Goal: Task Accomplishment & Management: Manage account settings

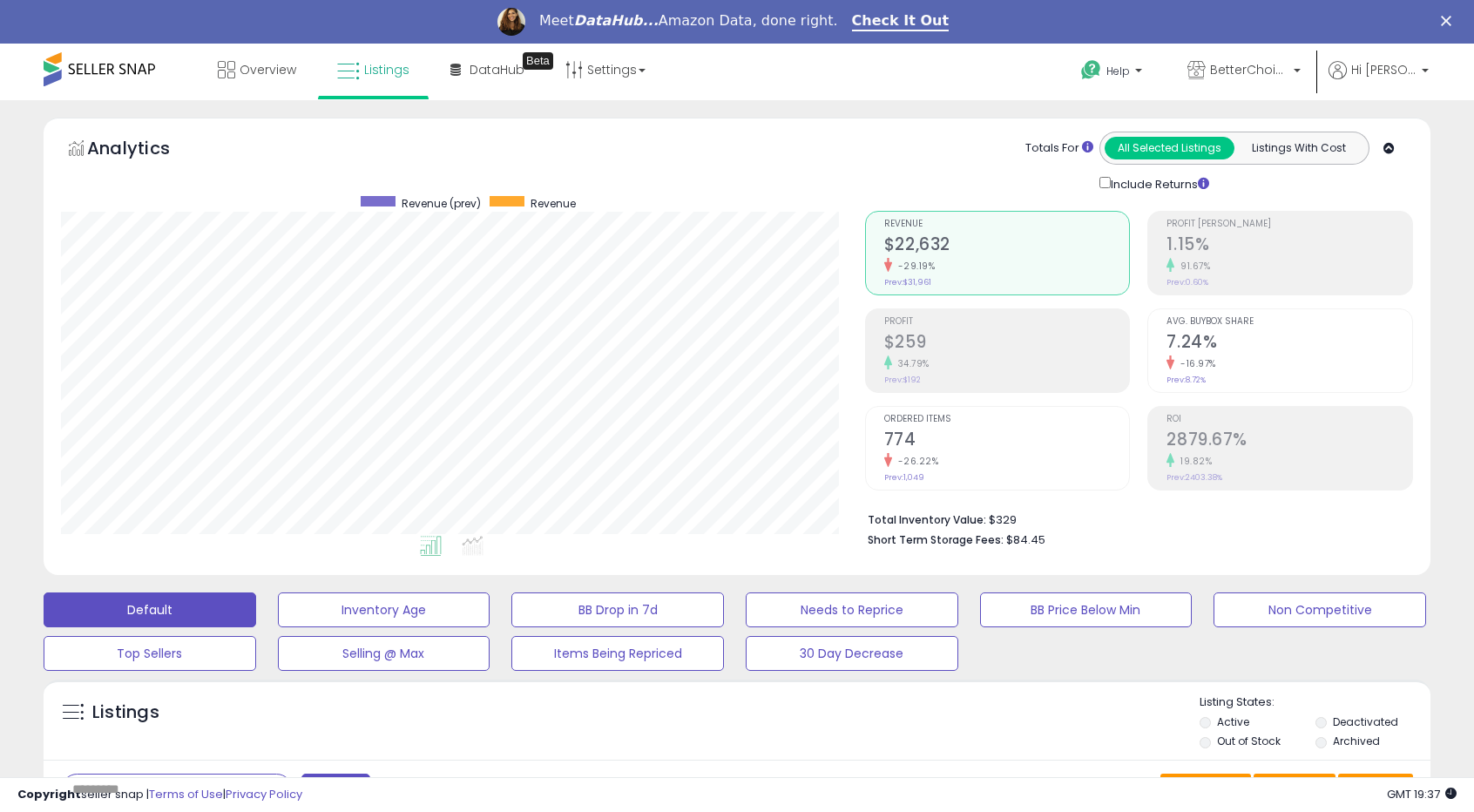
scroll to position [357, 804]
drag, startPoint x: 519, startPoint y: 156, endPoint x: 9, endPoint y: 128, distance: 510.8
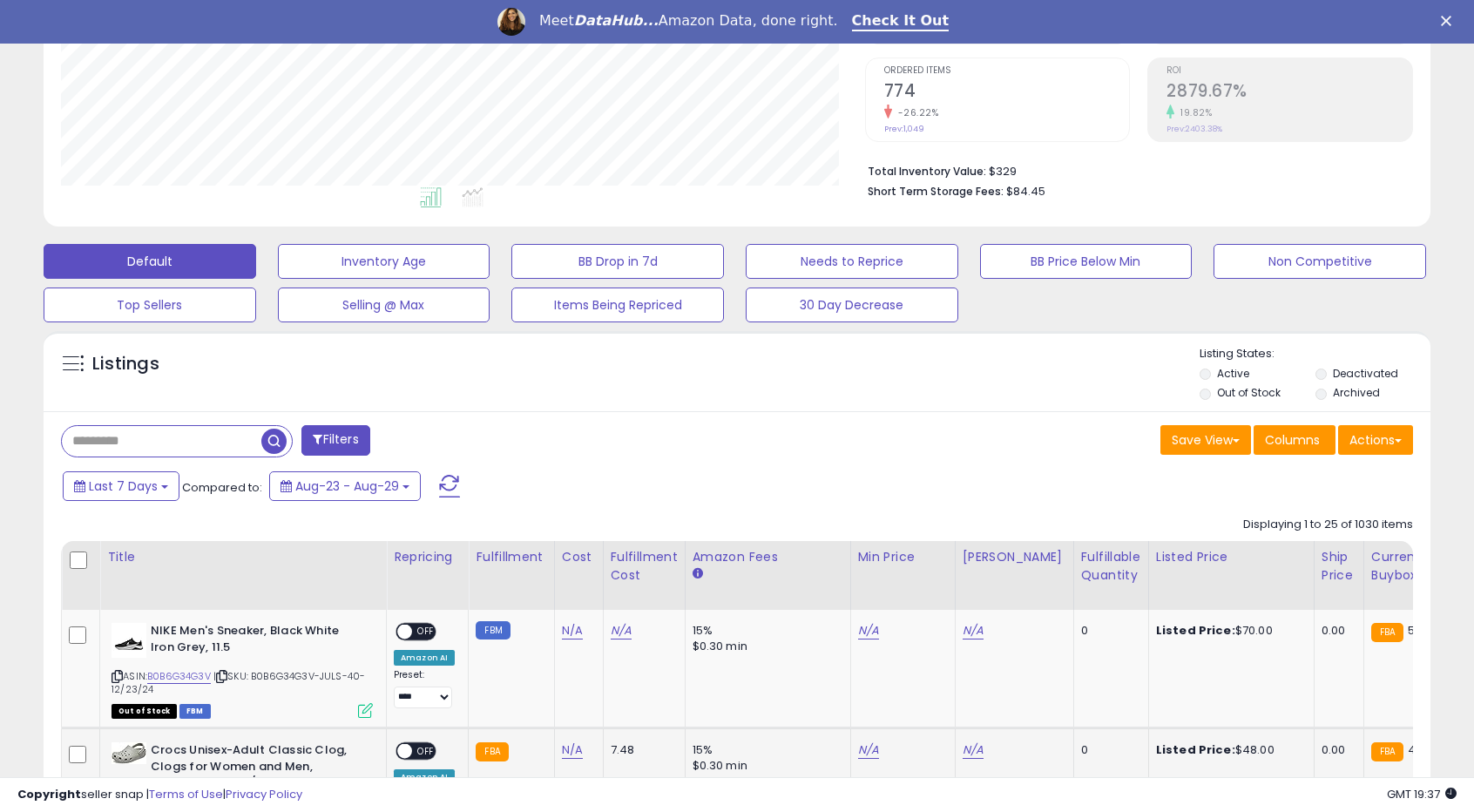
scroll to position [697, 0]
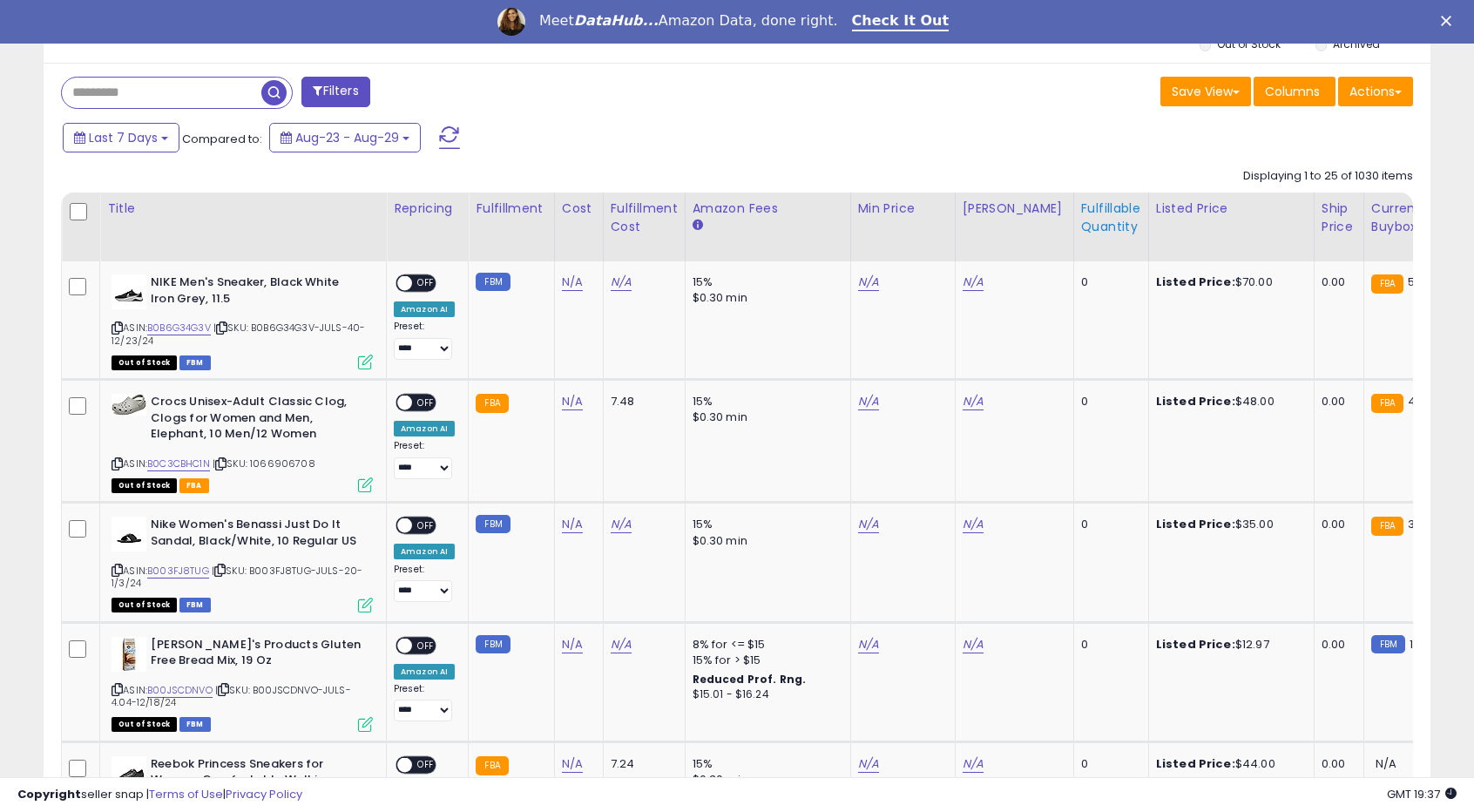
click at [1081, 213] on div "Fulfillable Quantity" at bounding box center [1111, 217] width 60 height 36
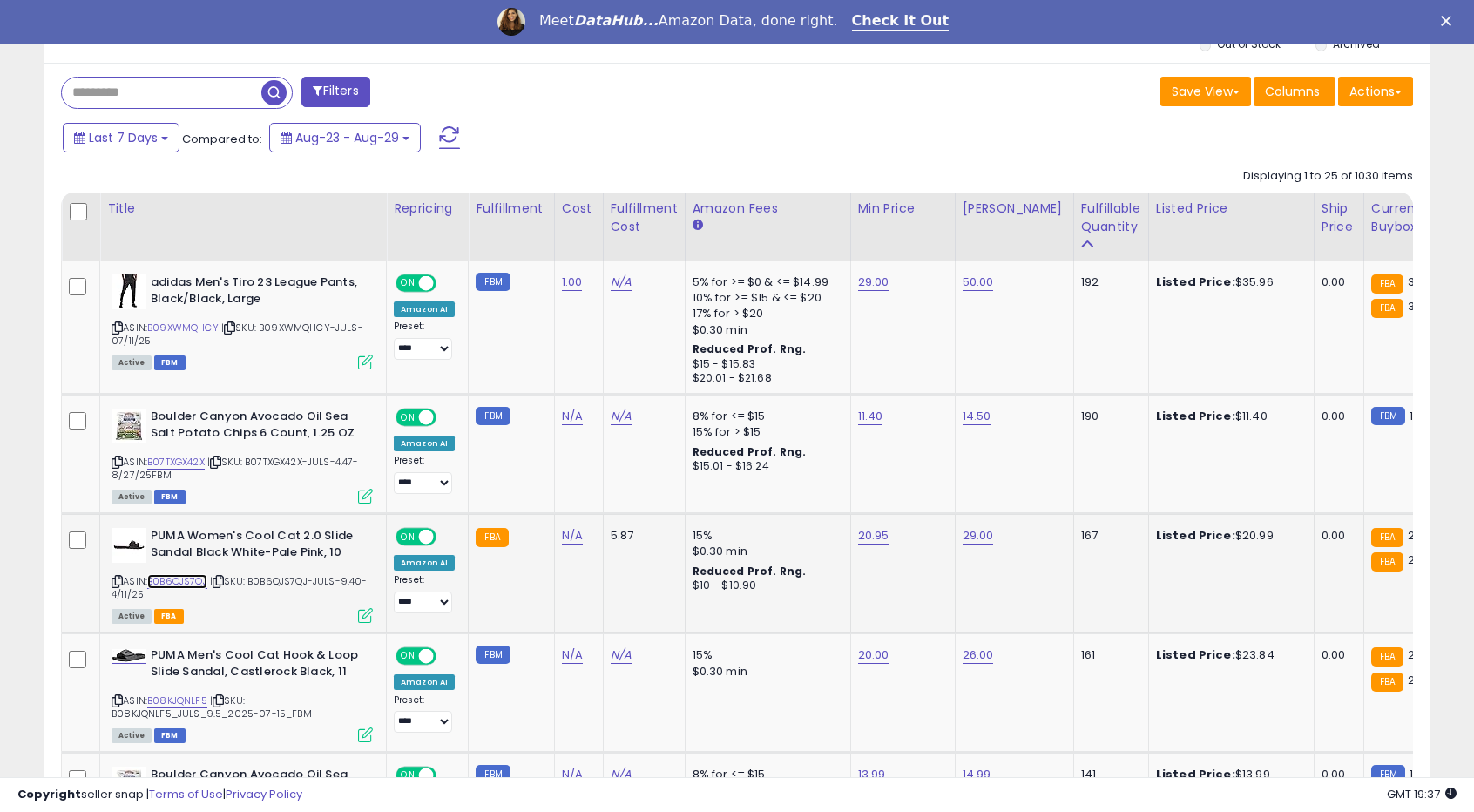
click at [197, 581] on link "B0B6QJS7QJ" at bounding box center [177, 581] width 60 height 15
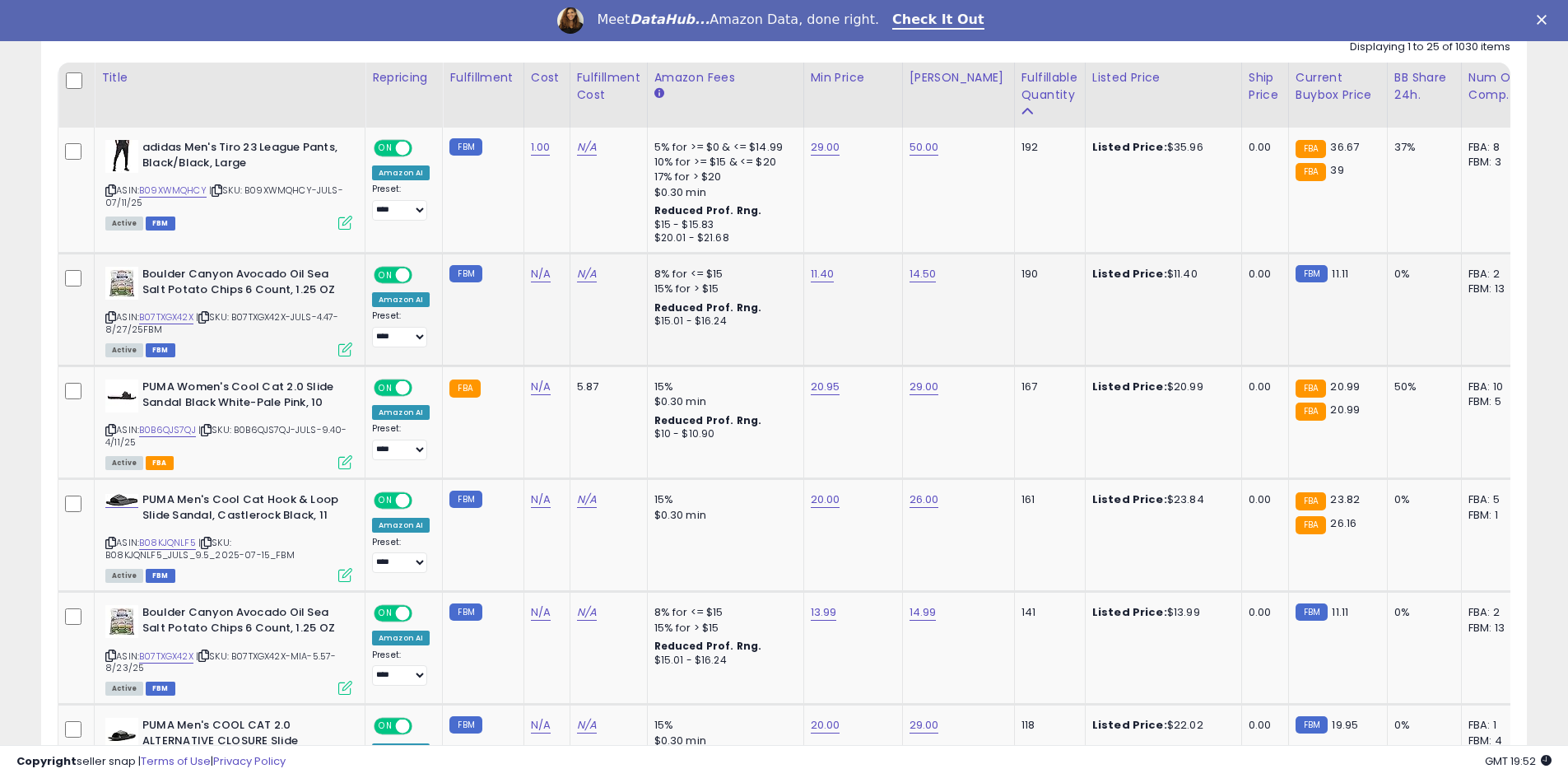
scroll to position [823, 0]
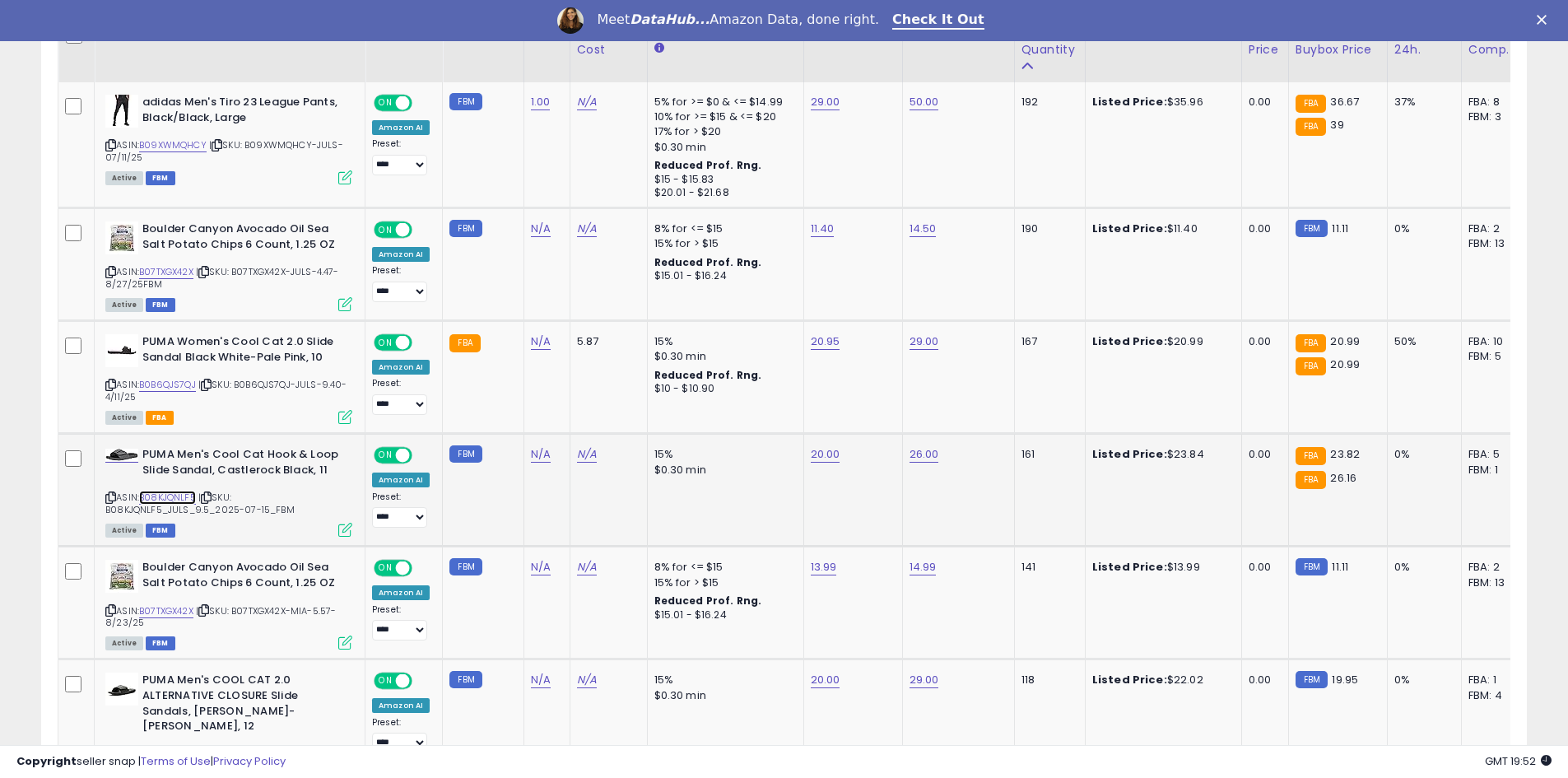
click at [171, 498] on link "B08KJQNLF5" at bounding box center [168, 497] width 56 height 14
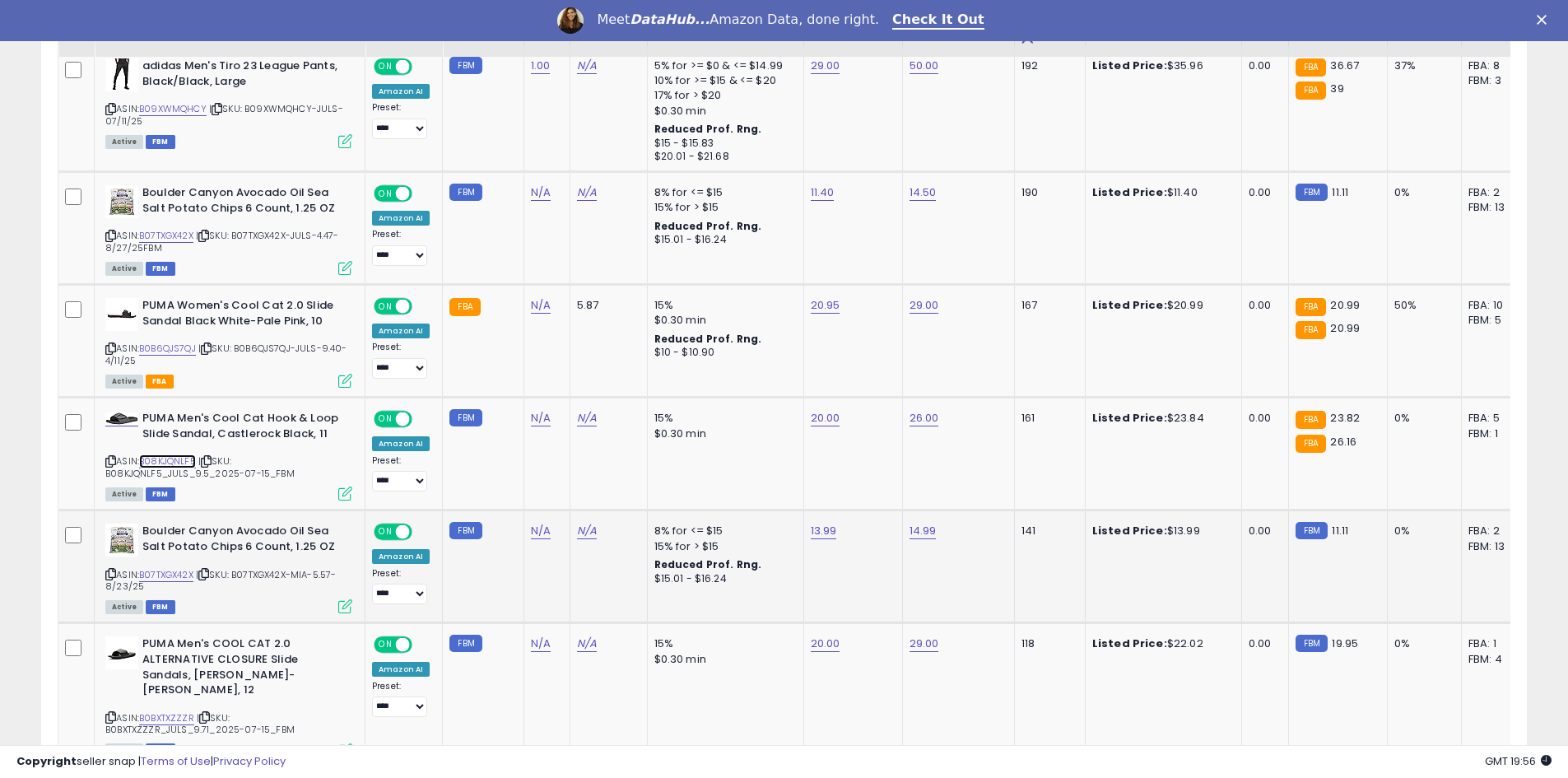
scroll to position [906, 0]
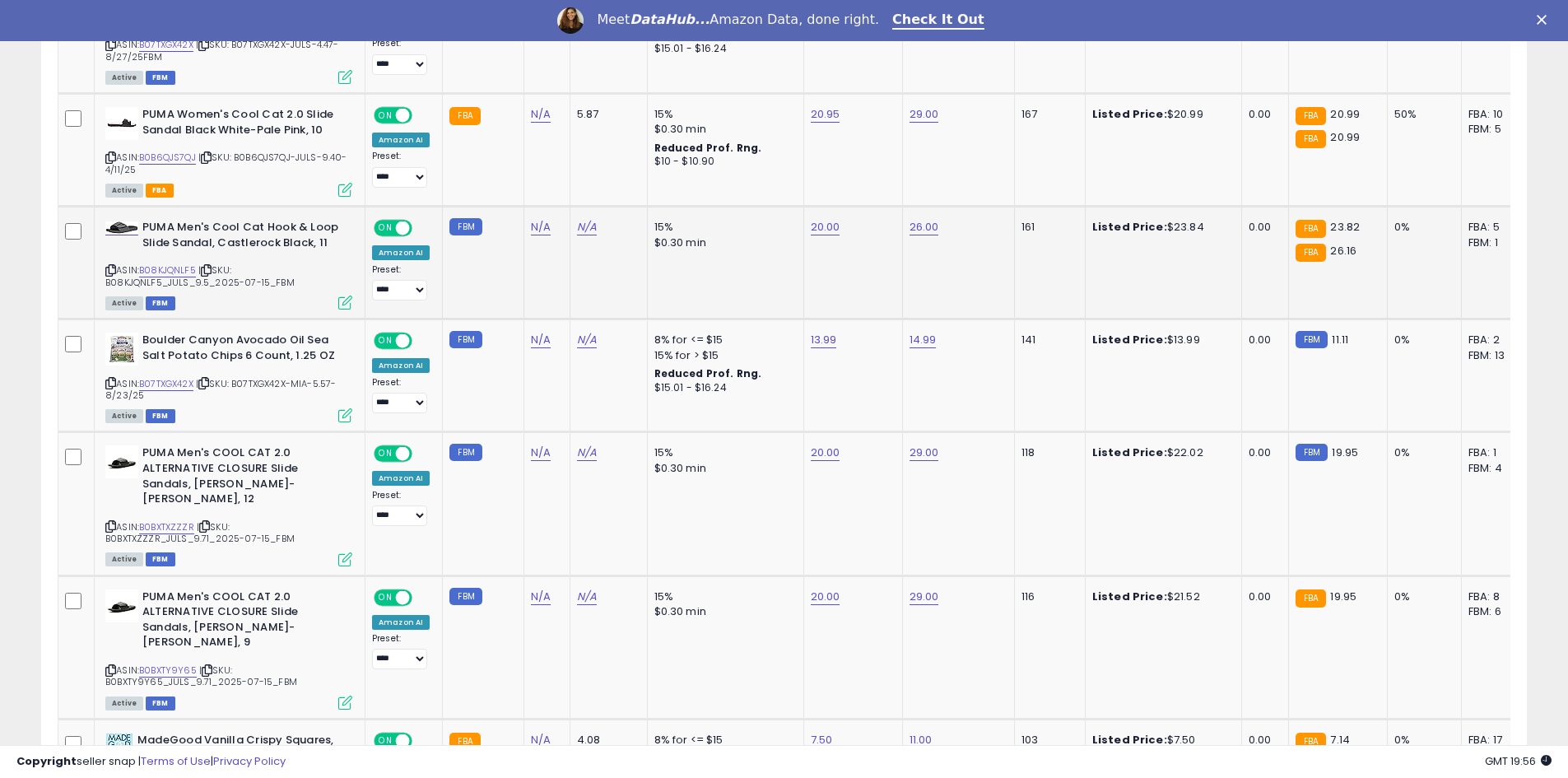
scroll to position [1070, 0]
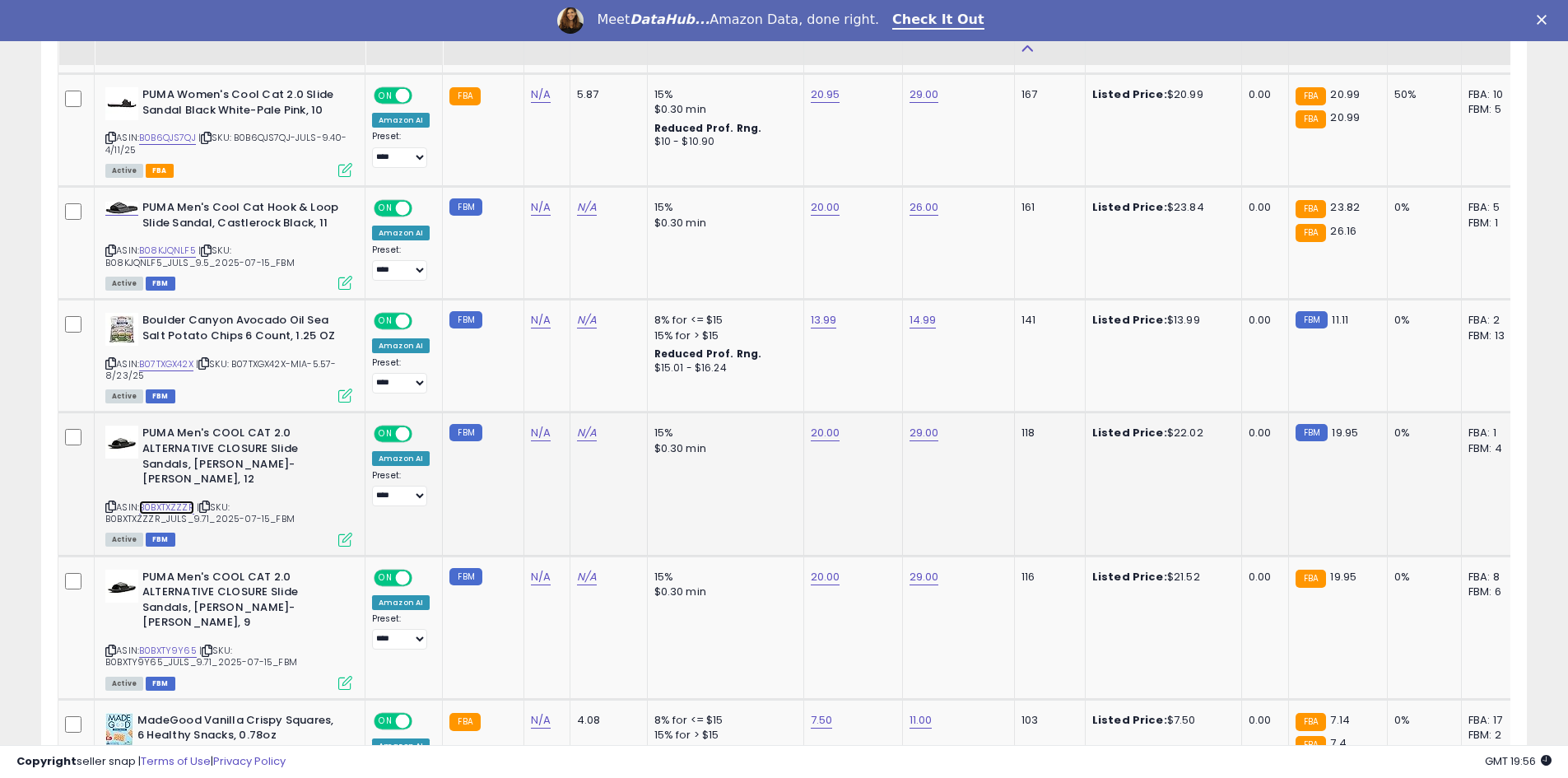
click at [189, 501] on link "B0BXTXZZZR" at bounding box center [167, 507] width 56 height 14
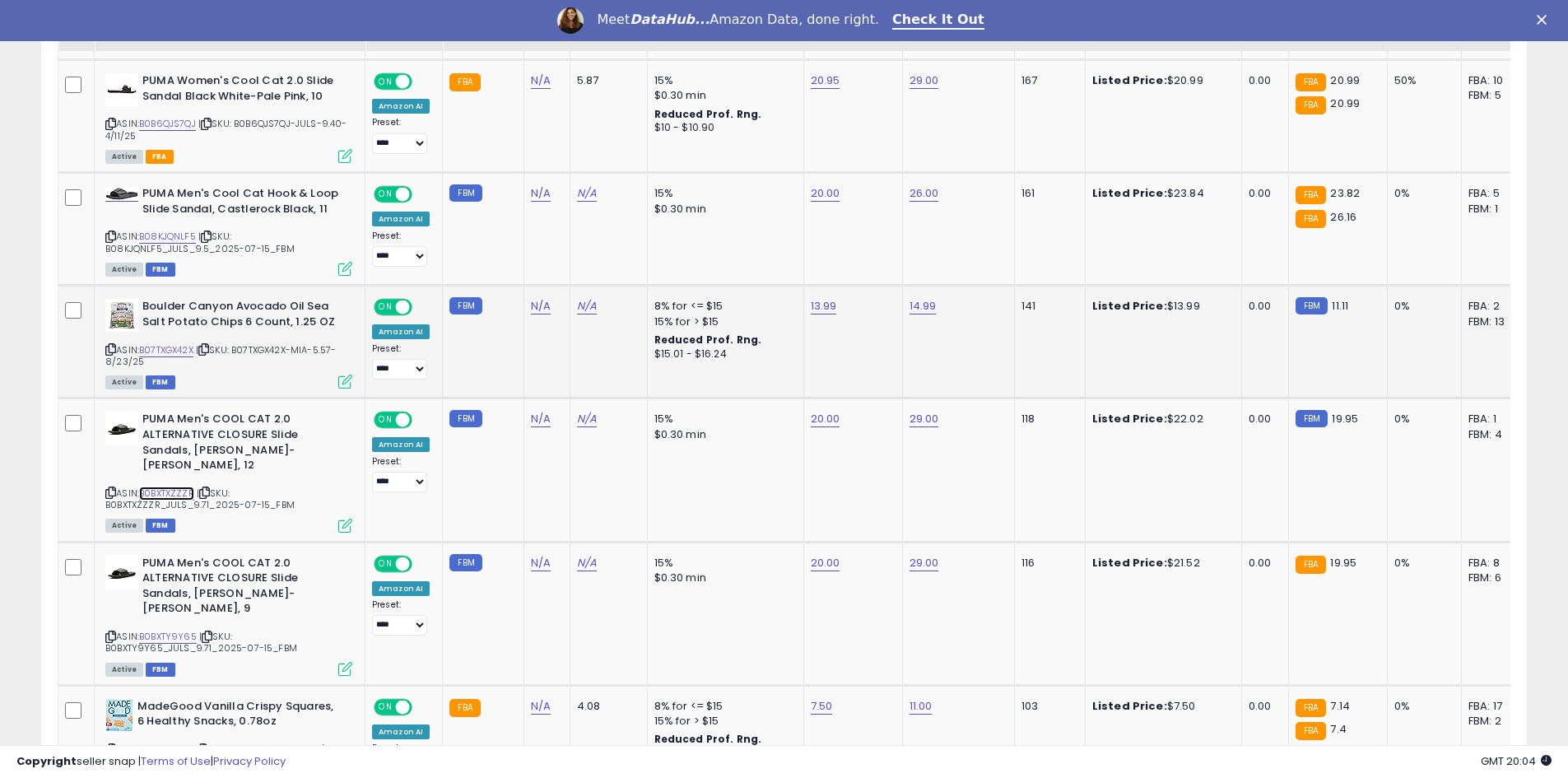
scroll to position [1153, 0]
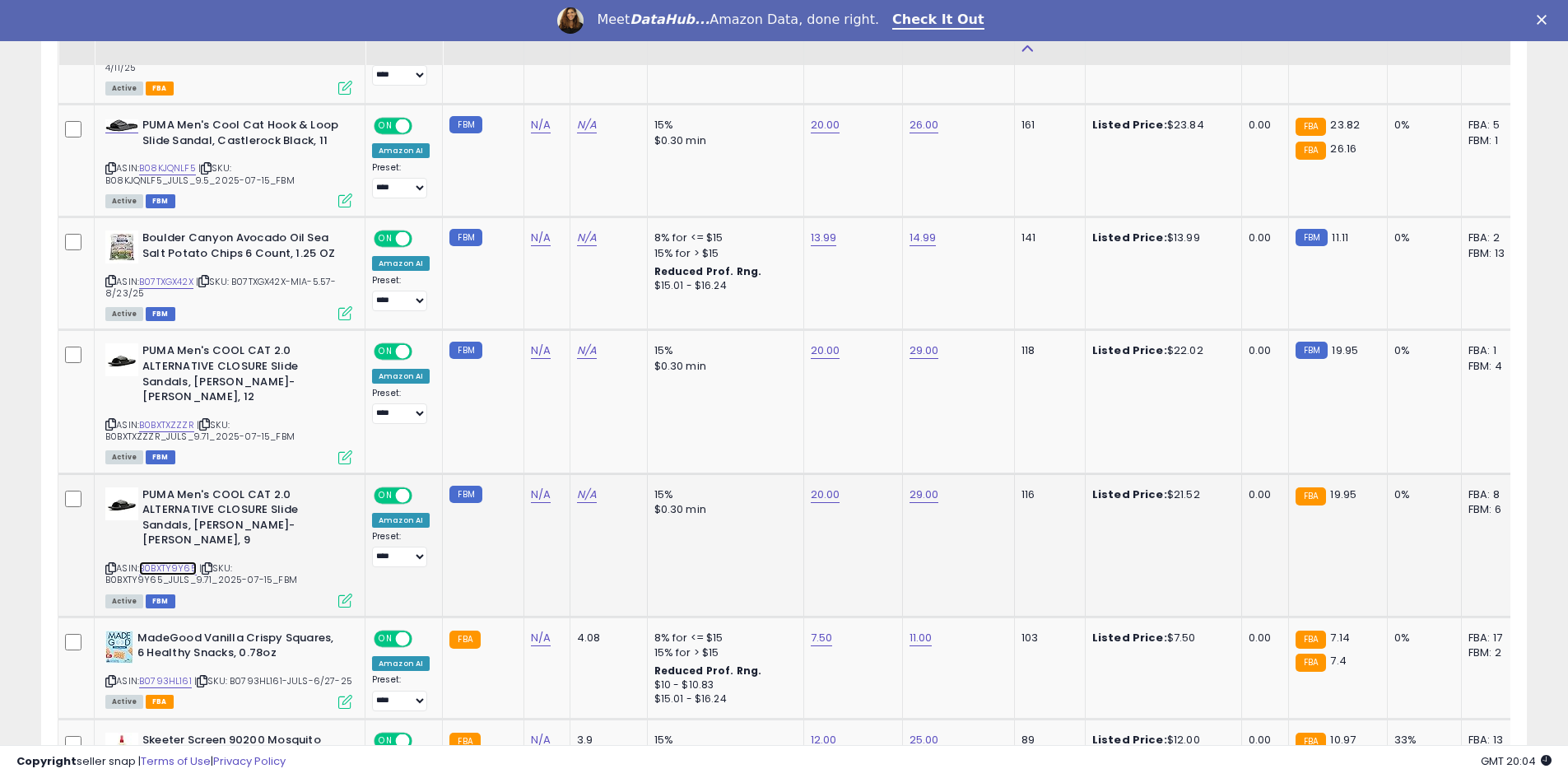
click at [172, 565] on link "B0BXTY9Y65" at bounding box center [168, 568] width 57 height 14
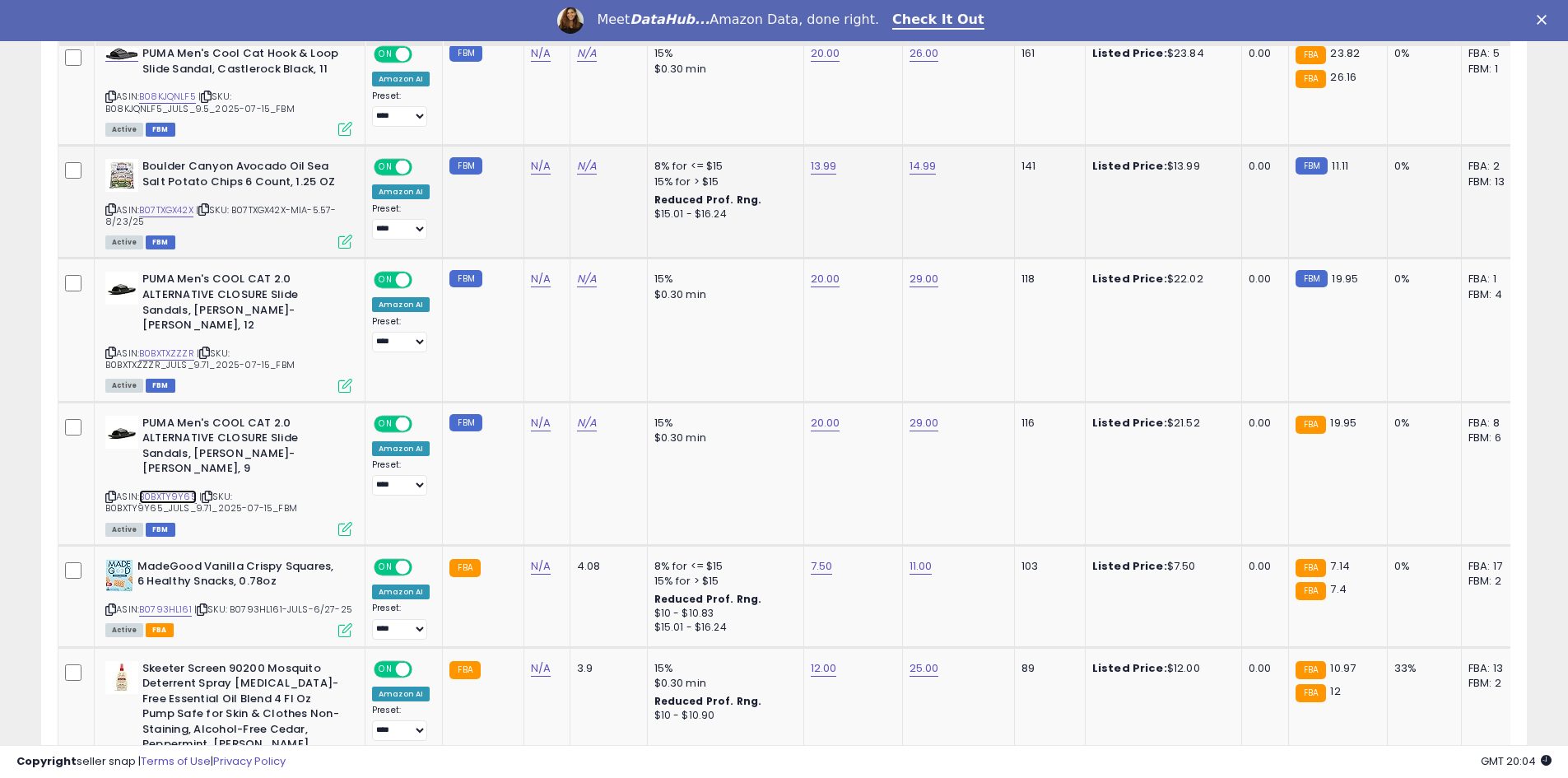
scroll to position [1235, 0]
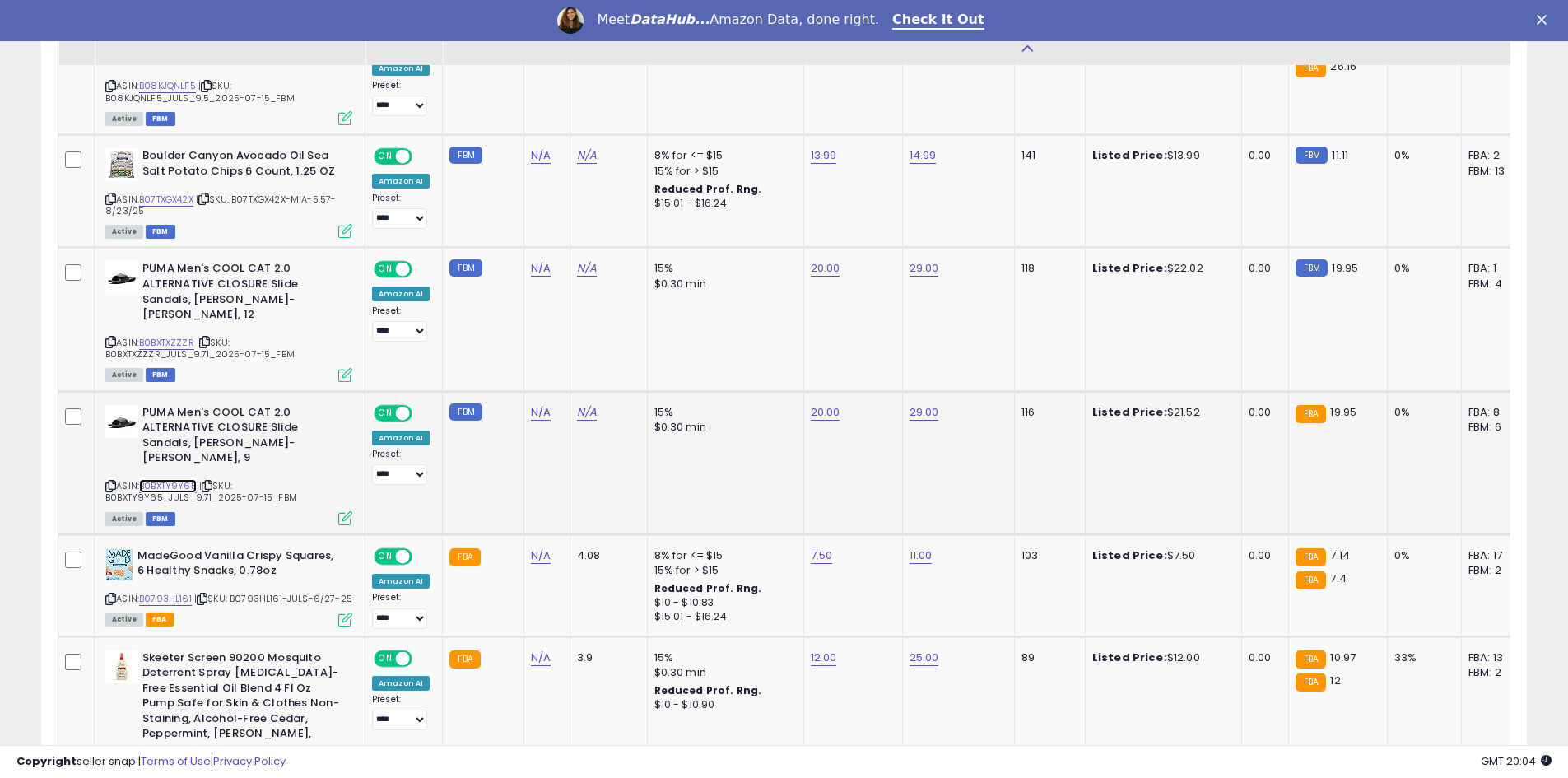
click at [191, 487] on link "B0BXTY9Y65" at bounding box center [168, 486] width 57 height 14
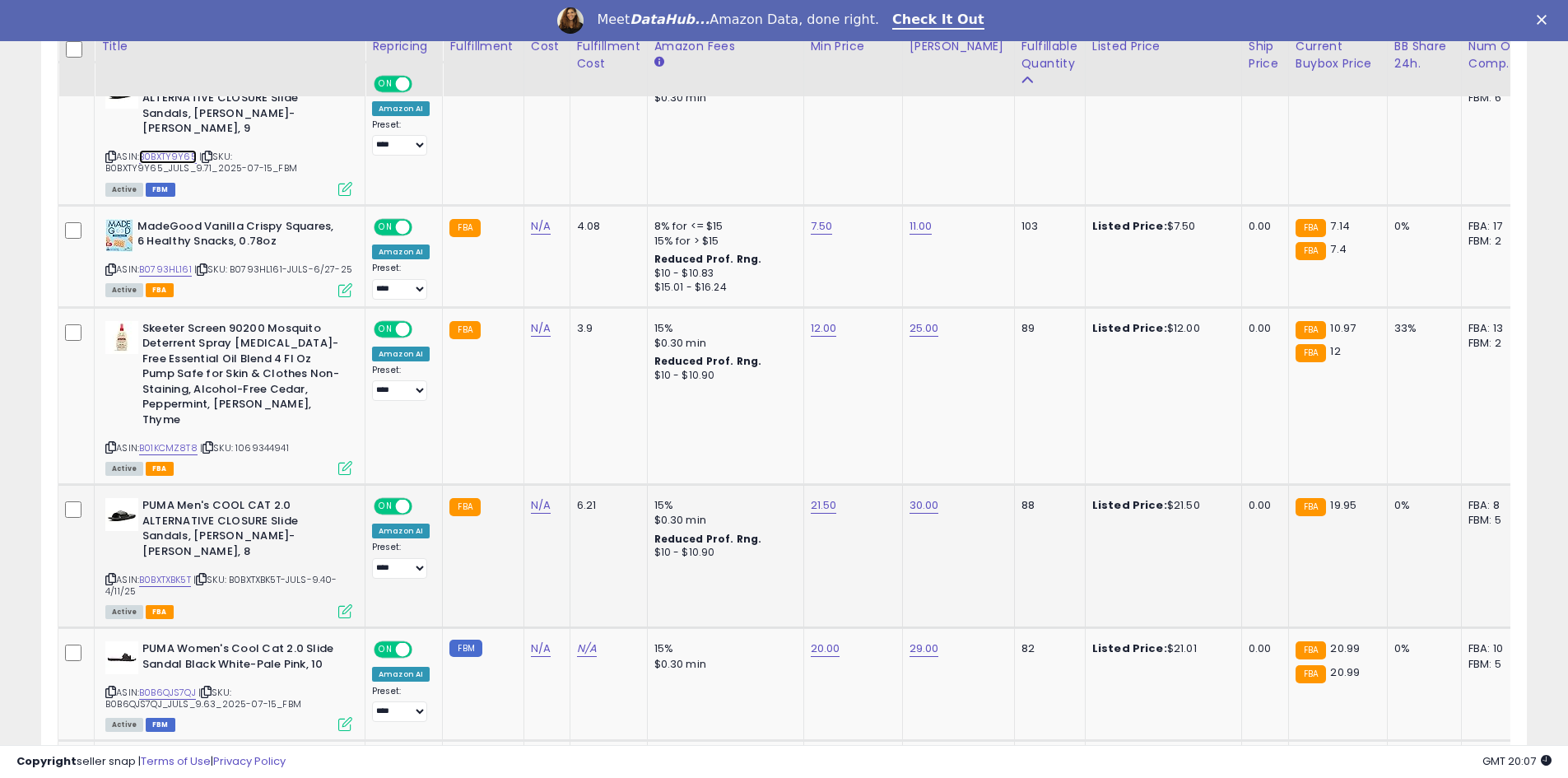
scroll to position [1647, 0]
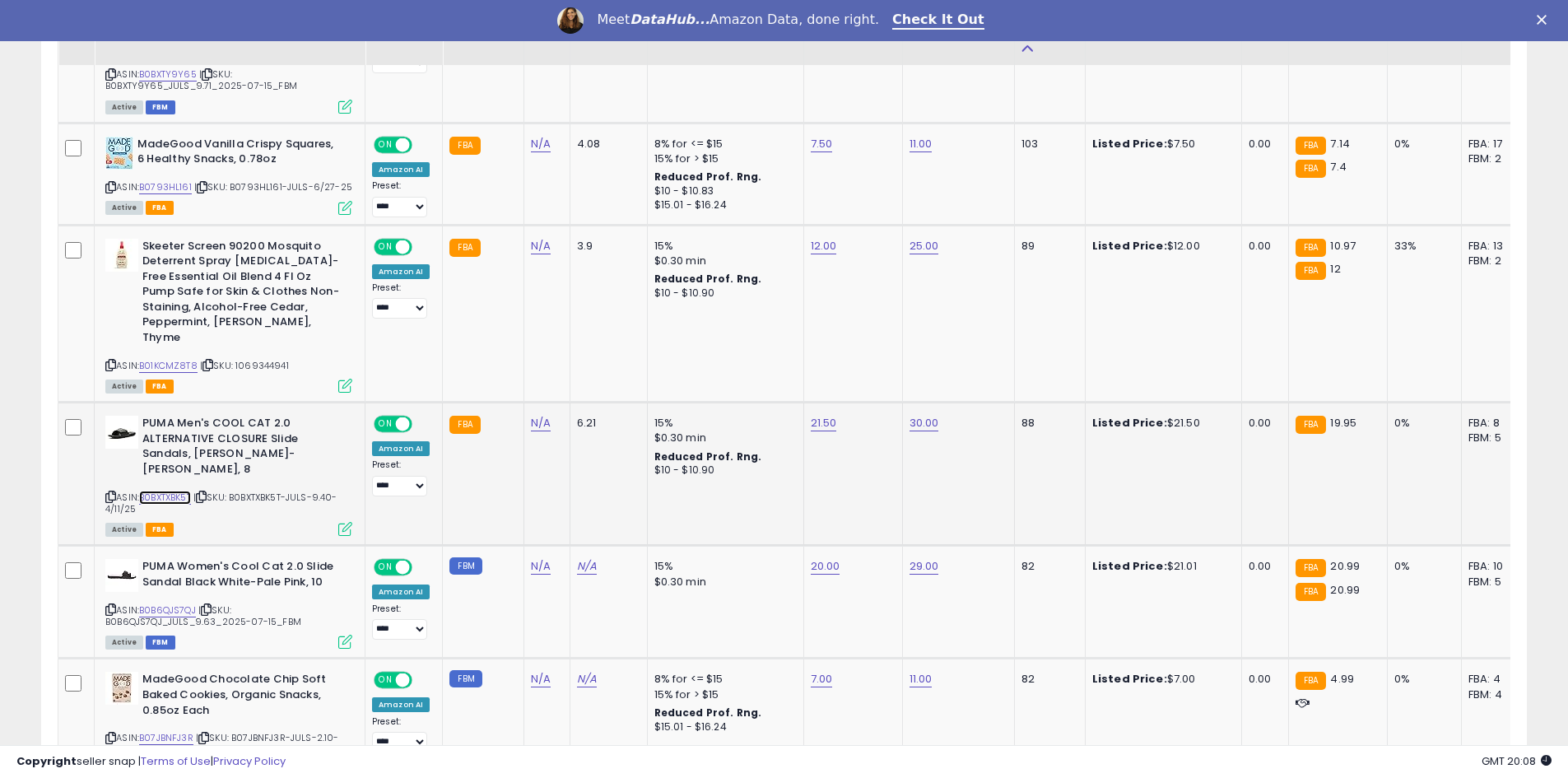
click at [167, 490] on link "B0BXTXBK5T" at bounding box center [165, 497] width 52 height 14
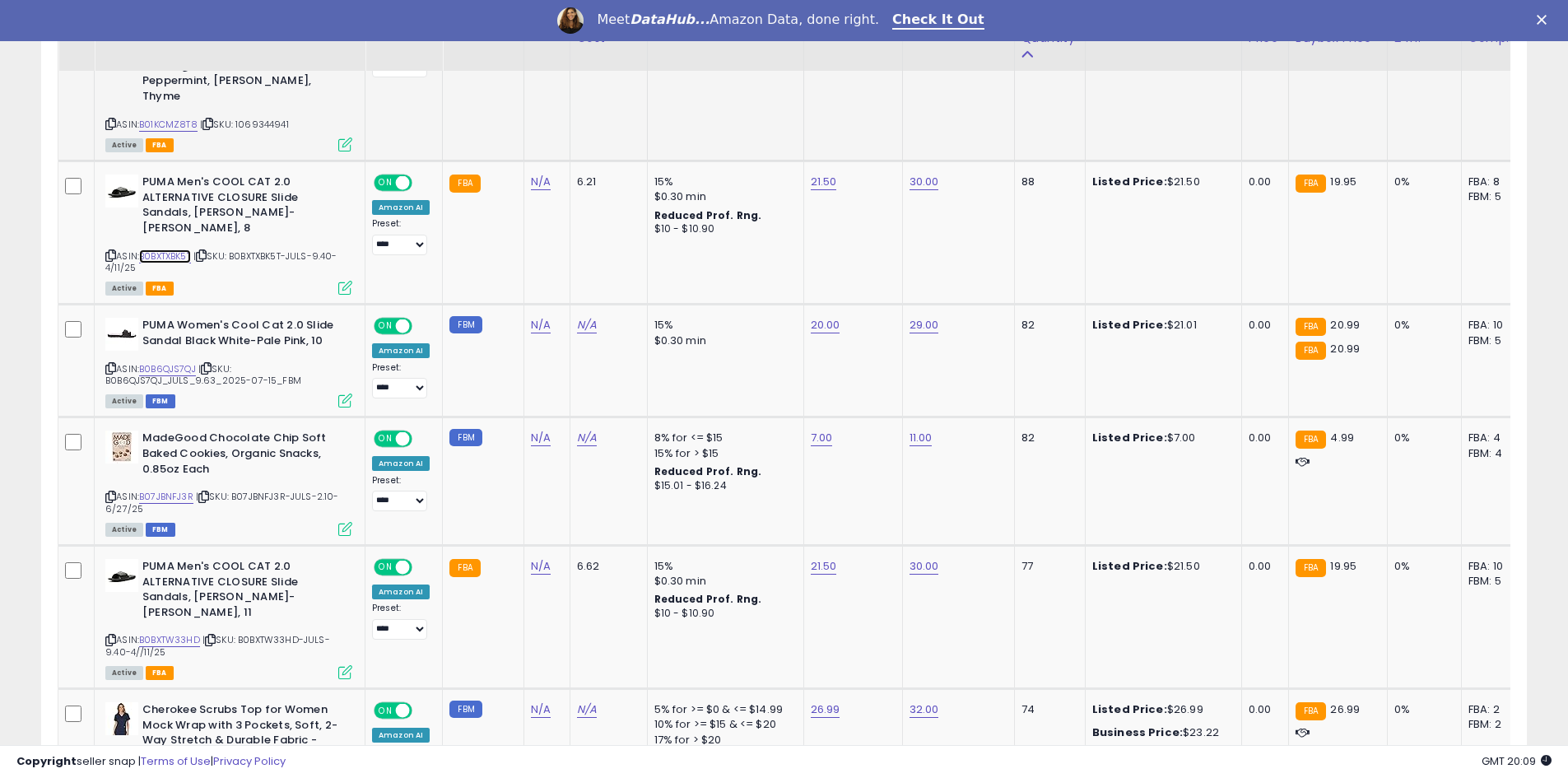
scroll to position [1893, 0]
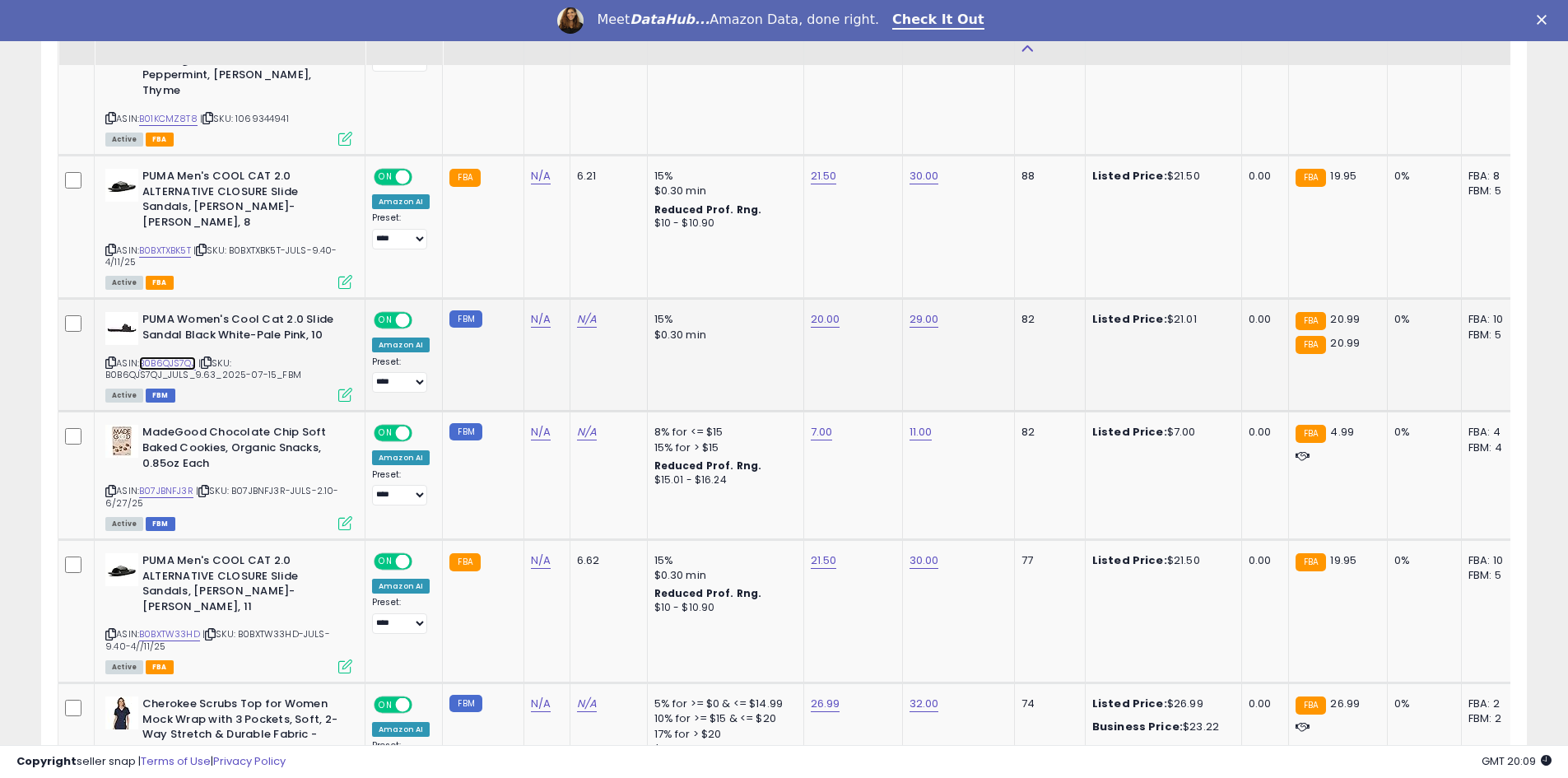
click at [162, 356] on link "B0B6QJS7QJ" at bounding box center [168, 363] width 56 height 14
click at [154, 484] on link "B07JBNFJ3R" at bounding box center [167, 491] width 55 height 14
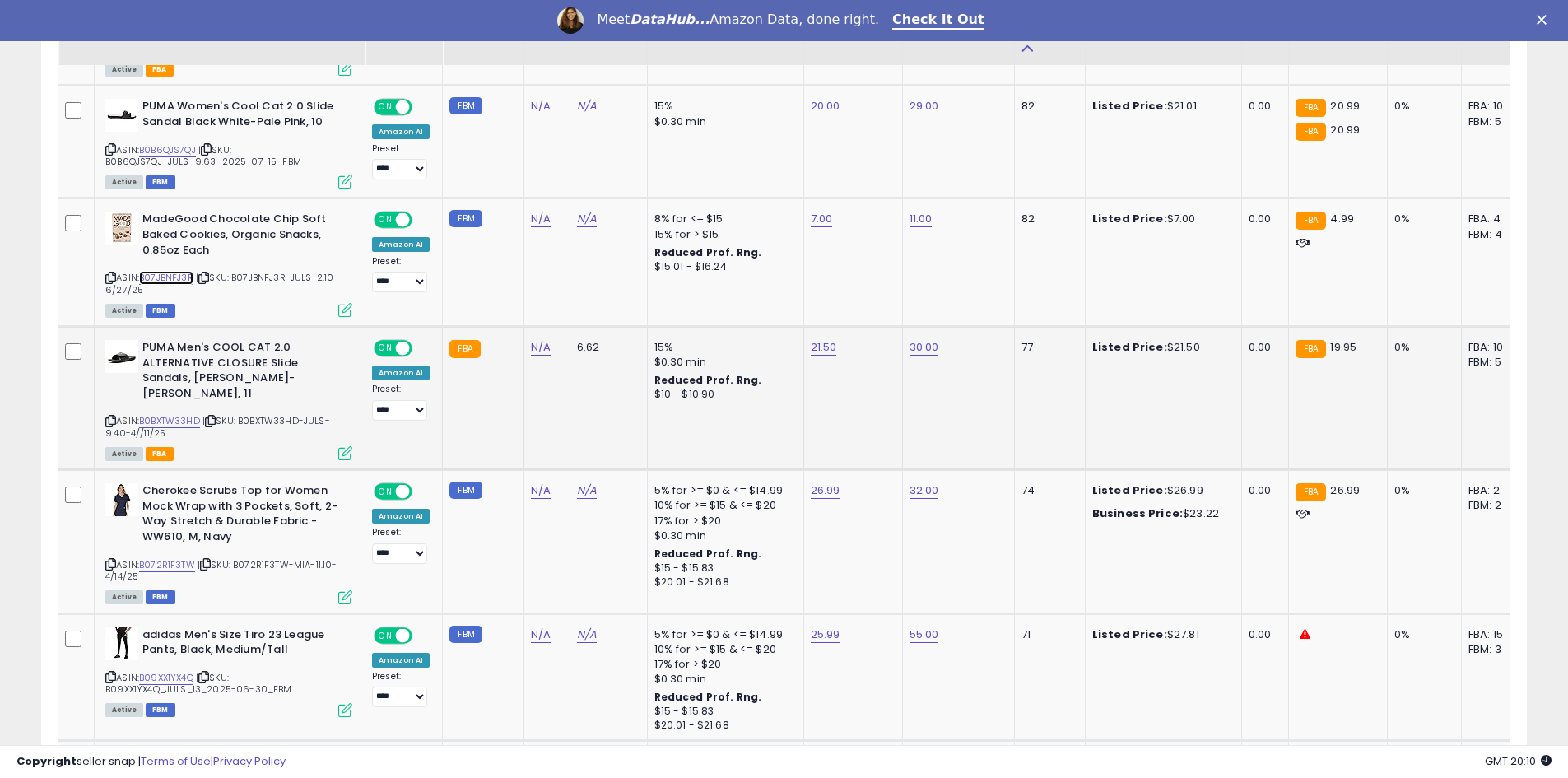
scroll to position [2223, 0]
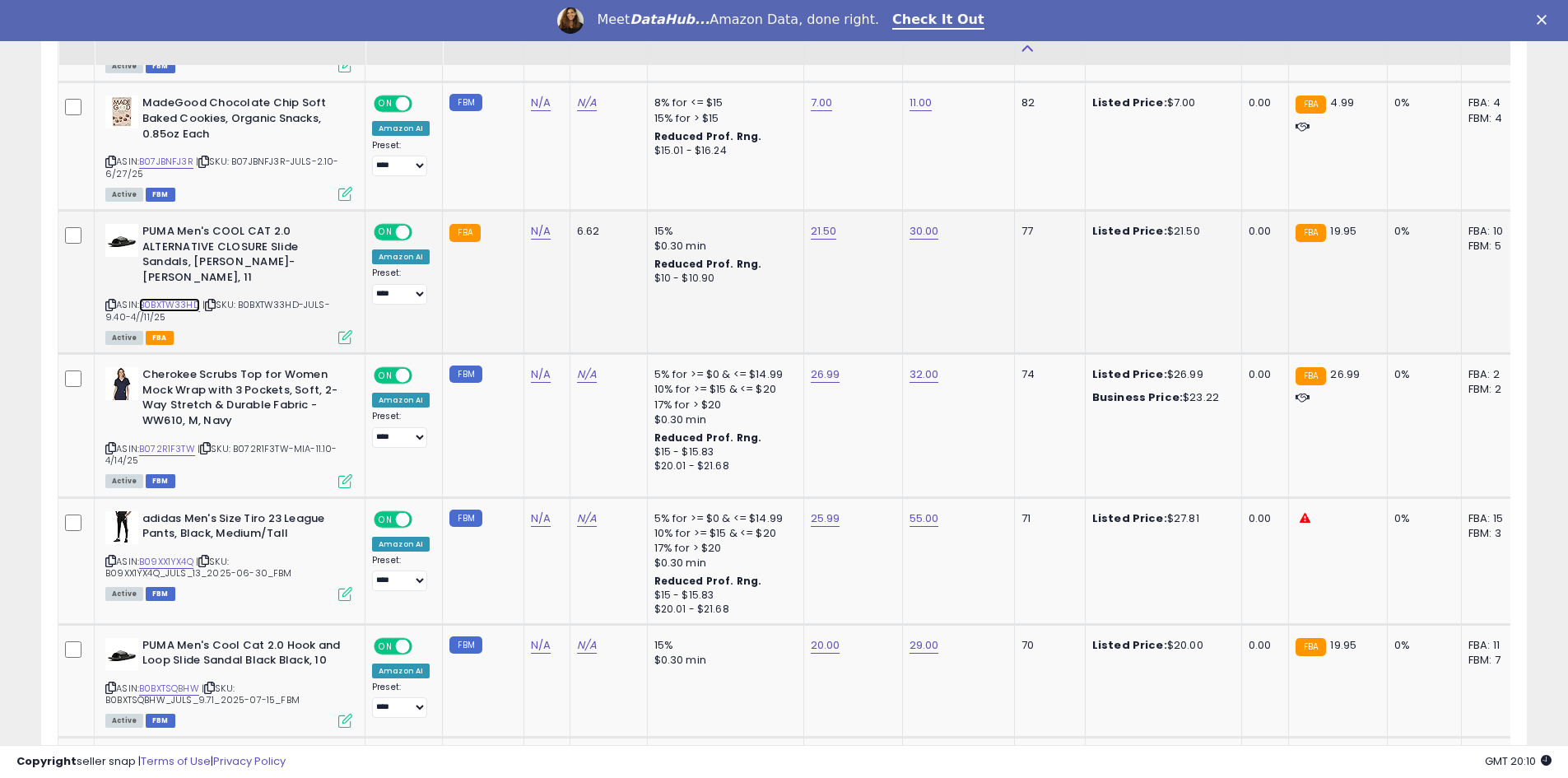
click at [168, 298] on link "B0BXTW33HD" at bounding box center [169, 305] width 61 height 14
click at [110, 301] on icon at bounding box center [110, 305] width 11 height 9
click at [173, 298] on link "B0BXTW33HD" at bounding box center [169, 305] width 61 height 14
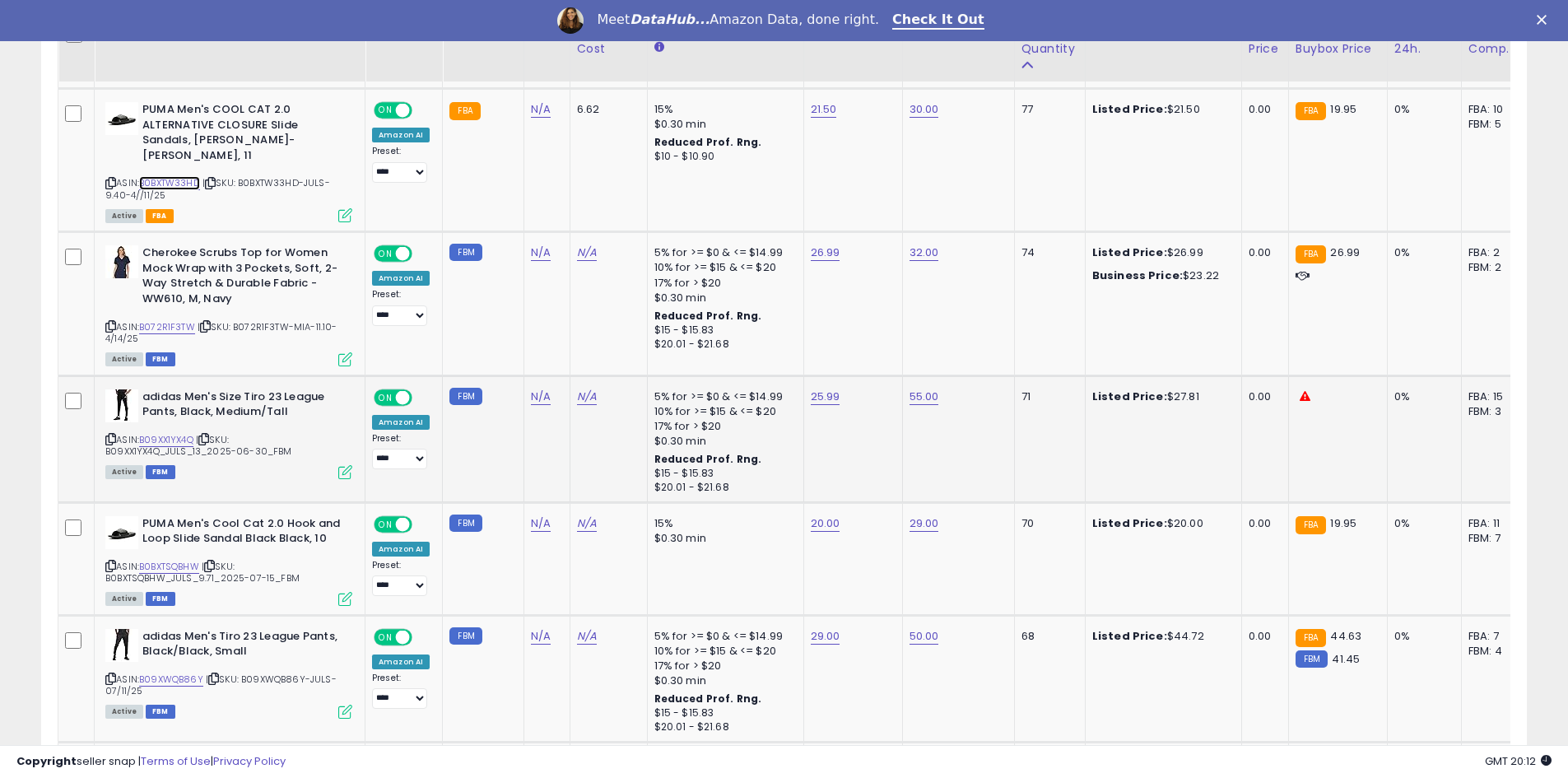
scroll to position [2387, 0]
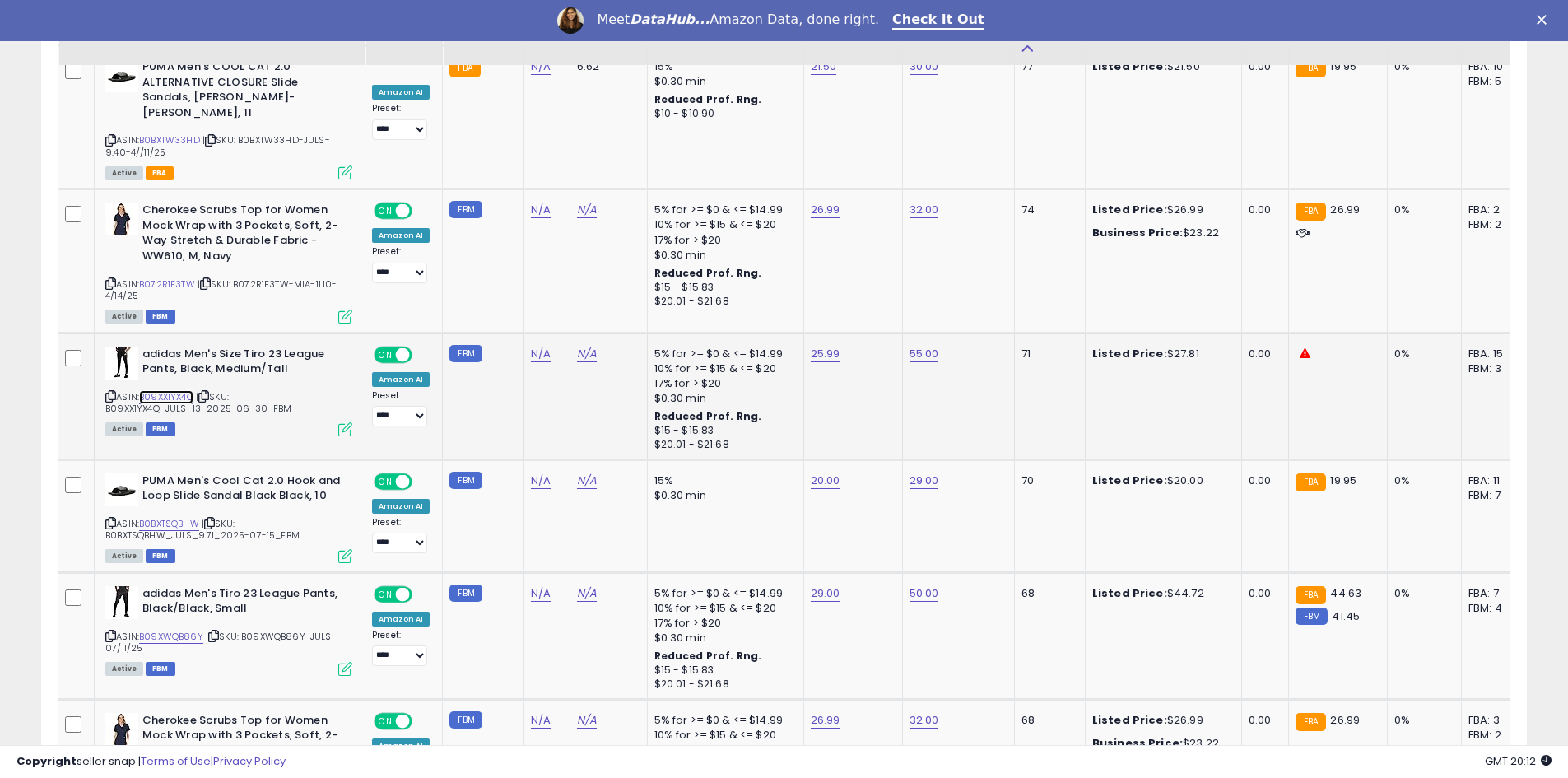
click at [191, 390] on link "B09XX1YX4Q" at bounding box center [167, 397] width 55 height 14
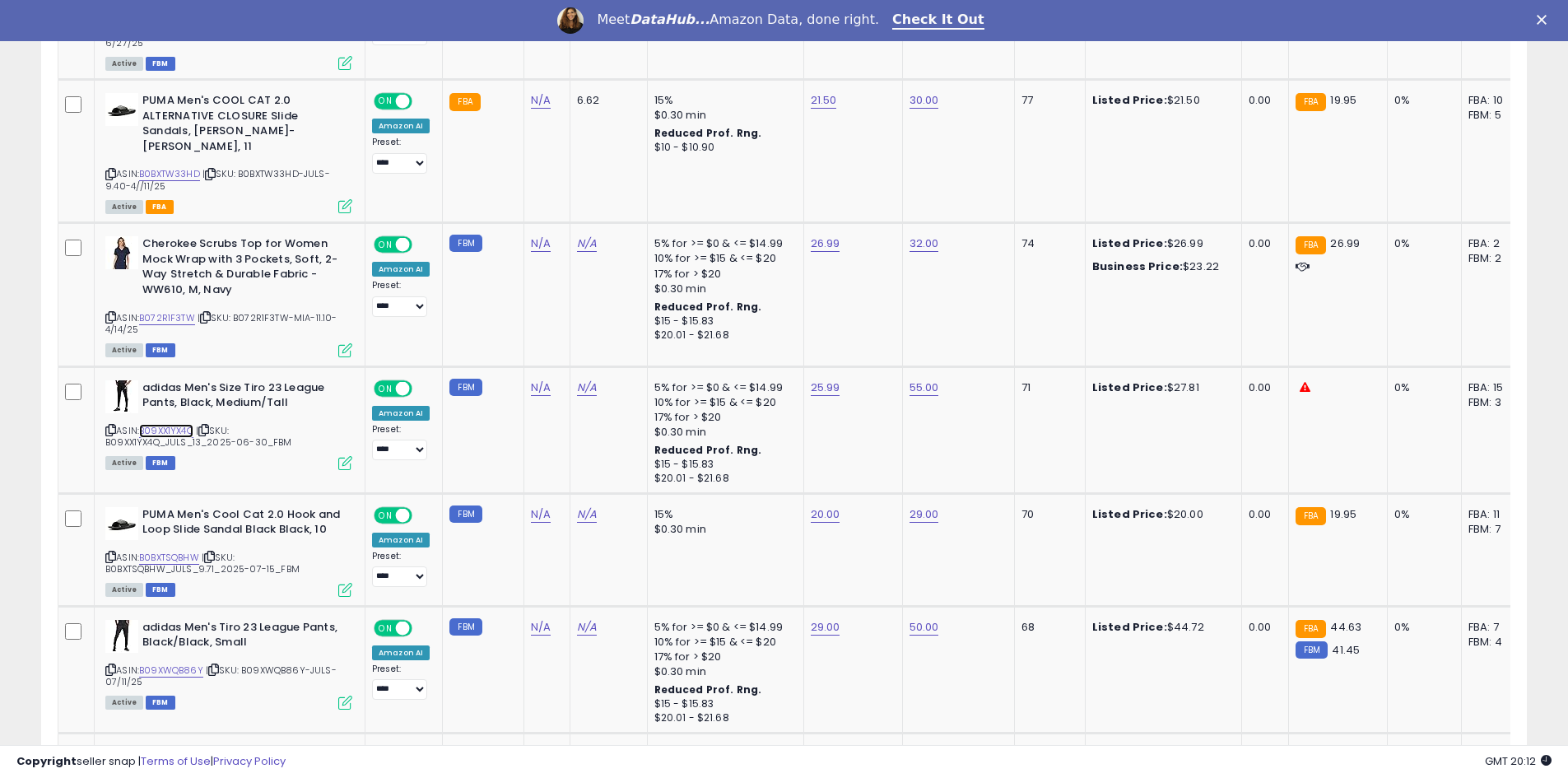
scroll to position [2470, 0]
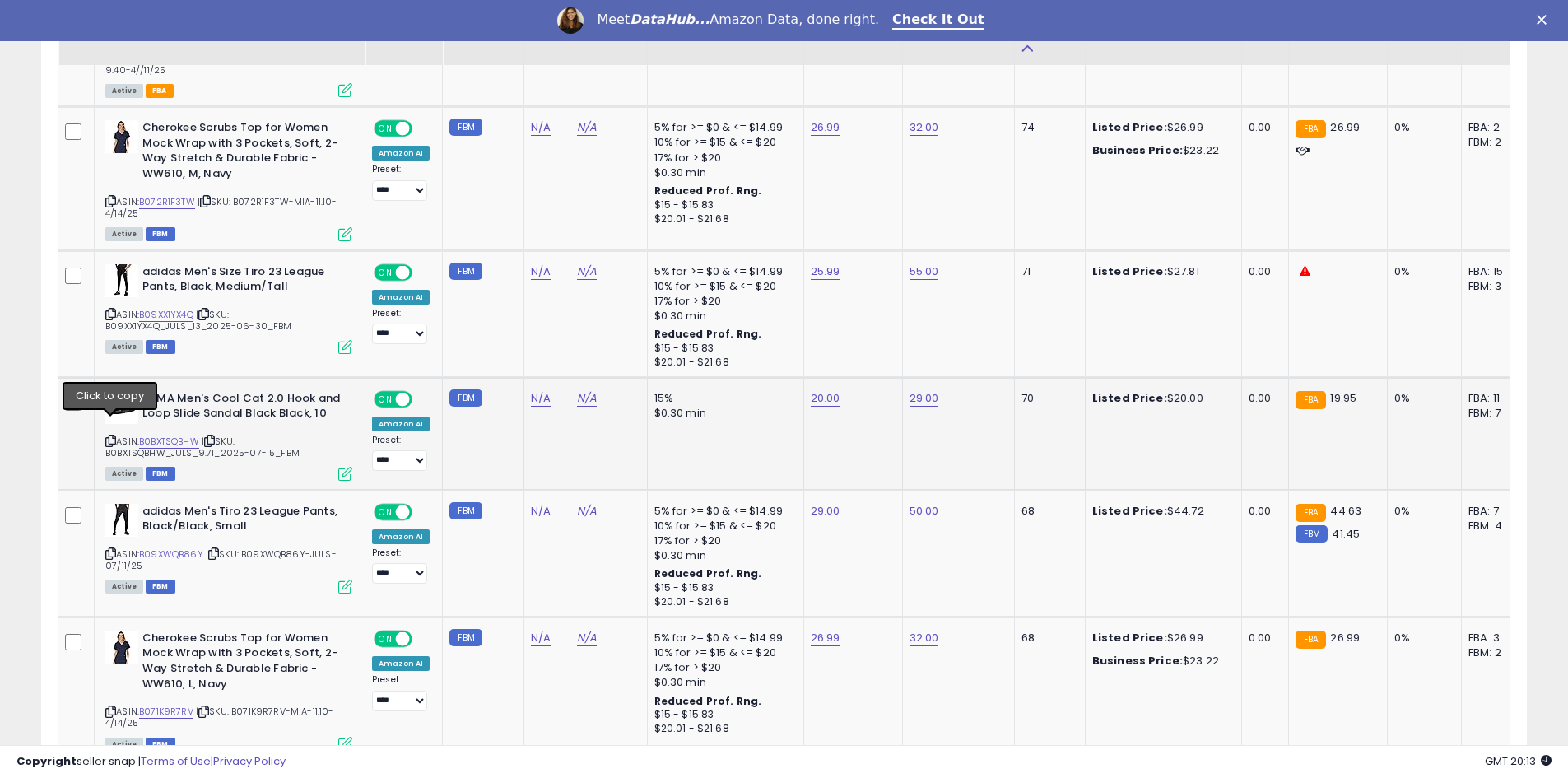
click at [110, 437] on icon at bounding box center [110, 441] width 11 height 9
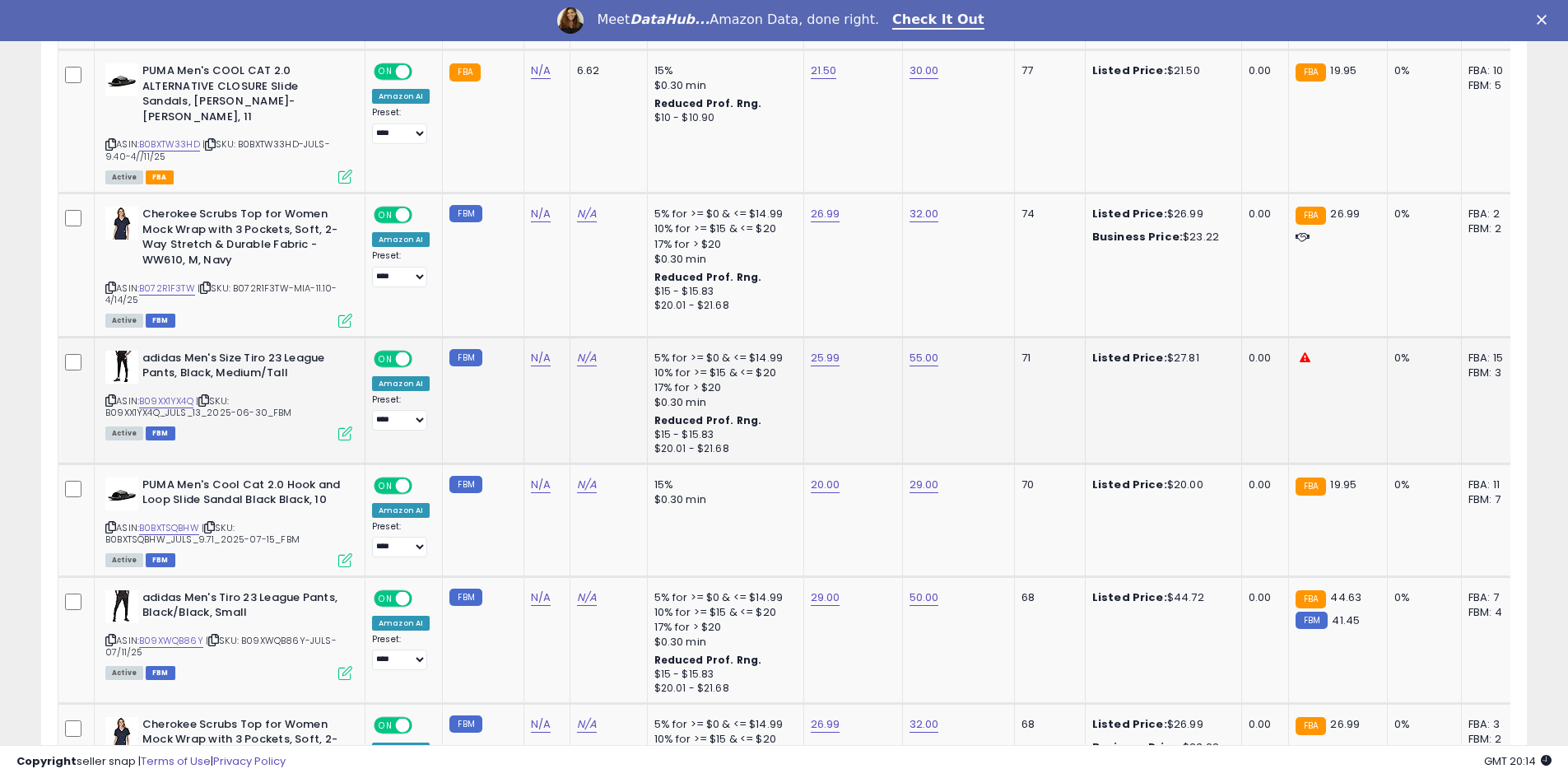
scroll to position [2387, 0]
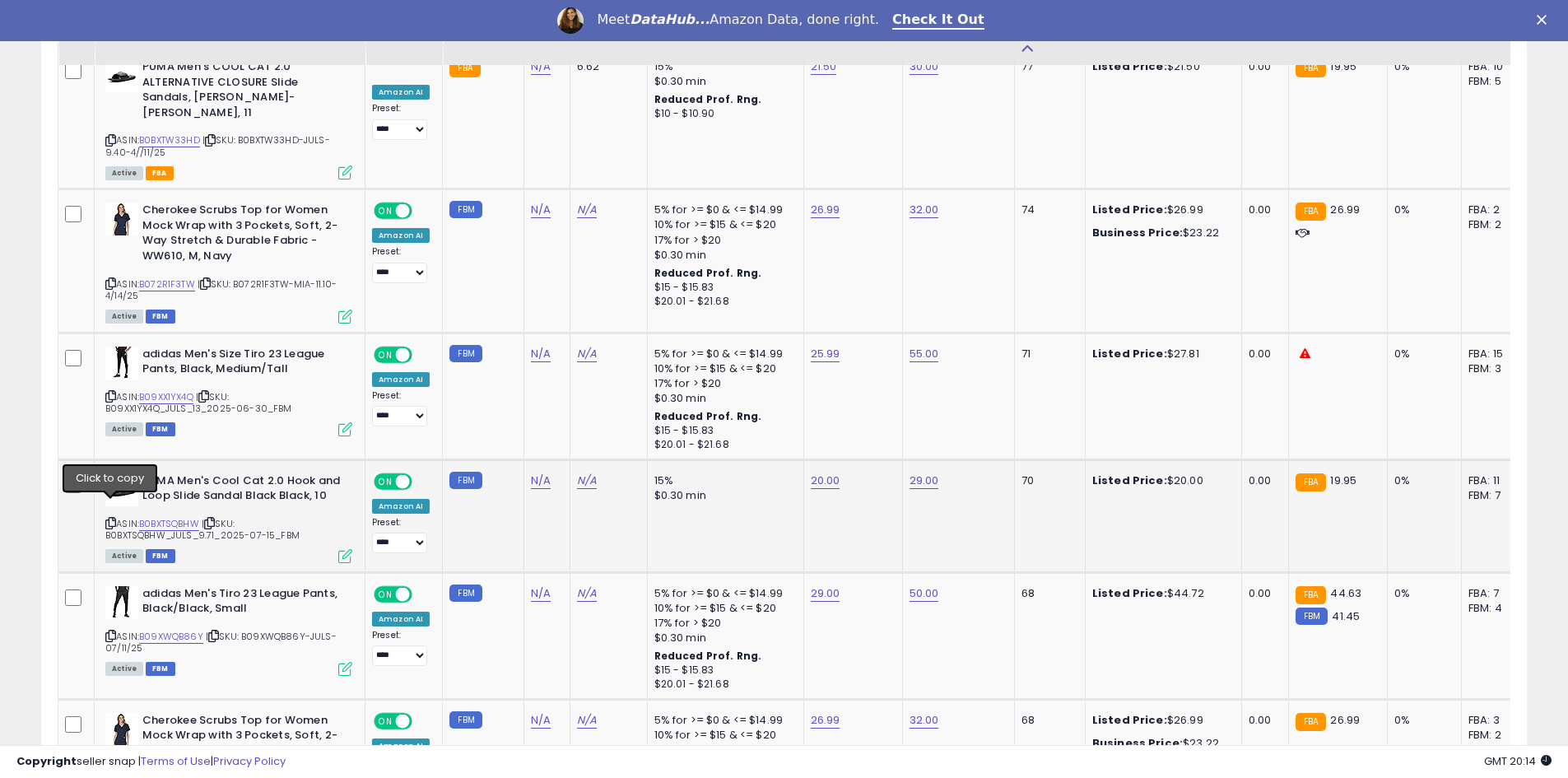
drag, startPoint x: 108, startPoint y: 507, endPoint x: 123, endPoint y: 490, distance: 22.7
click at [109, 519] on icon at bounding box center [110, 523] width 11 height 9
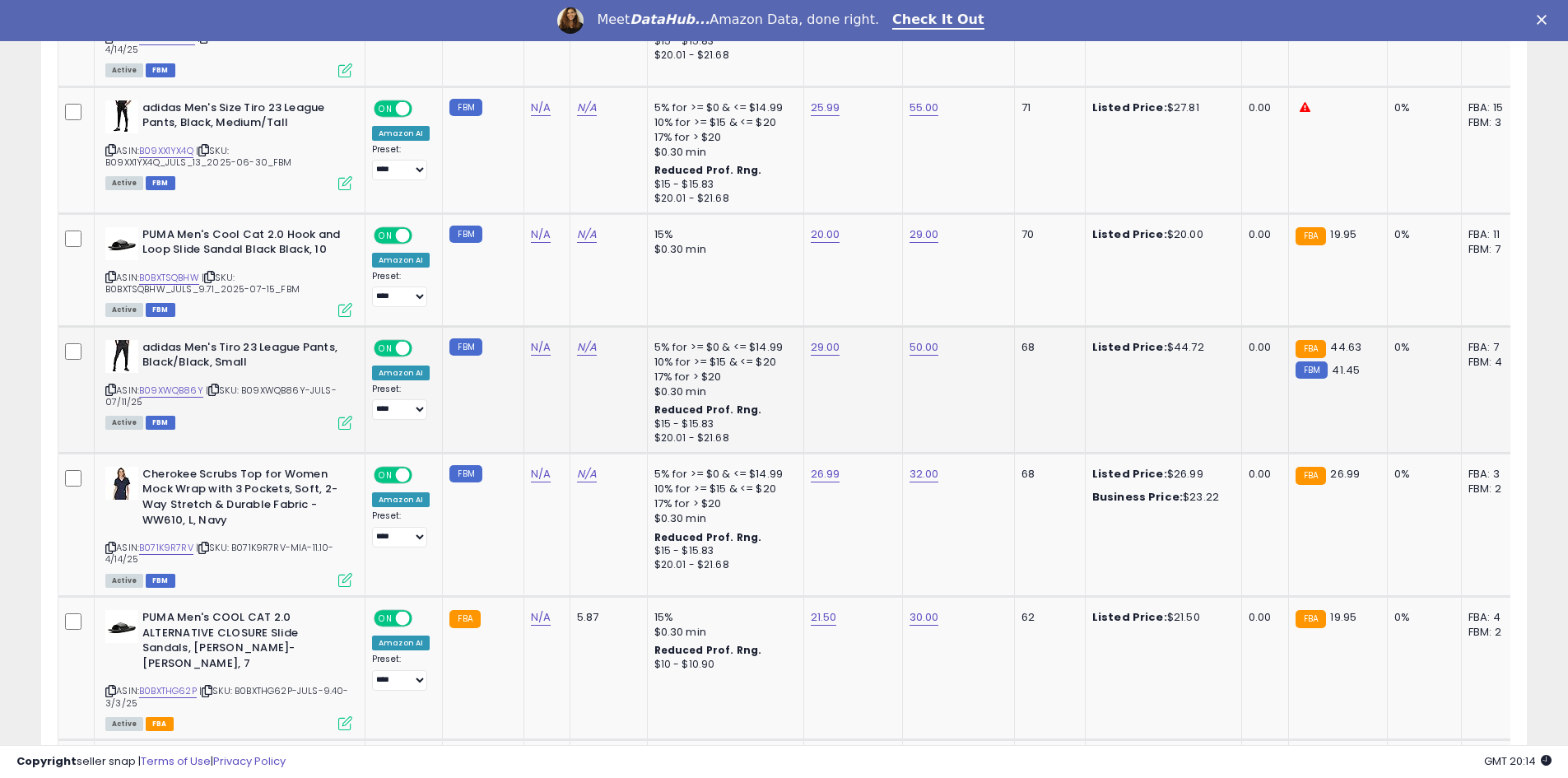
scroll to position [2634, 0]
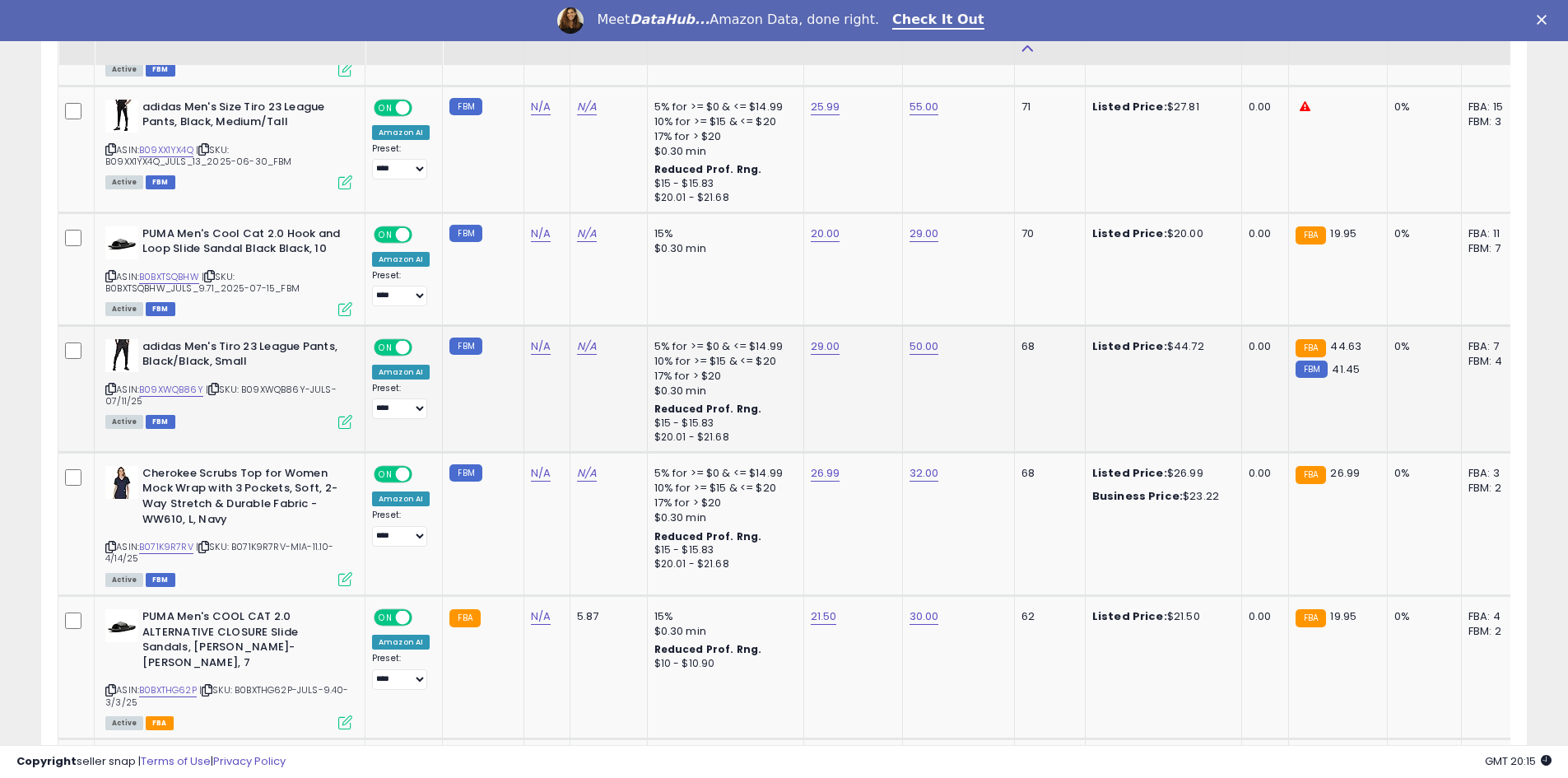
click at [116, 373] on div "ASIN: B09XWQB86Y | SKU: B09XWQB86Y-JULS-07/11/25 Active FBM" at bounding box center [228, 383] width 247 height 88
click at [113, 385] on icon at bounding box center [110, 389] width 11 height 9
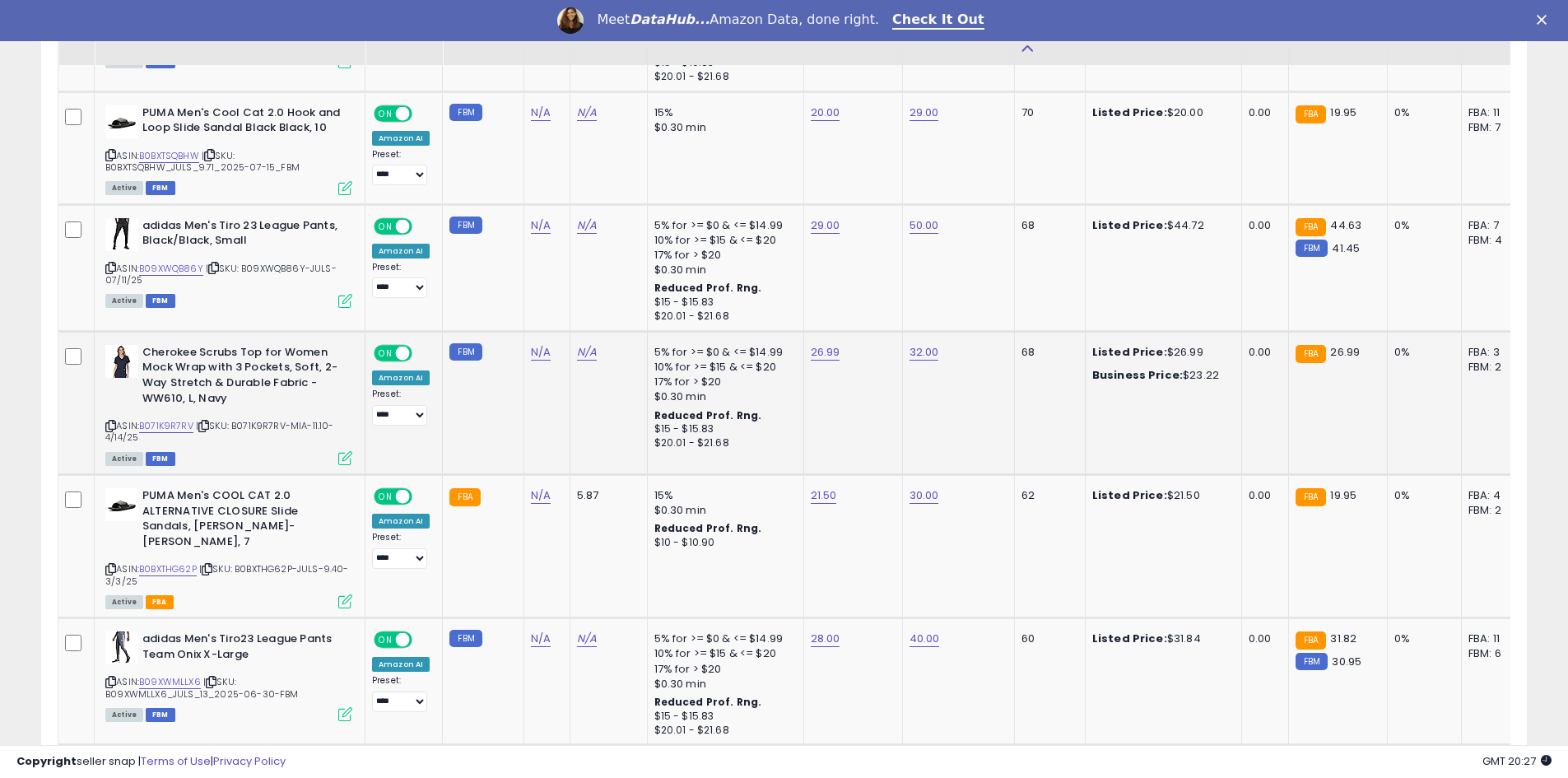
scroll to position [2799, 0]
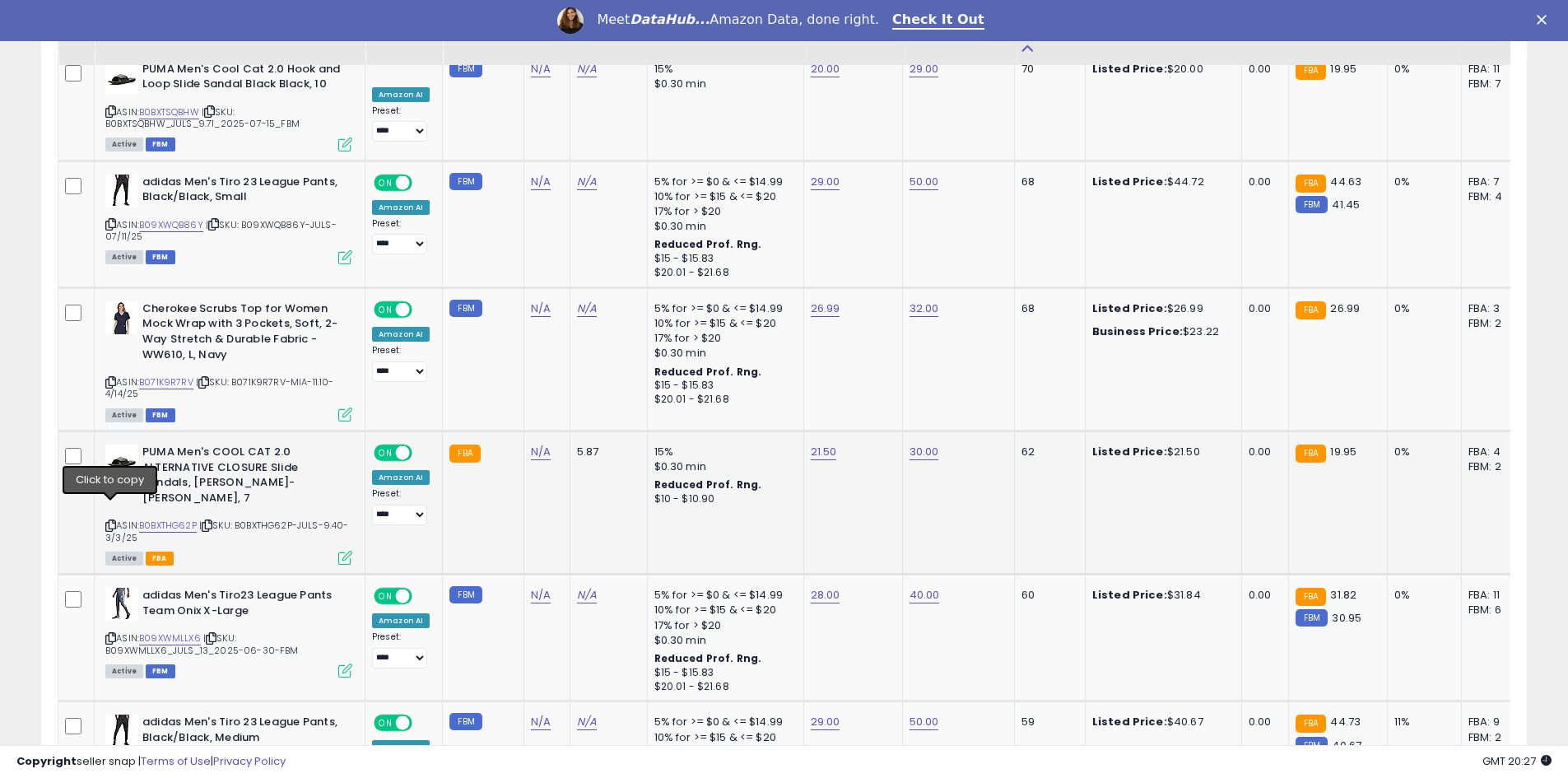
click at [104, 504] on div "PUMA Men's COOL CAT 2.0 ALTERNATIVE CLOSURE Slide Sandals, Puma Black-Puma Blac…" at bounding box center [227, 504] width 251 height 118
click at [184, 519] on link "B0BXTHG62P" at bounding box center [168, 526] width 57 height 14
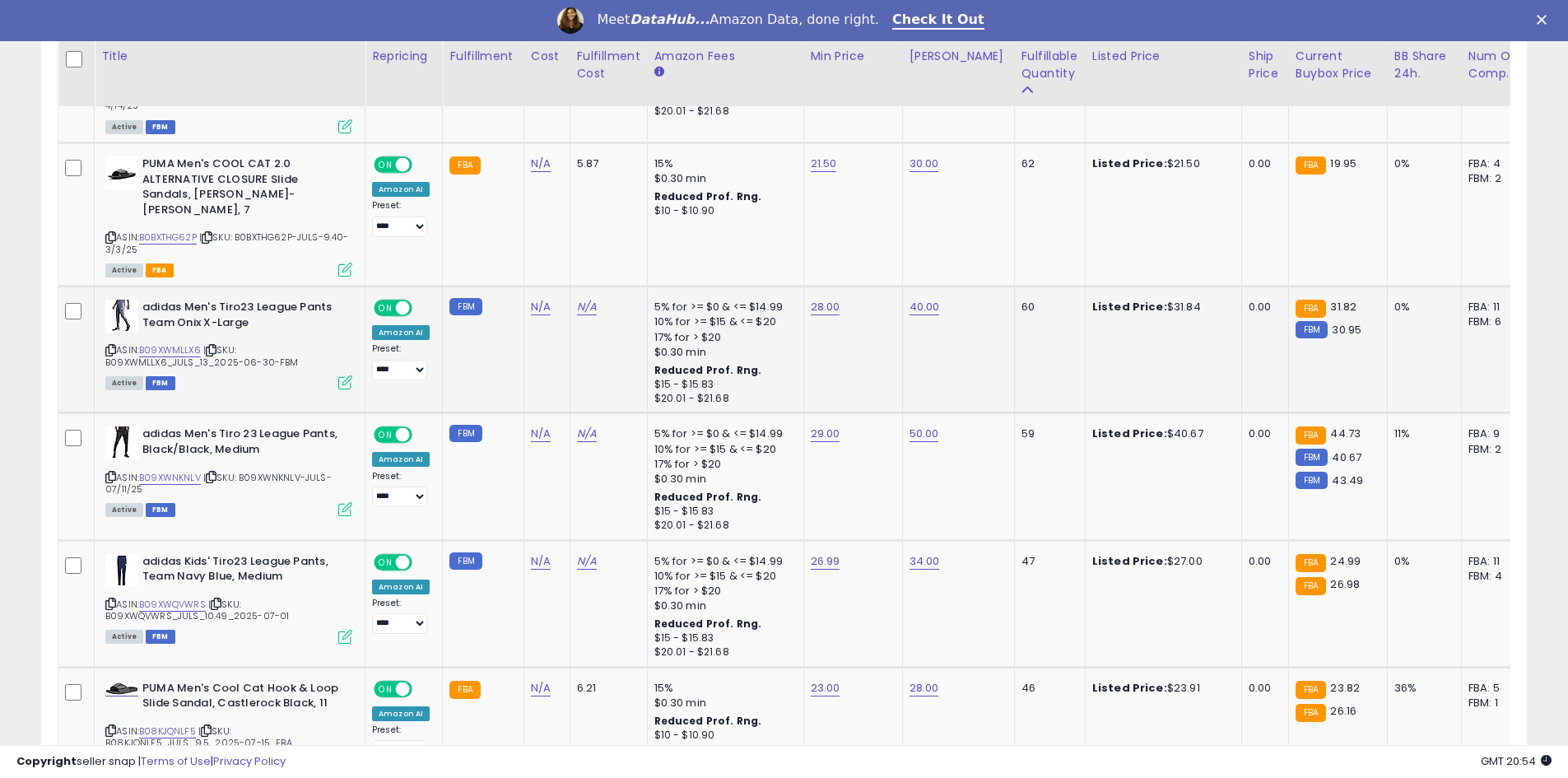
scroll to position [3046, 0]
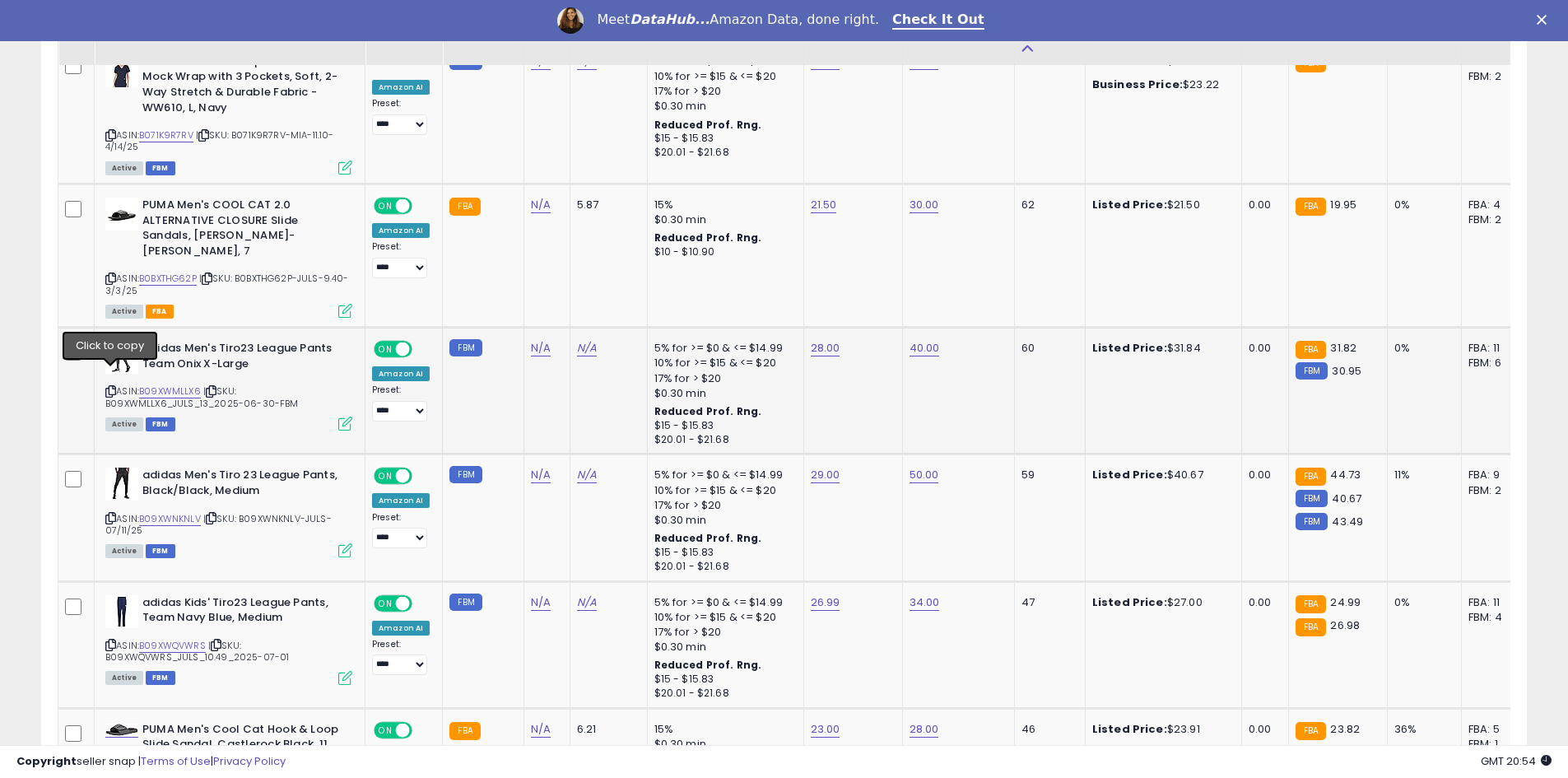
click at [108, 387] on icon at bounding box center [110, 392] width 11 height 9
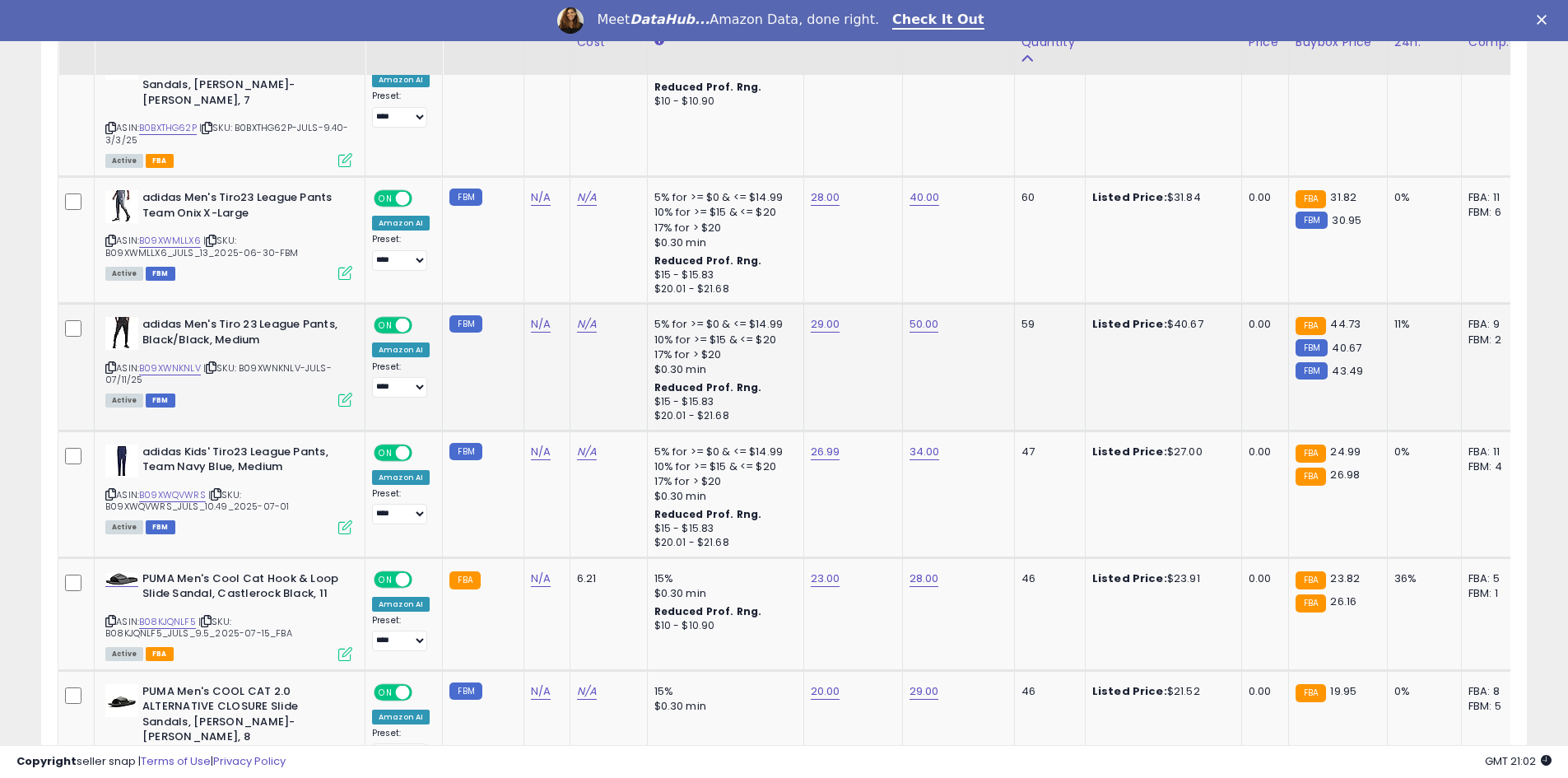
scroll to position [3211, 0]
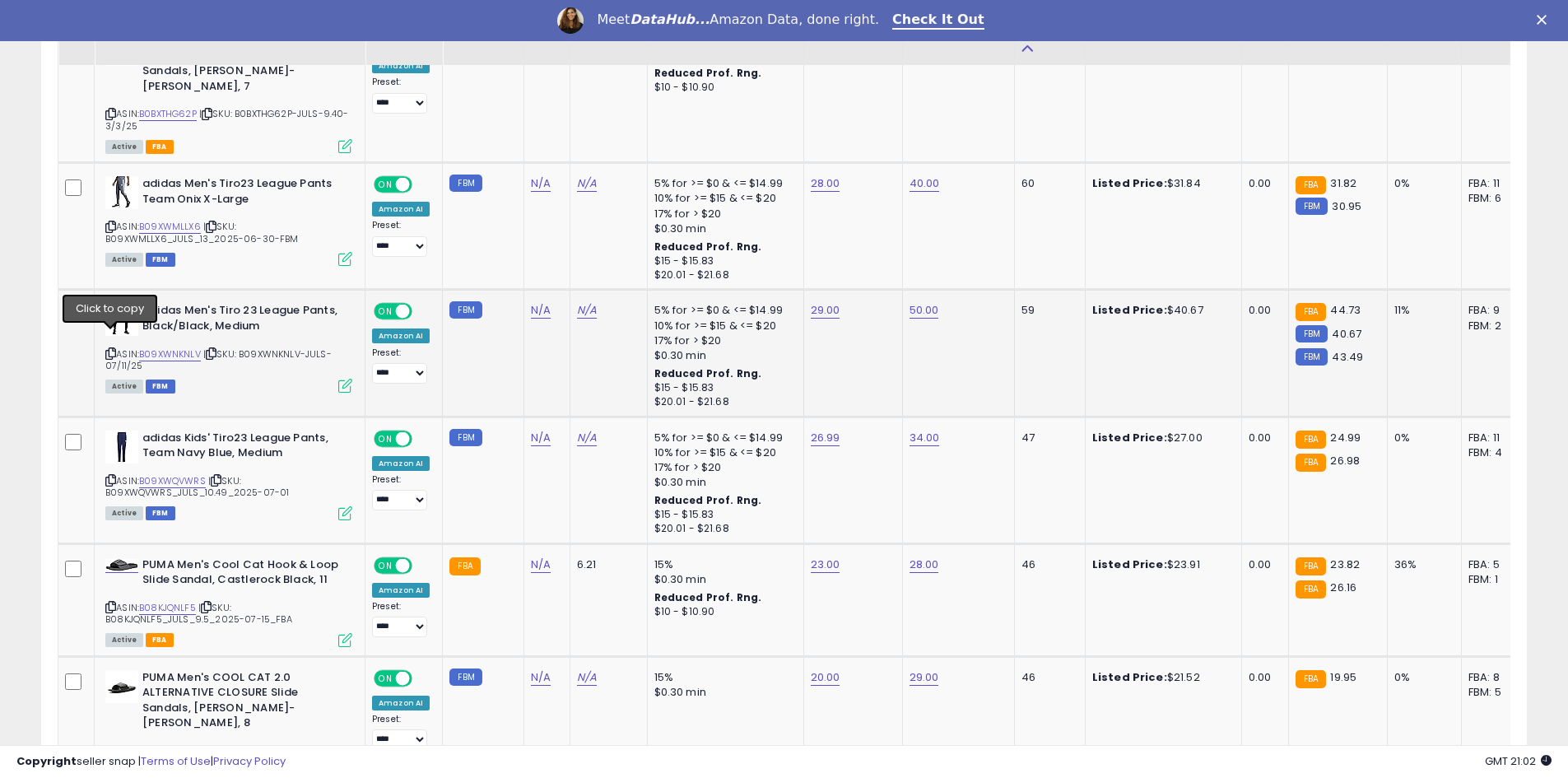
click at [111, 349] on icon at bounding box center [110, 354] width 11 height 9
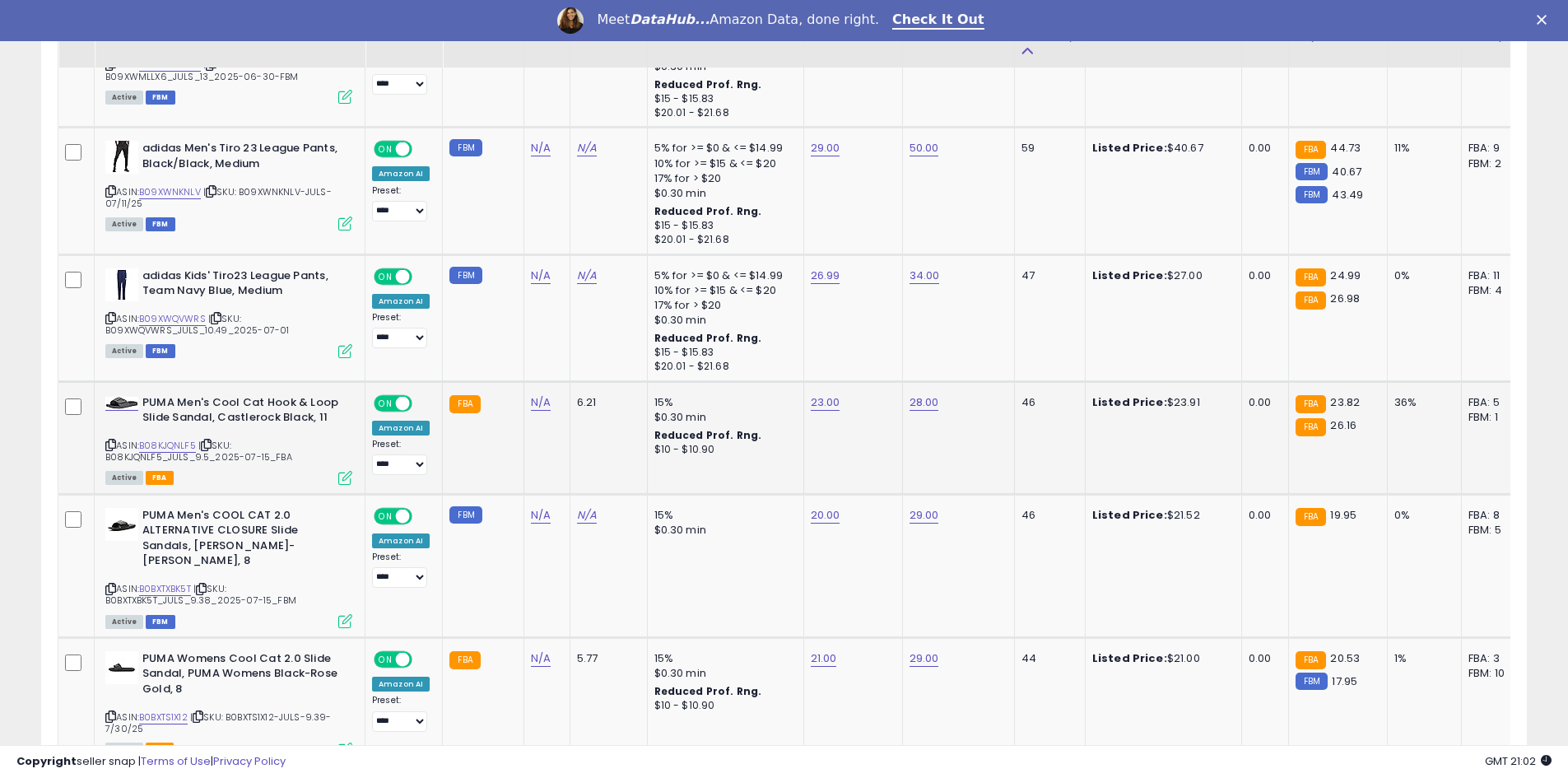
scroll to position [3375, 0]
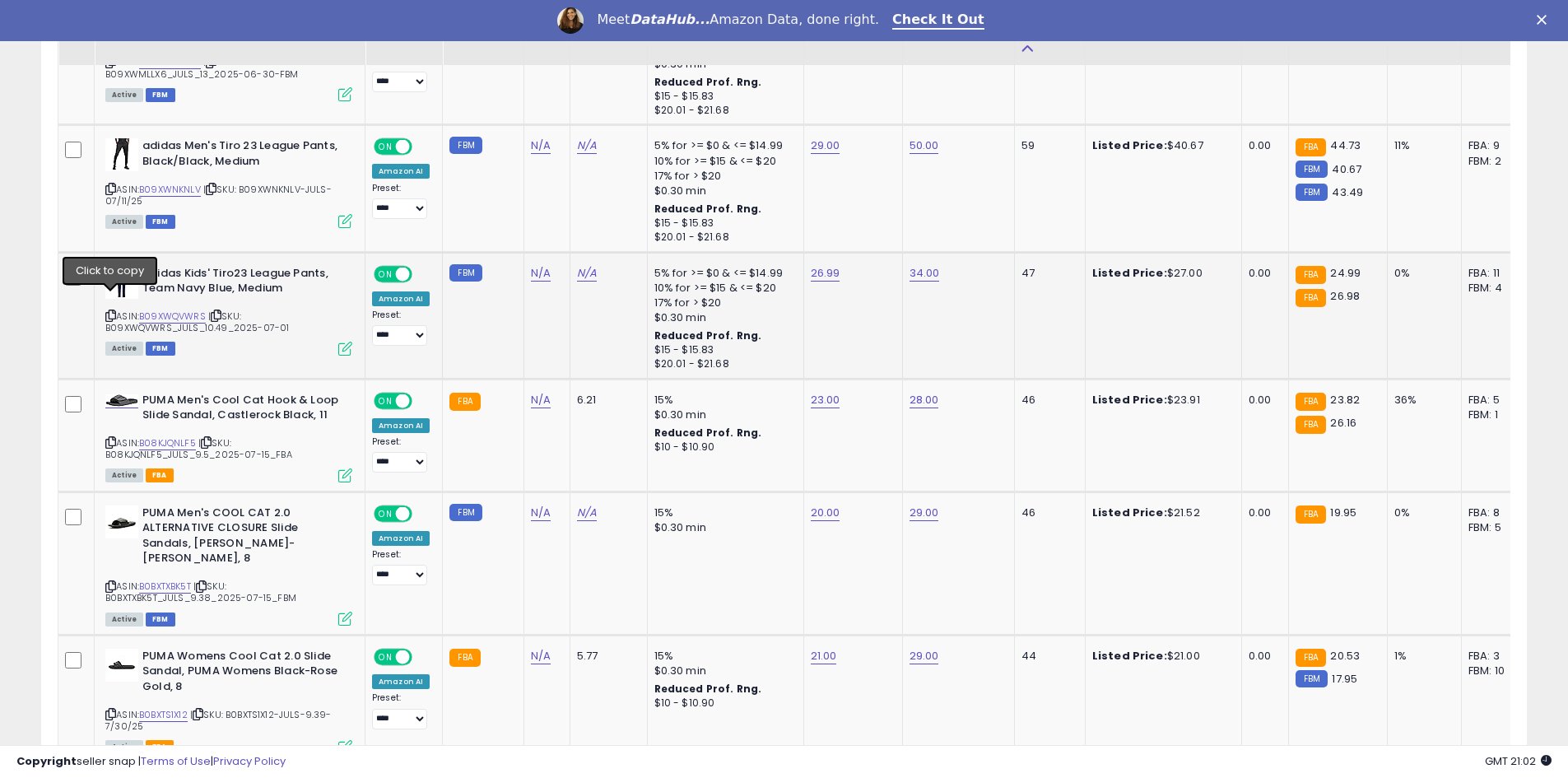
click at [110, 311] on icon at bounding box center [110, 316] width 11 height 9
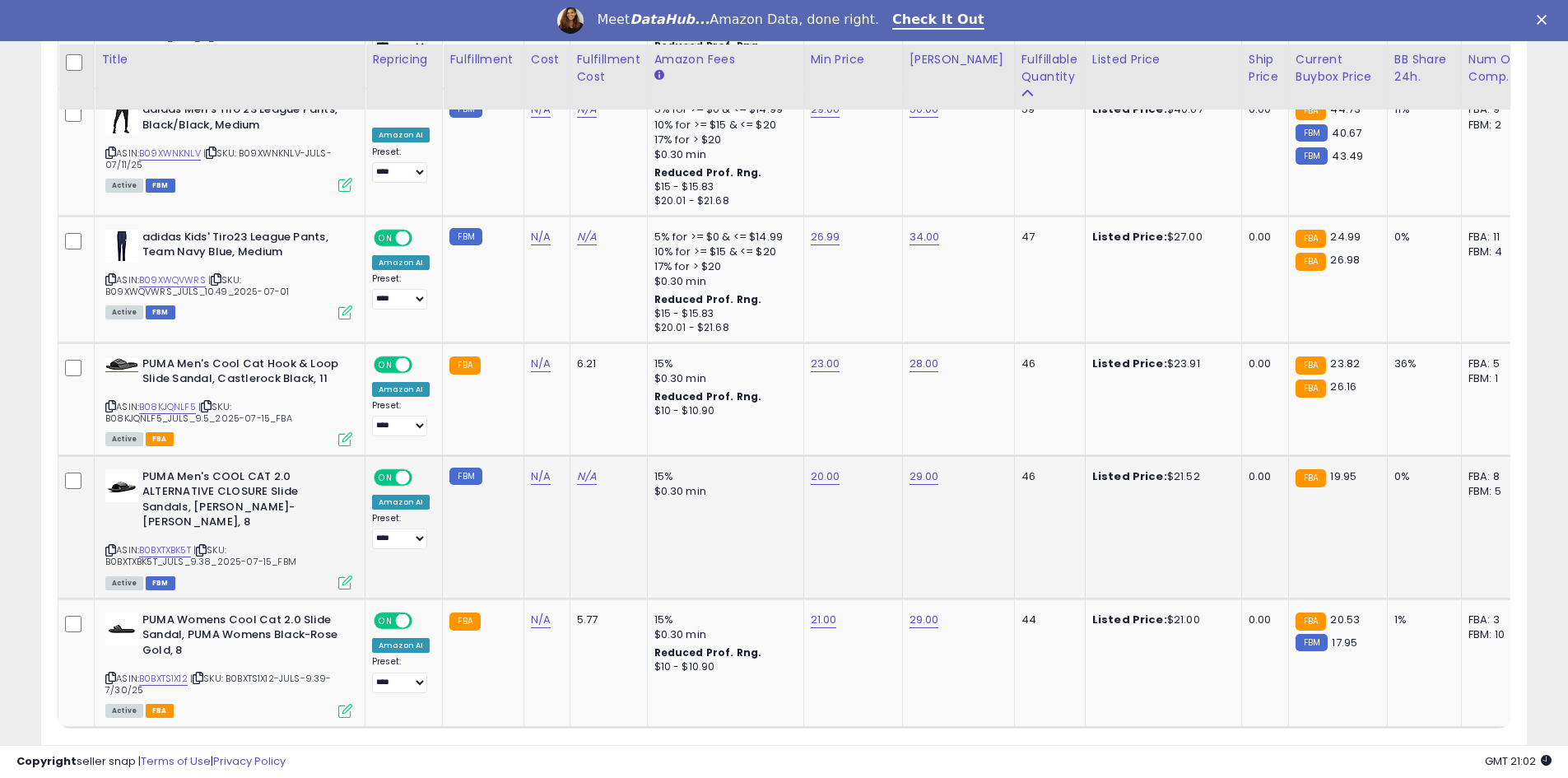
scroll to position [3458, 0]
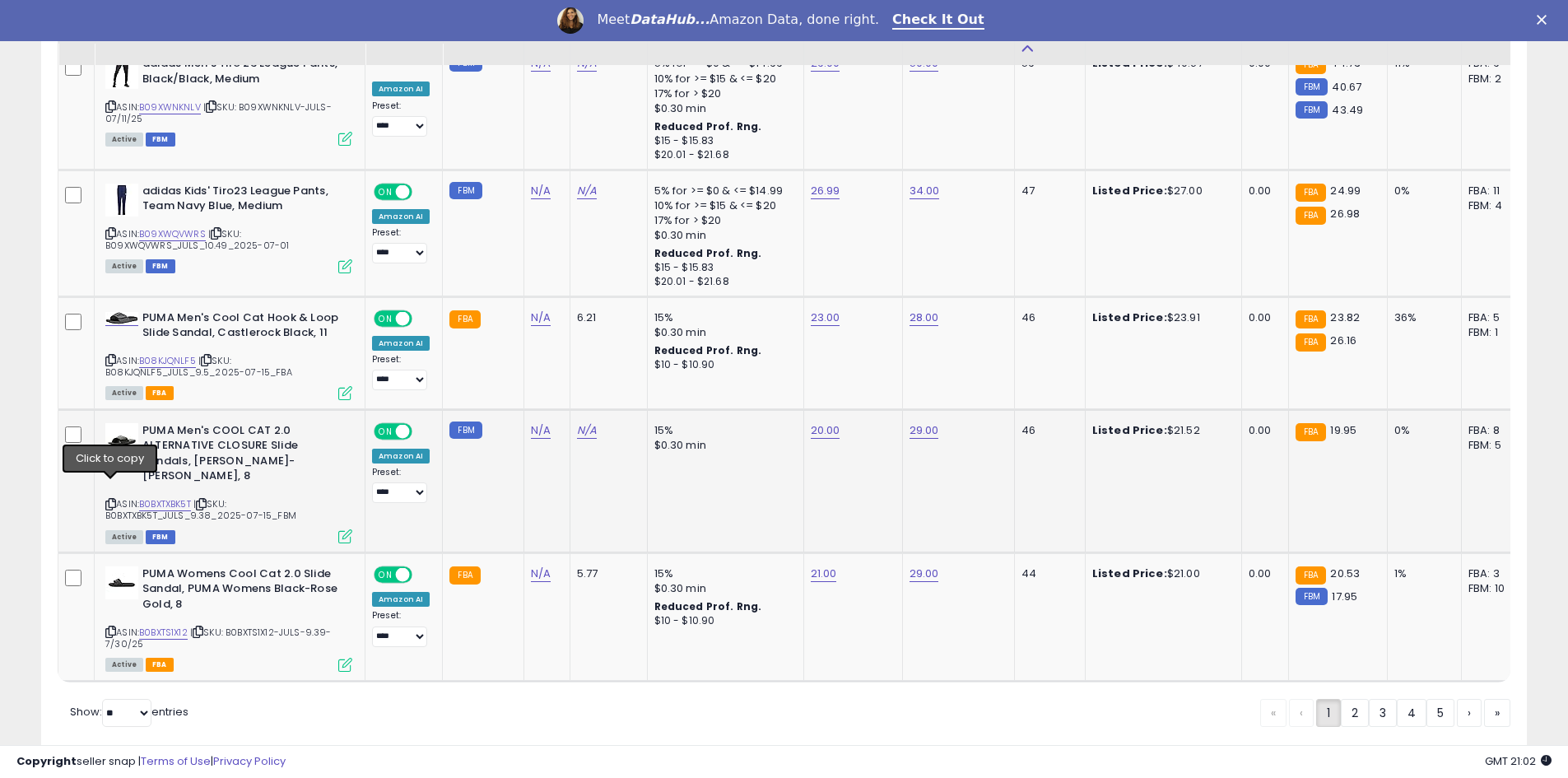
click at [108, 499] on icon at bounding box center [110, 504] width 11 height 9
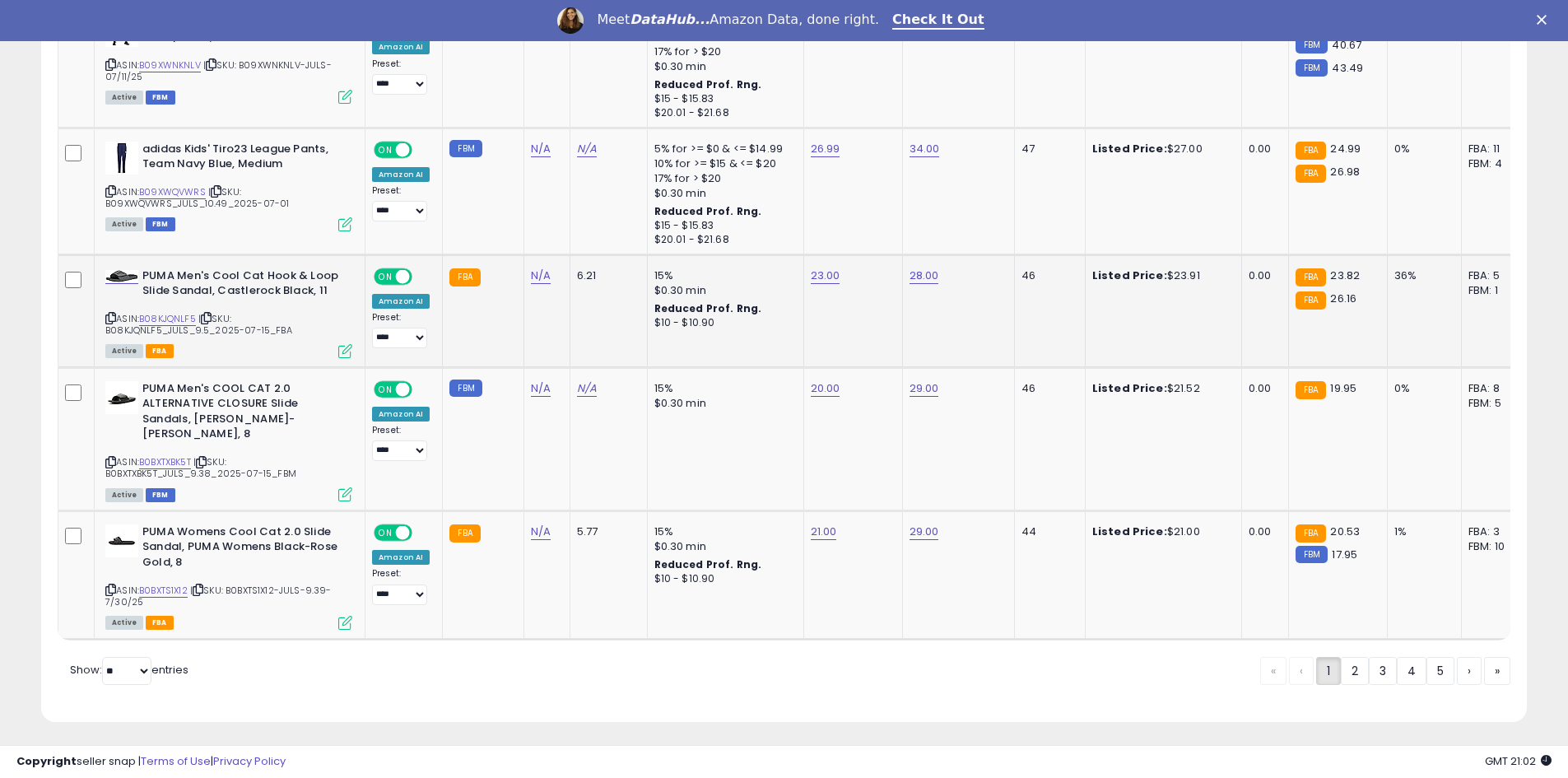
scroll to position [3502, 0]
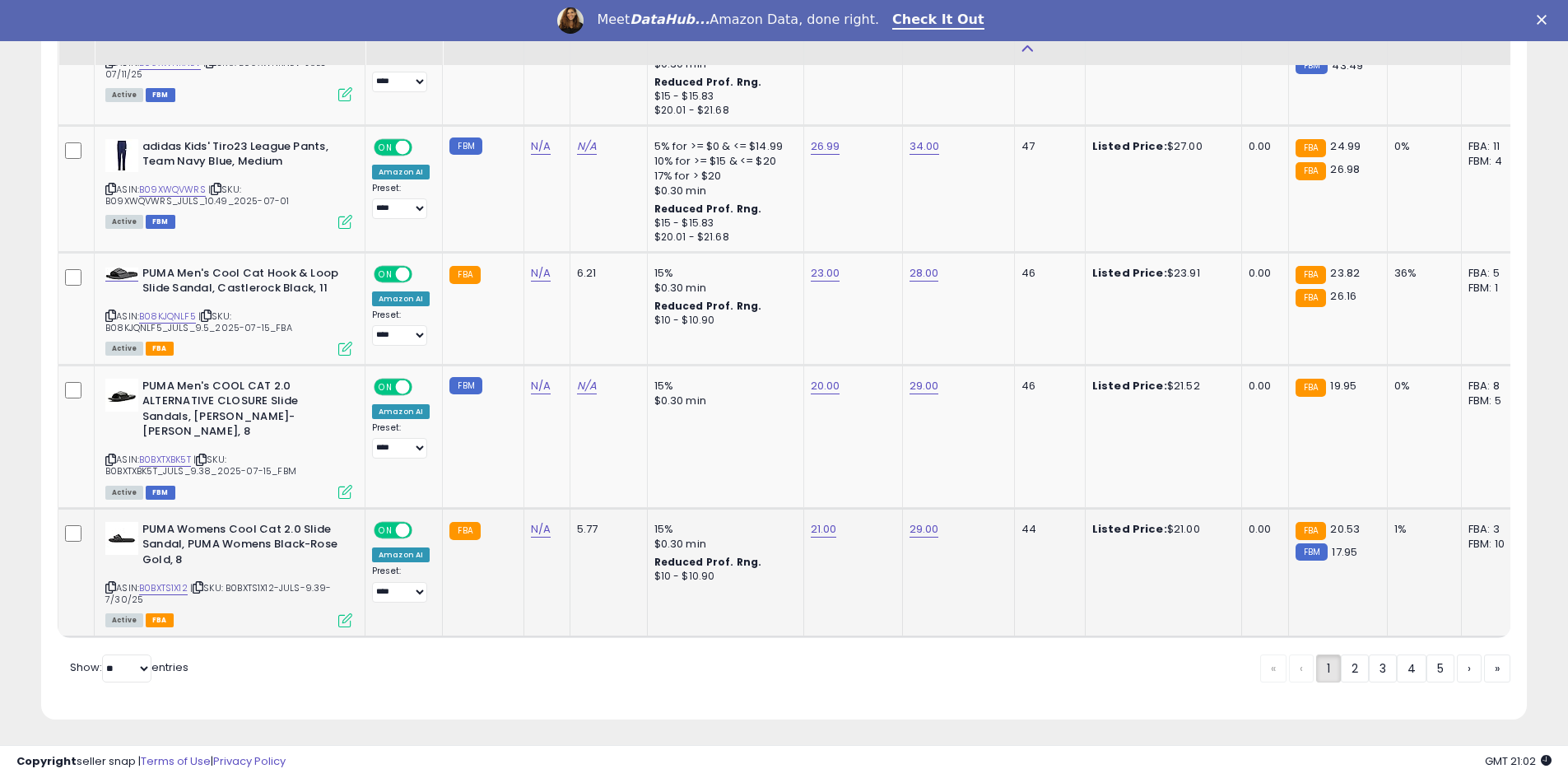
click at [110, 583] on icon at bounding box center [110, 587] width 11 height 9
click at [1357, 663] on link "2" at bounding box center [1355, 669] width 28 height 28
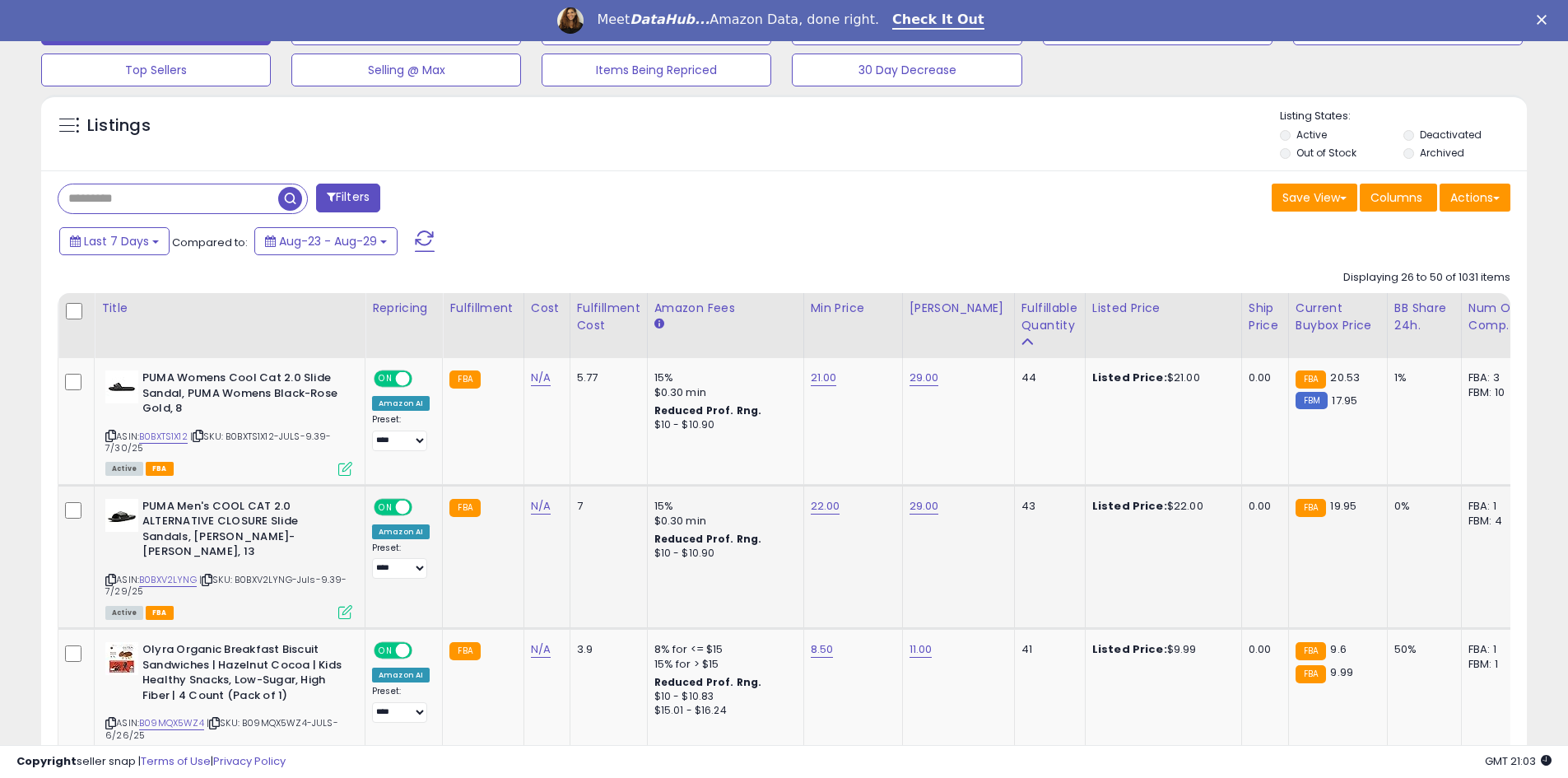
scroll to position [613, 0]
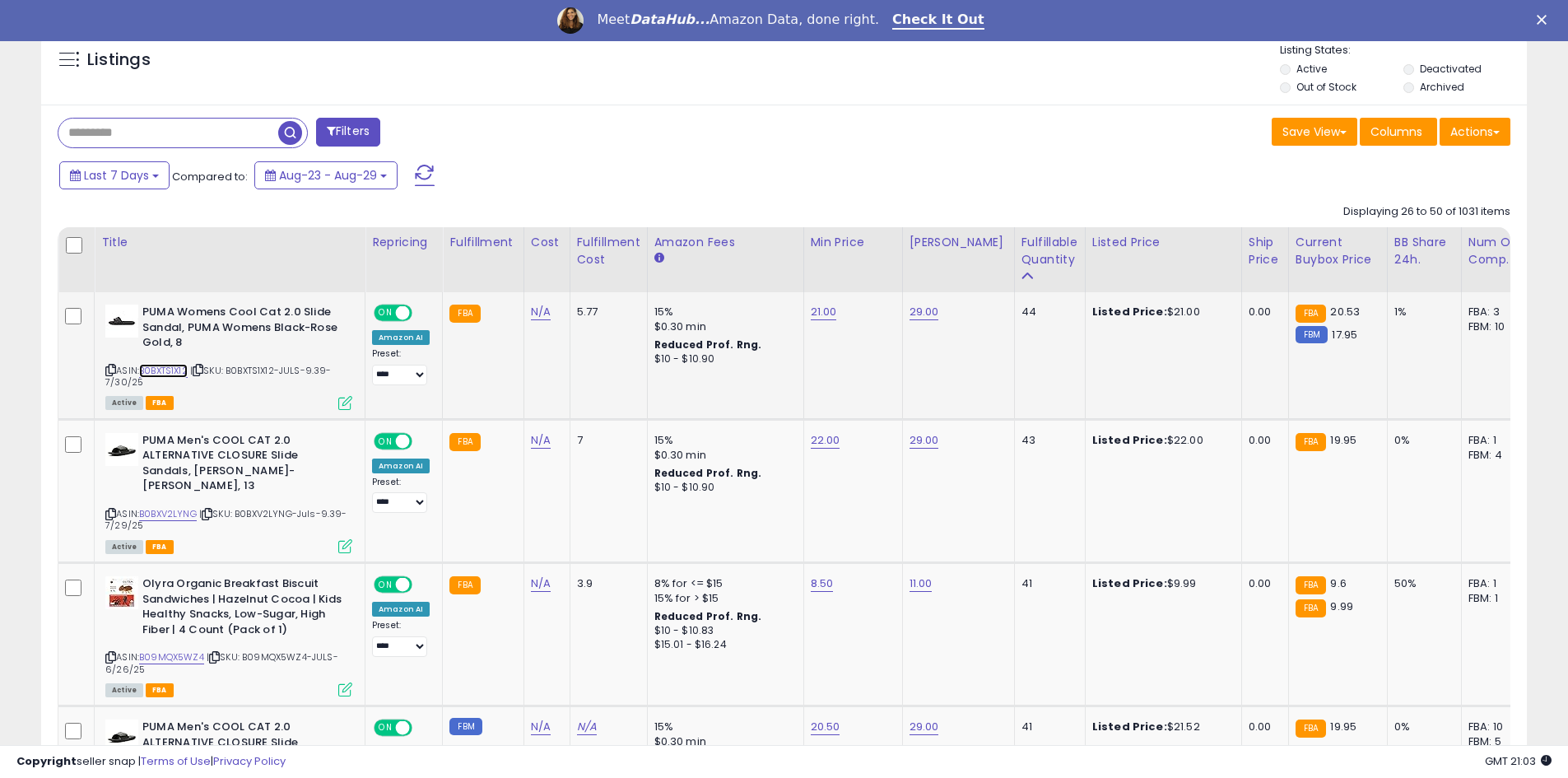
click at [164, 369] on link "B0BXTS1X12" at bounding box center [163, 370] width 49 height 14
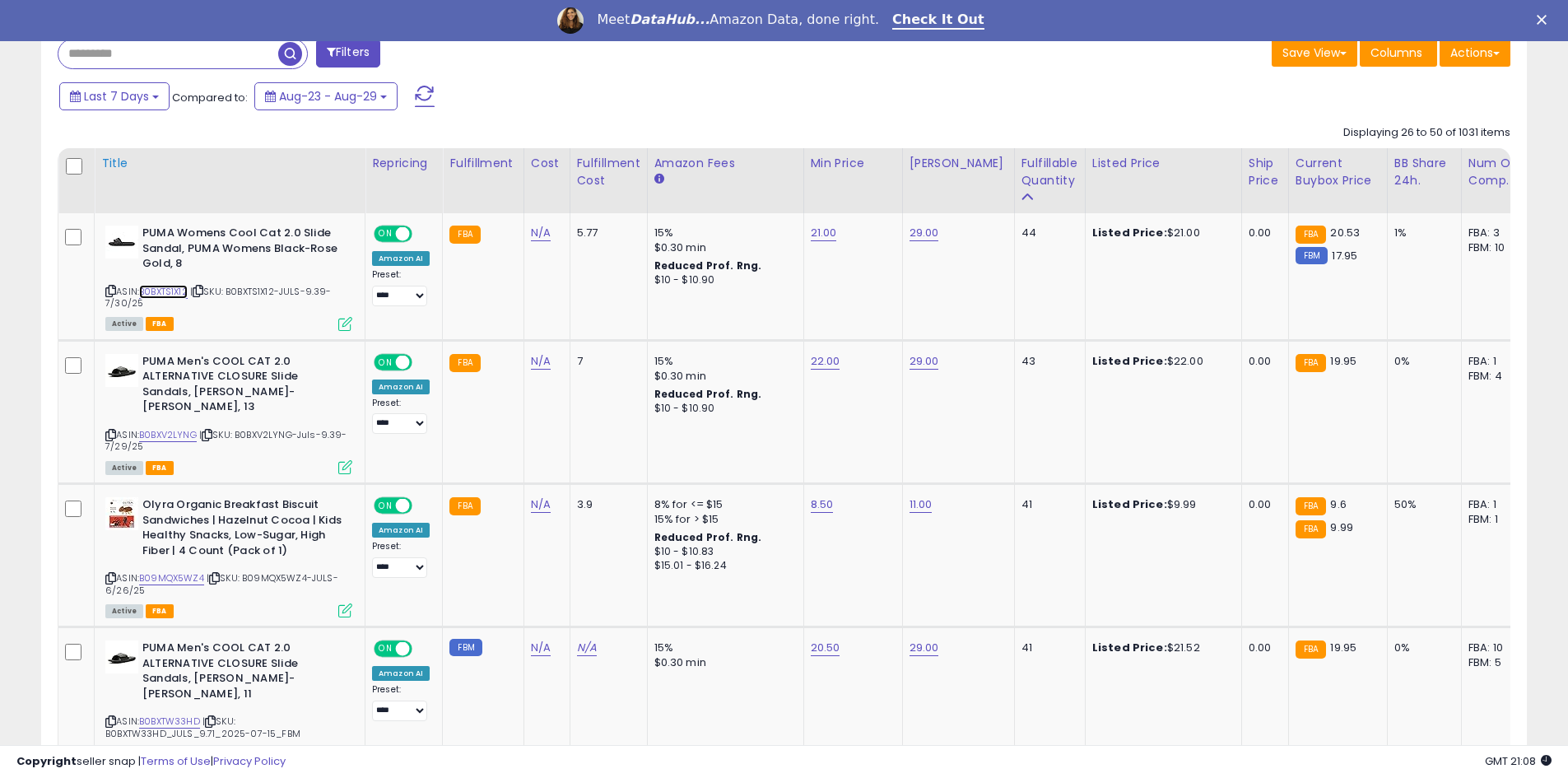
scroll to position [696, 0]
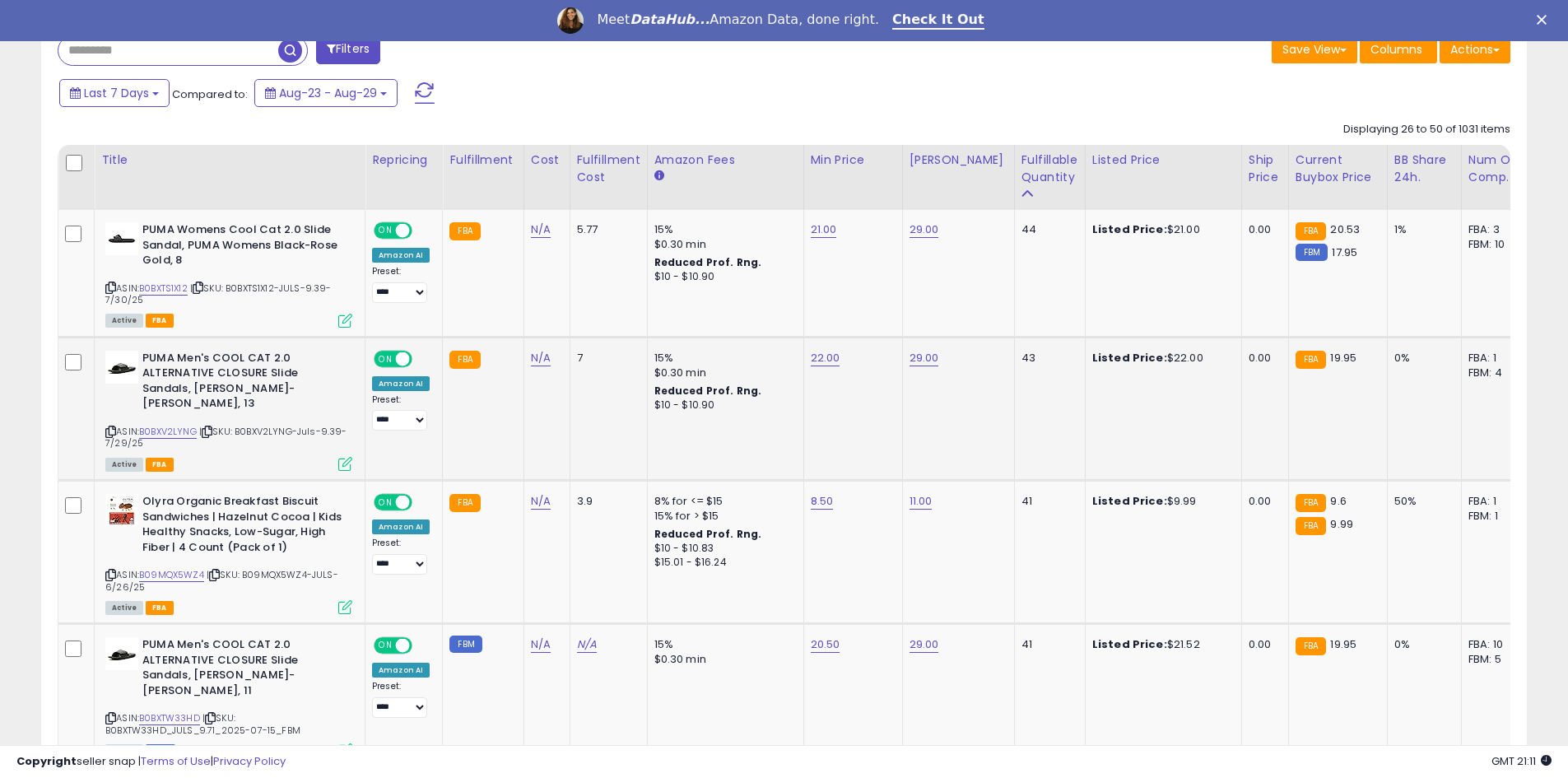
click at [142, 430] on div "ASIN: B0BXV2LYNG | SKU: B0BXV2LYNG-Juls-9.39-7/29/25 Active FBA" at bounding box center [228, 410] width 247 height 118
click at [161, 433] on link "B0BXV2LYNG" at bounding box center [168, 432] width 57 height 14
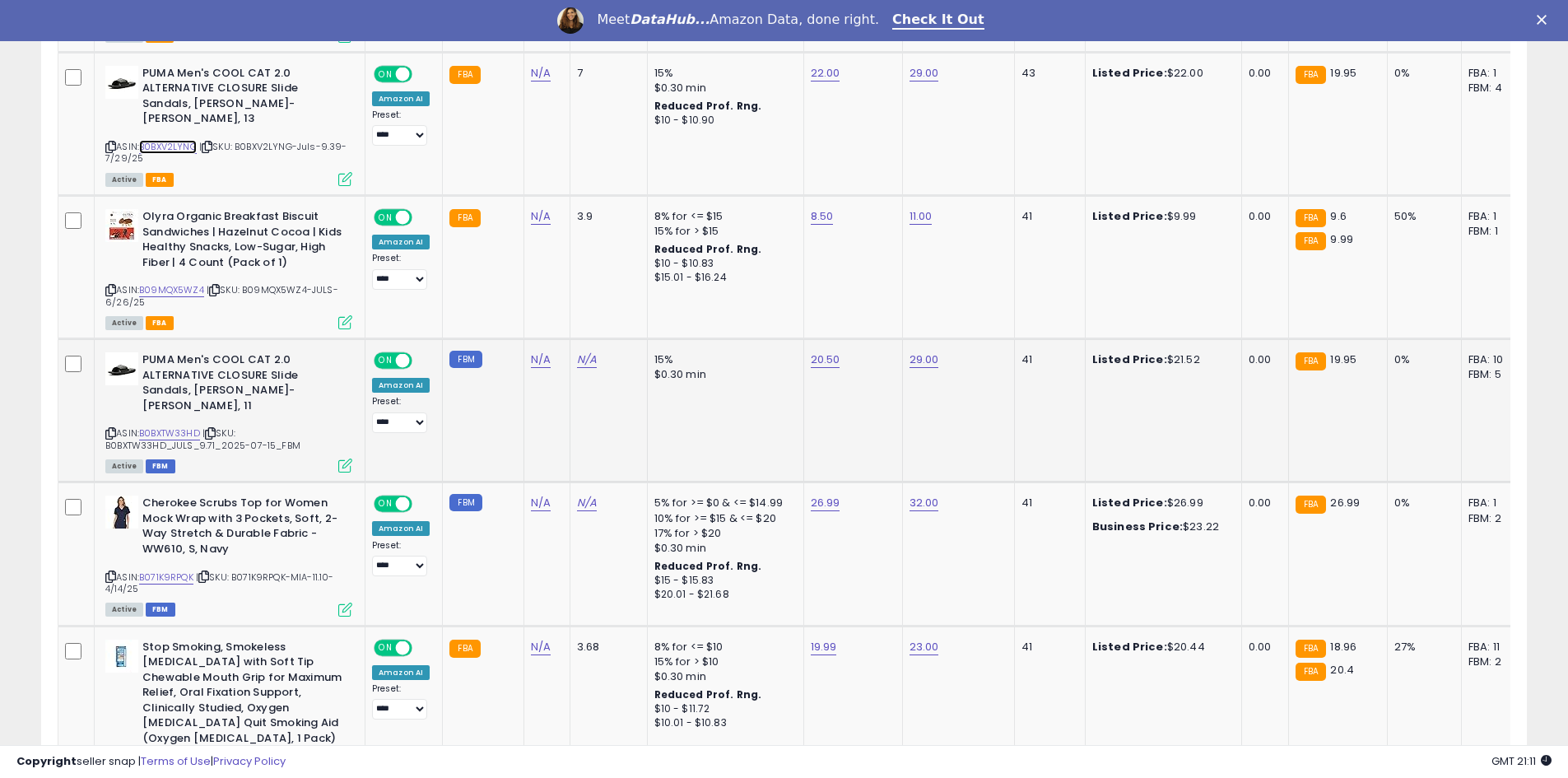
scroll to position [1107, 0]
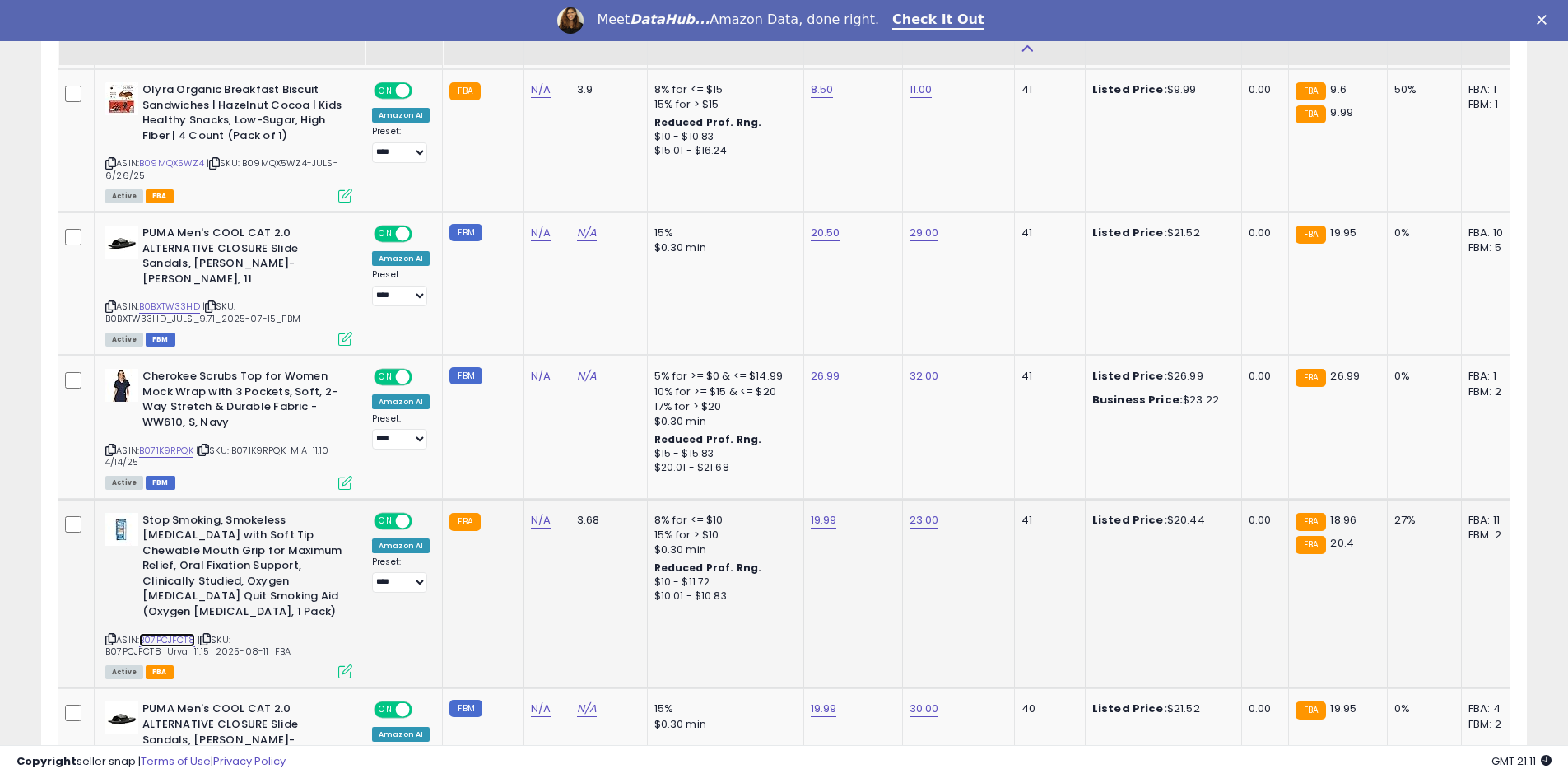
click at [183, 633] on link "B07PCJFCT8" at bounding box center [167, 640] width 56 height 14
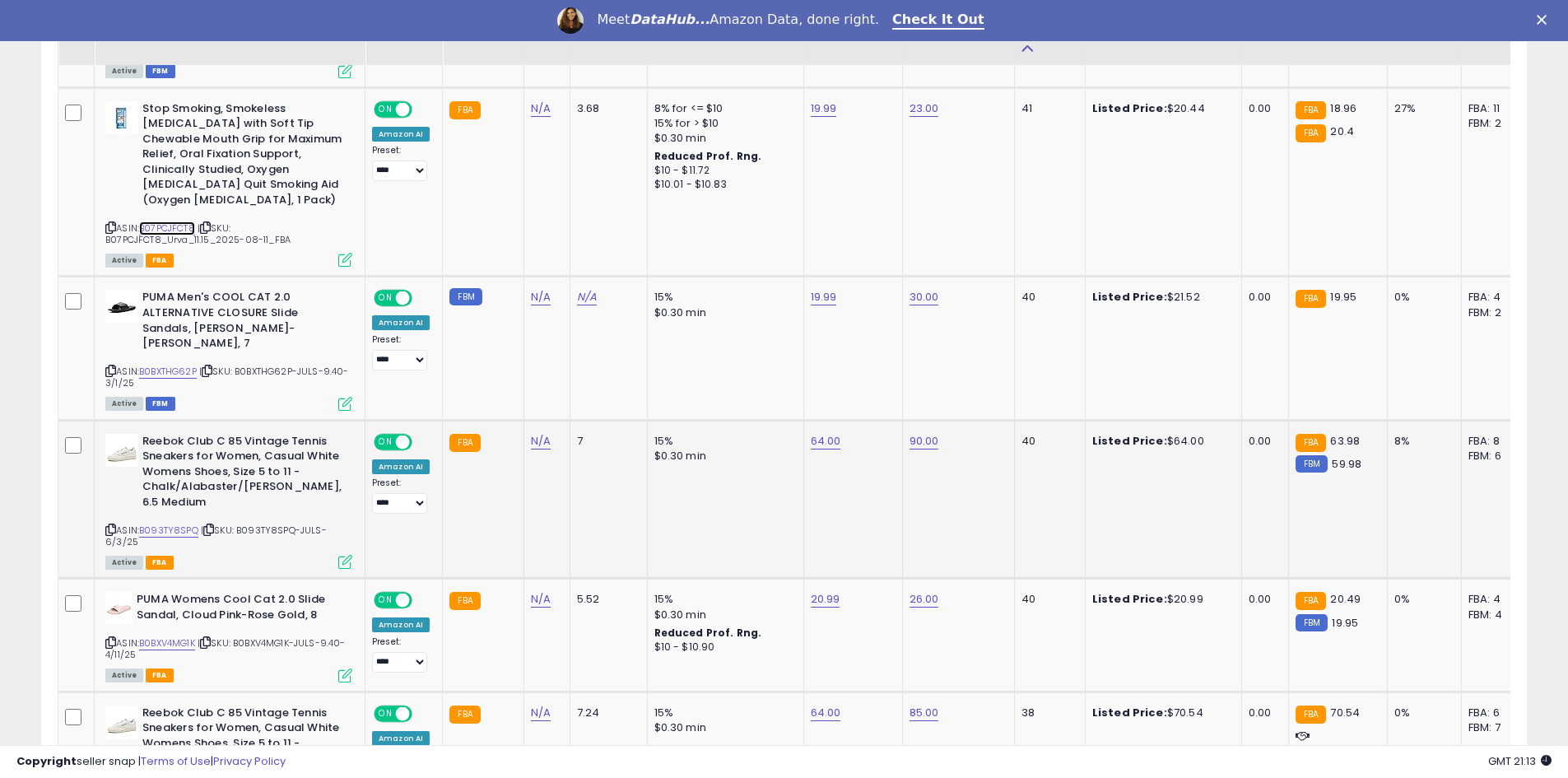
scroll to position [1601, 0]
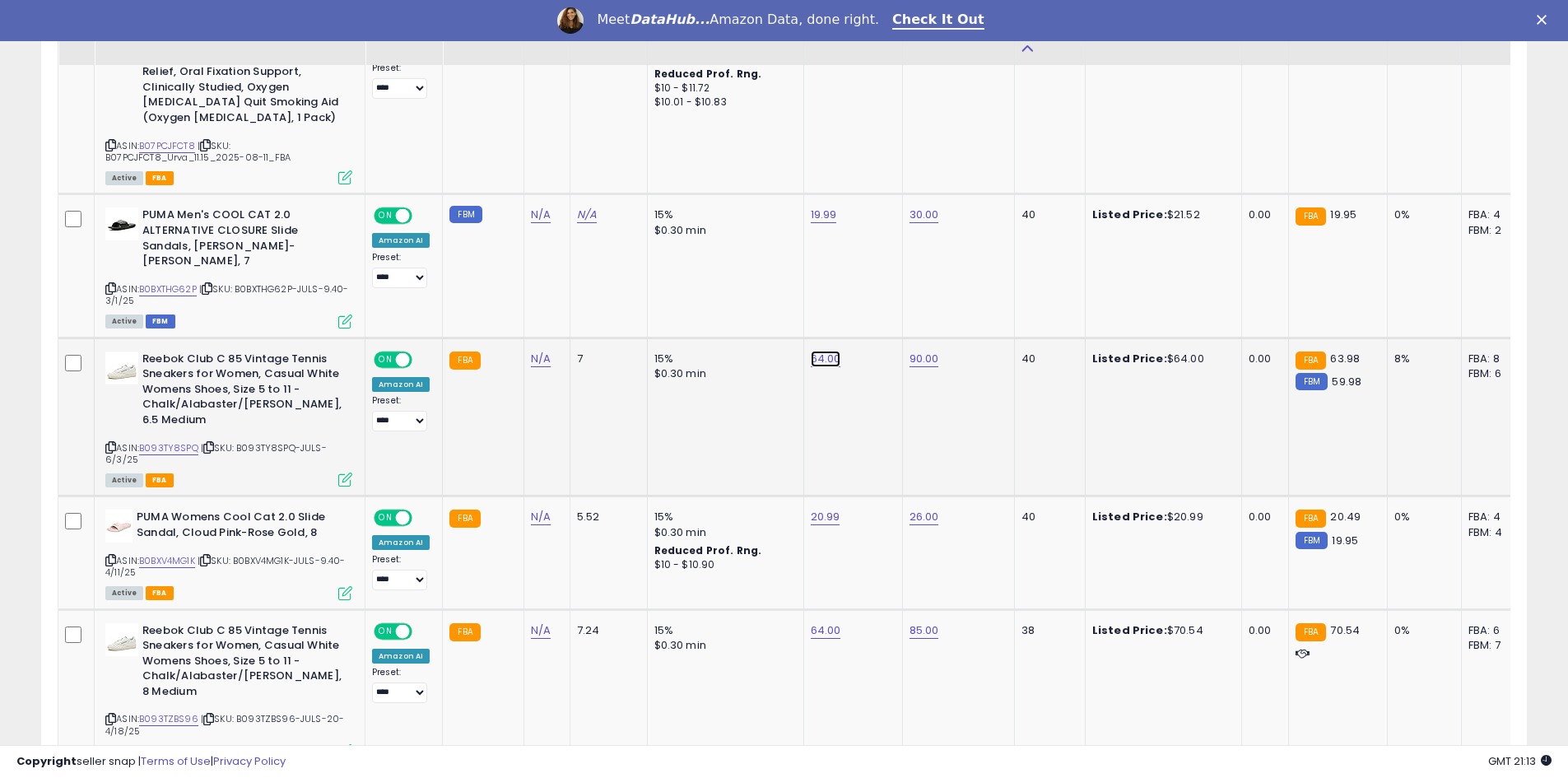
click at [810, 351] on link "64.00" at bounding box center [825, 359] width 31 height 17
drag, startPoint x: 746, startPoint y: 307, endPoint x: 720, endPoint y: 304, distance: 26.2
click at [720, 304] on input "*****" at bounding box center [773, 303] width 146 height 28
type input "**"
click at [880, 306] on button "submit" at bounding box center [866, 302] width 28 height 25
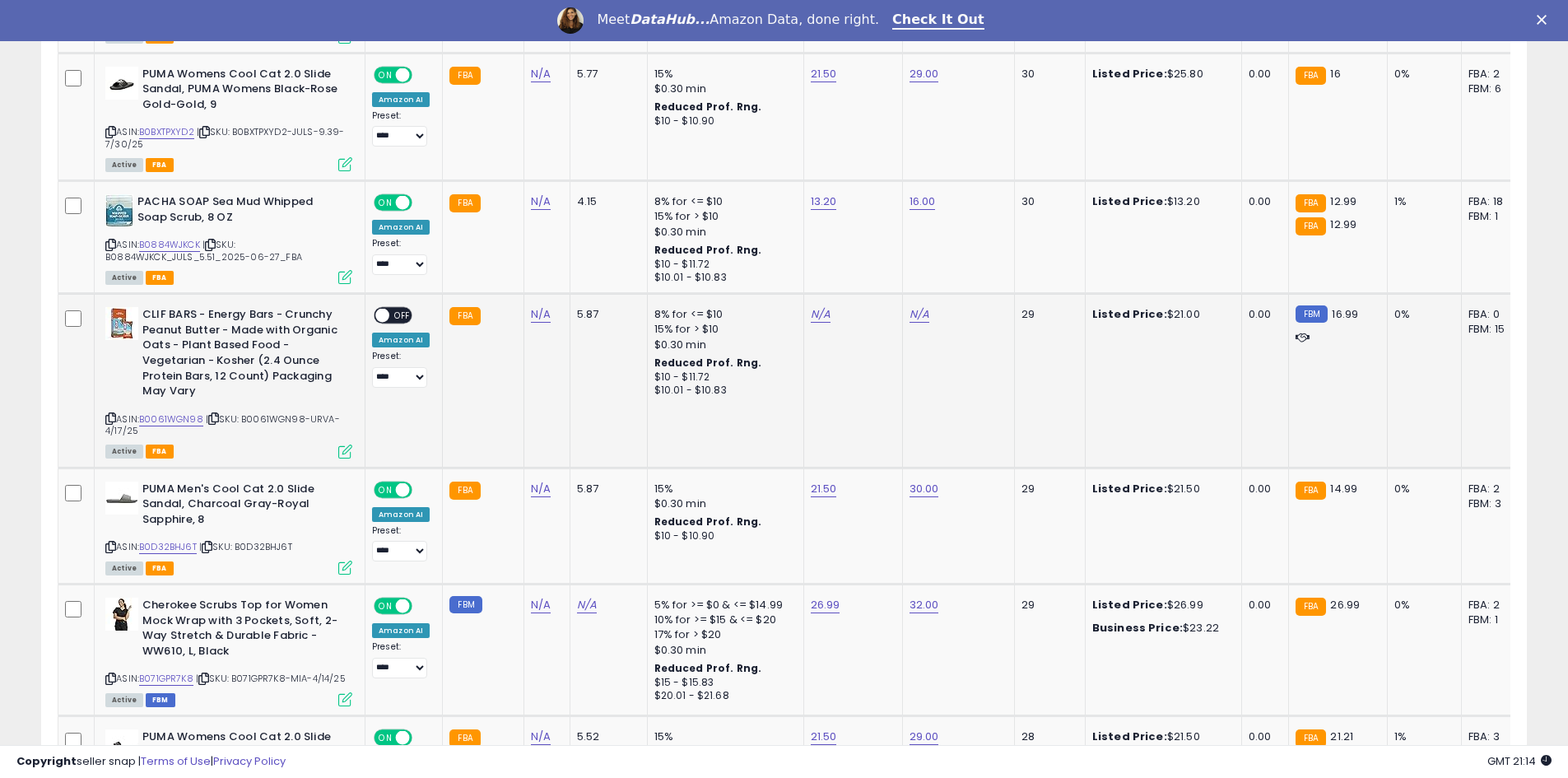
scroll to position [3412, 0]
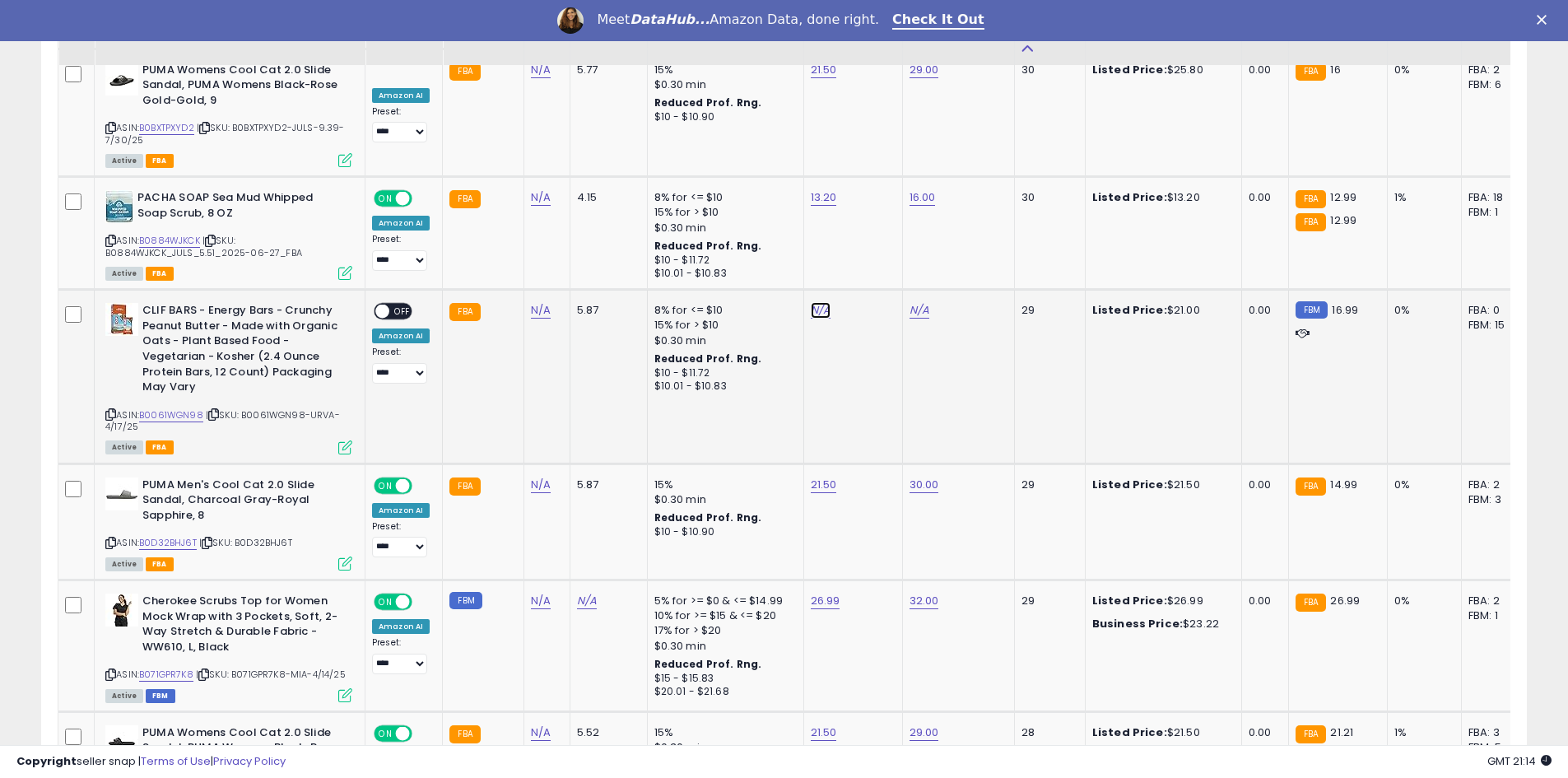
click at [823, 303] on link "N/A" at bounding box center [820, 310] width 19 height 17
drag, startPoint x: 734, startPoint y: 254, endPoint x: 668, endPoint y: 255, distance: 66.0
type input "**"
click at [866, 249] on icon "submit" at bounding box center [861, 252] width 10 height 10
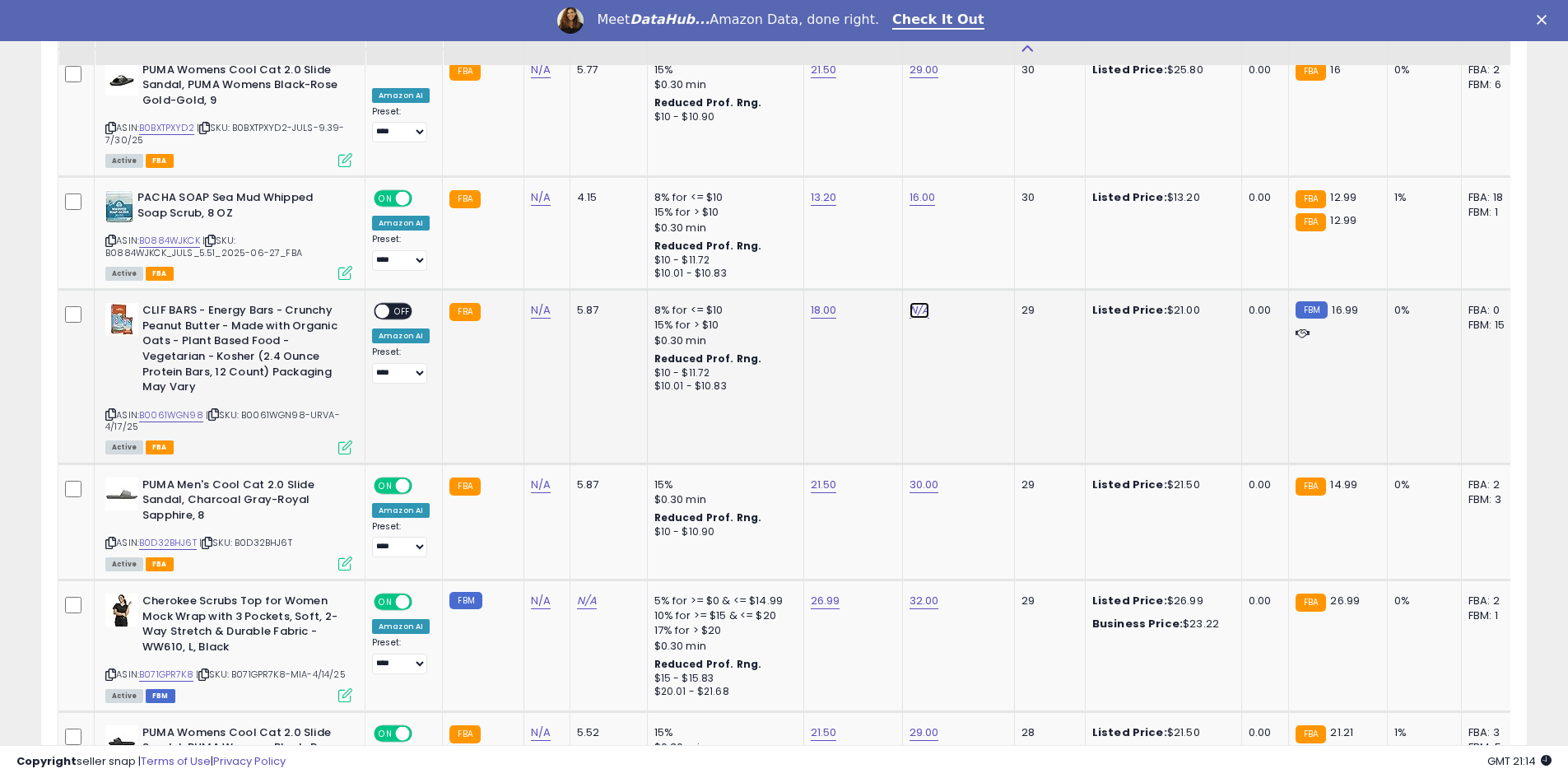
click at [915, 303] on link "N/A" at bounding box center [919, 310] width 19 height 17
type input "**"
click at [974, 262] on button "submit" at bounding box center [959, 253] width 28 height 25
click at [385, 304] on span at bounding box center [383, 311] width 14 height 14
click at [394, 304] on span "OFF" at bounding box center [402, 311] width 26 height 14
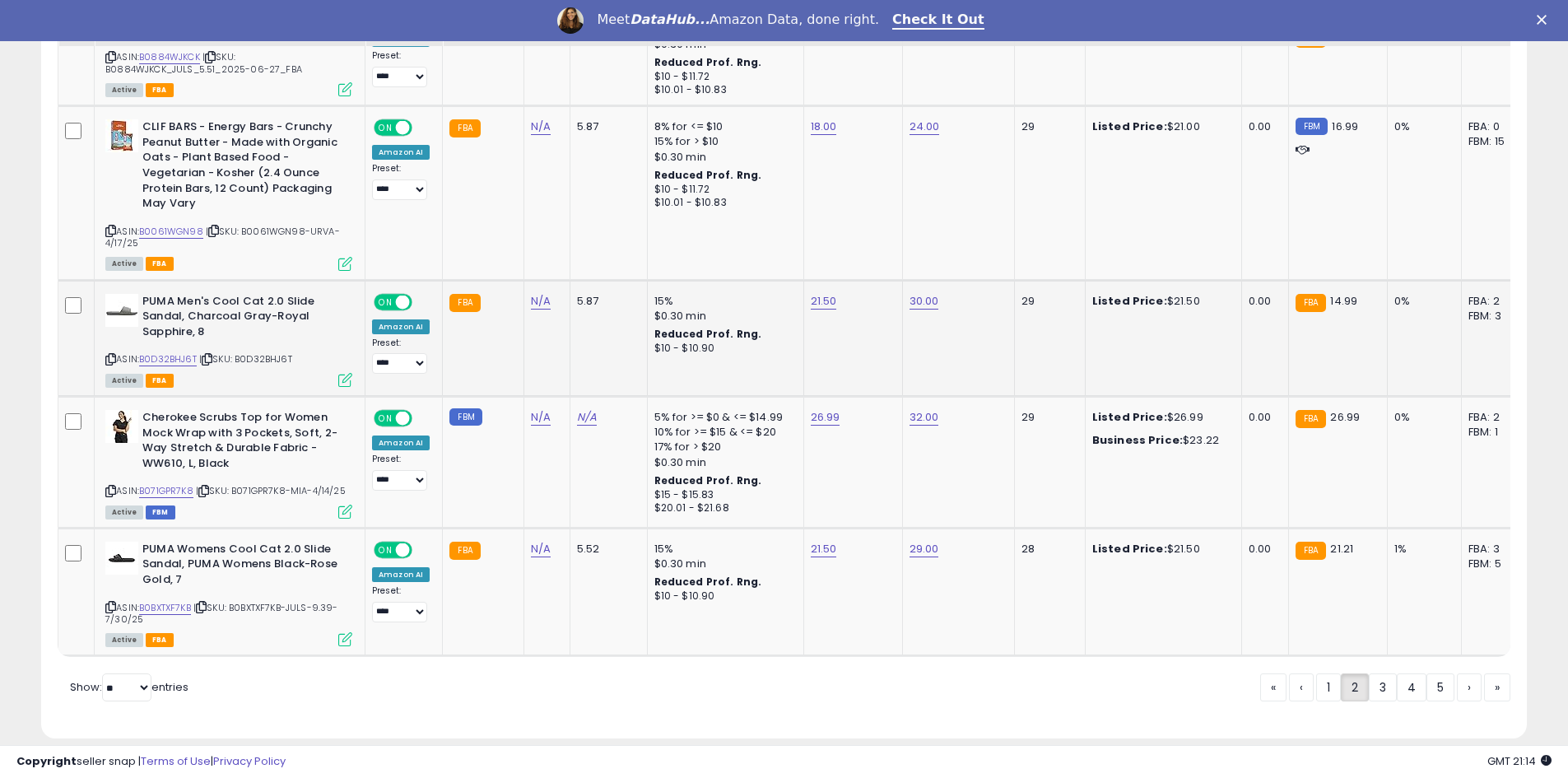
scroll to position [3616, 0]
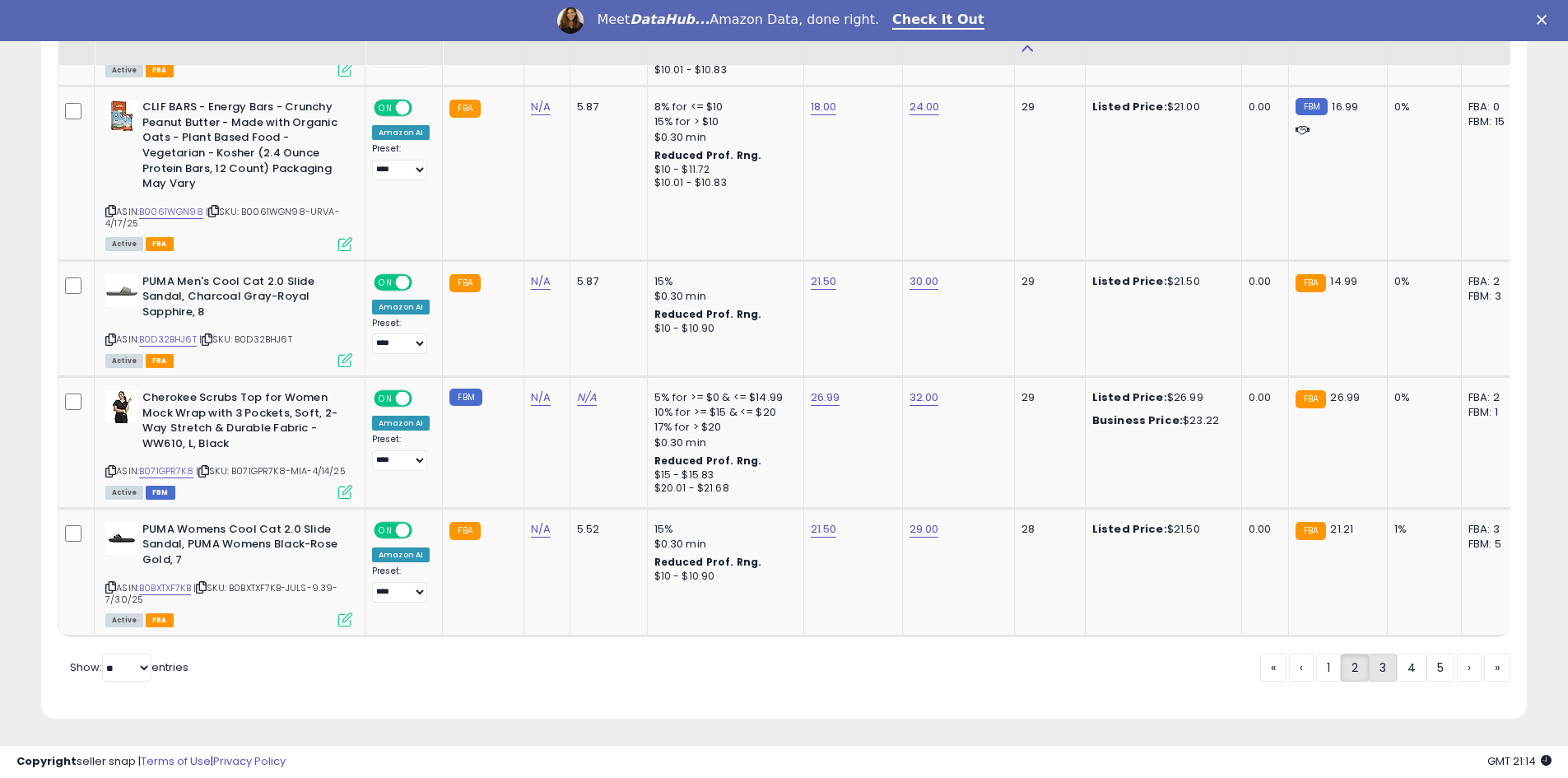
click at [1387, 670] on link "3" at bounding box center [1383, 668] width 28 height 28
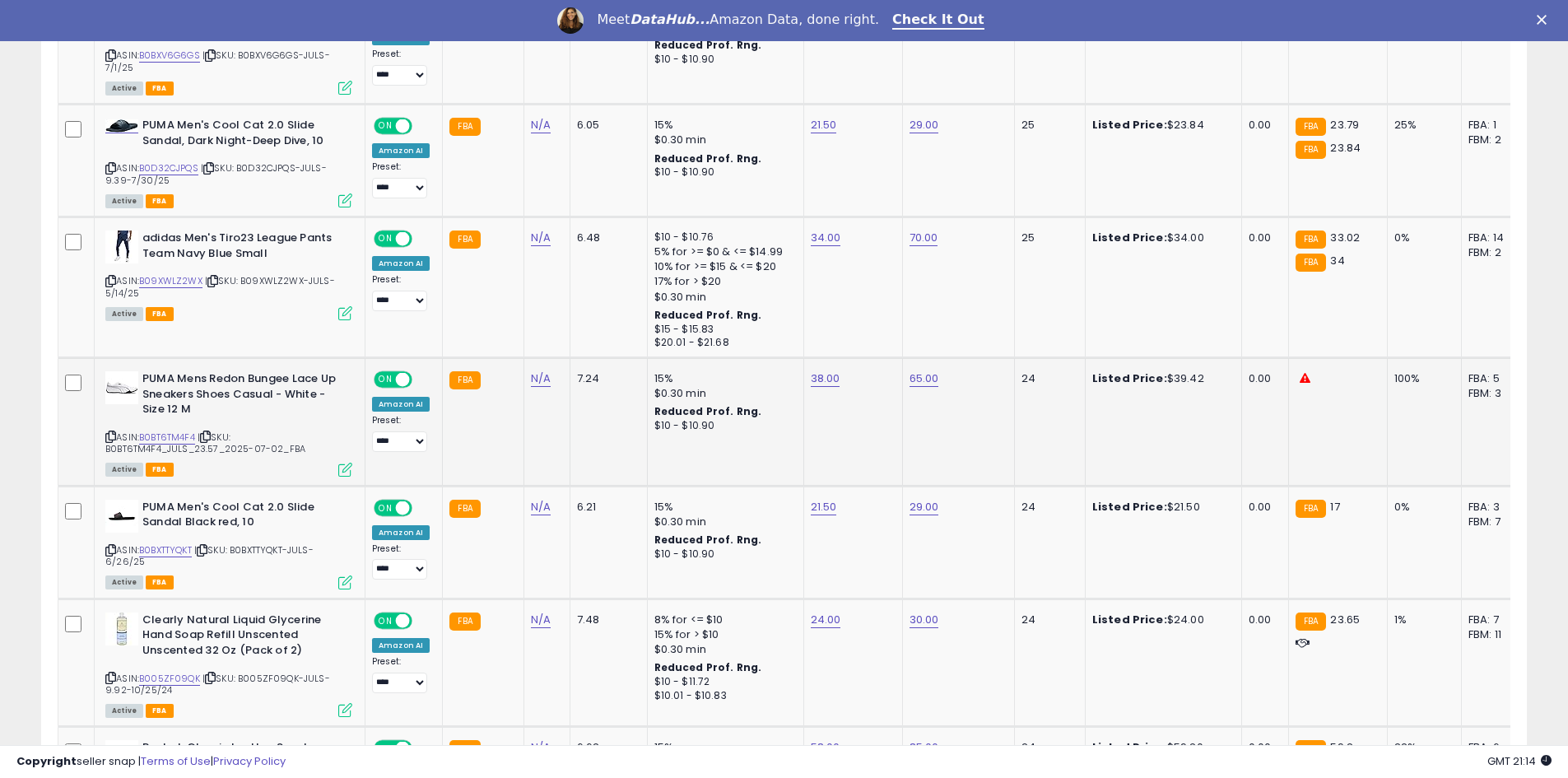
scroll to position [2095, 0]
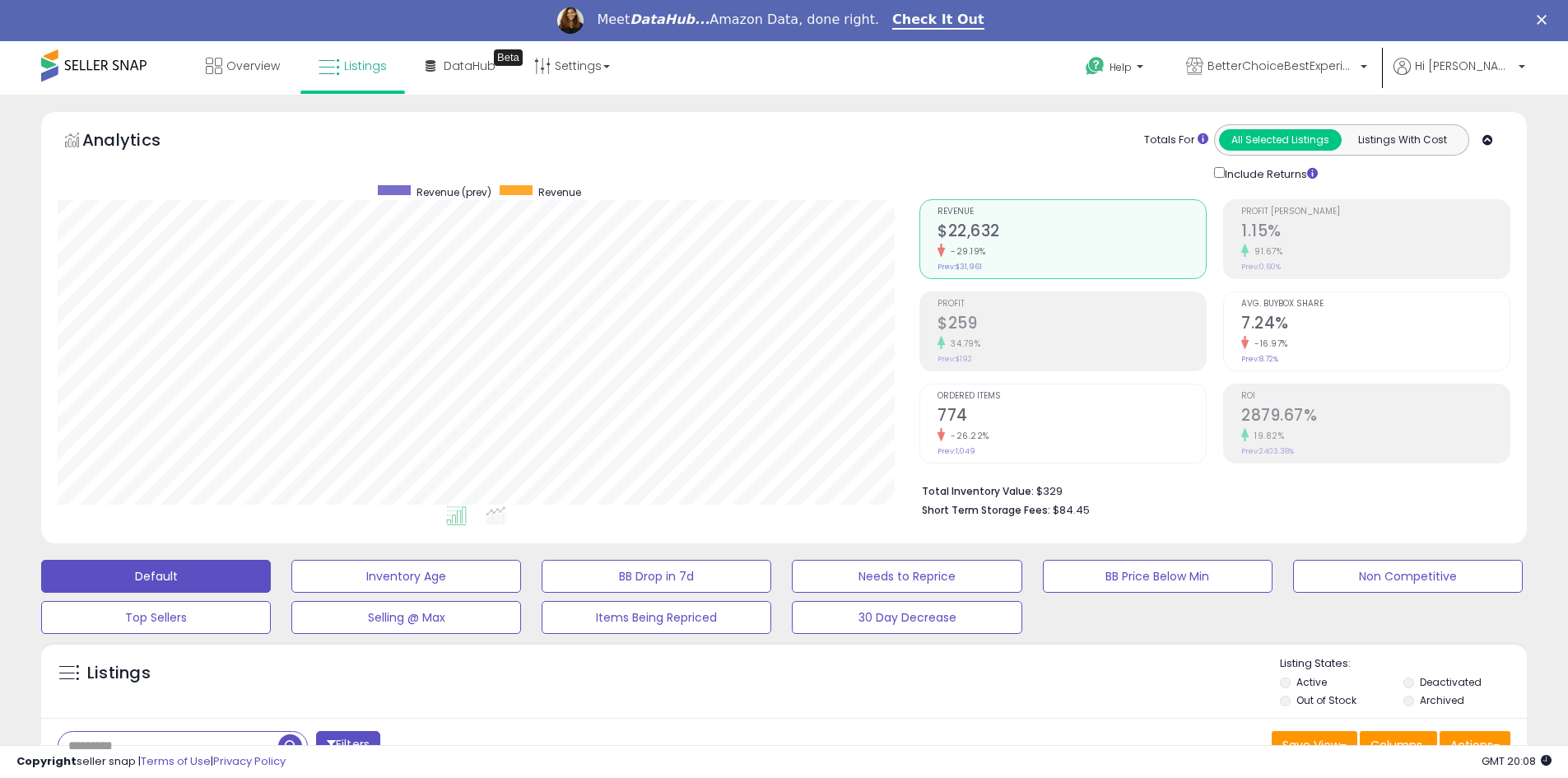
scroll to position [338, 862]
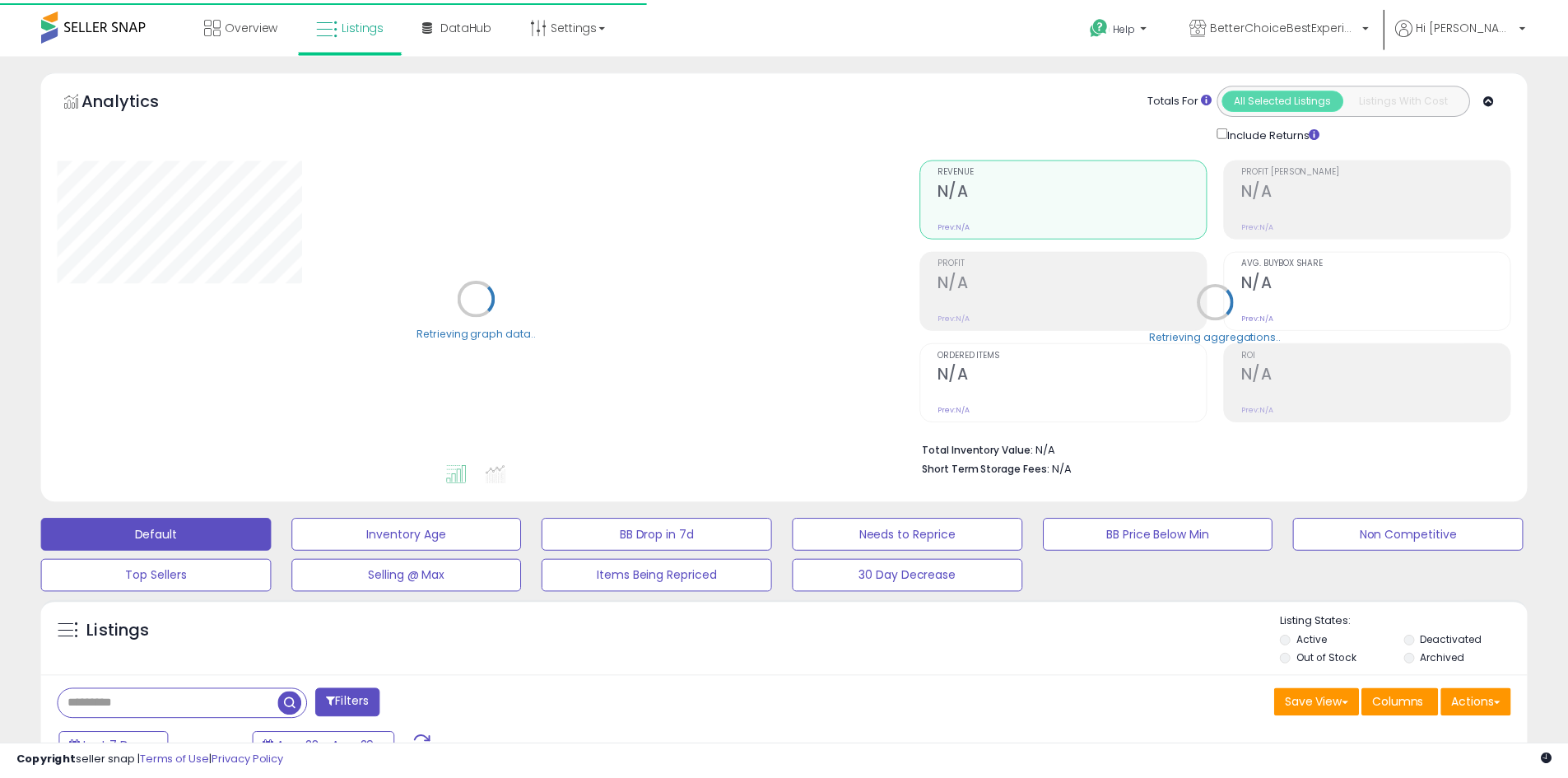
scroll to position [243, 0]
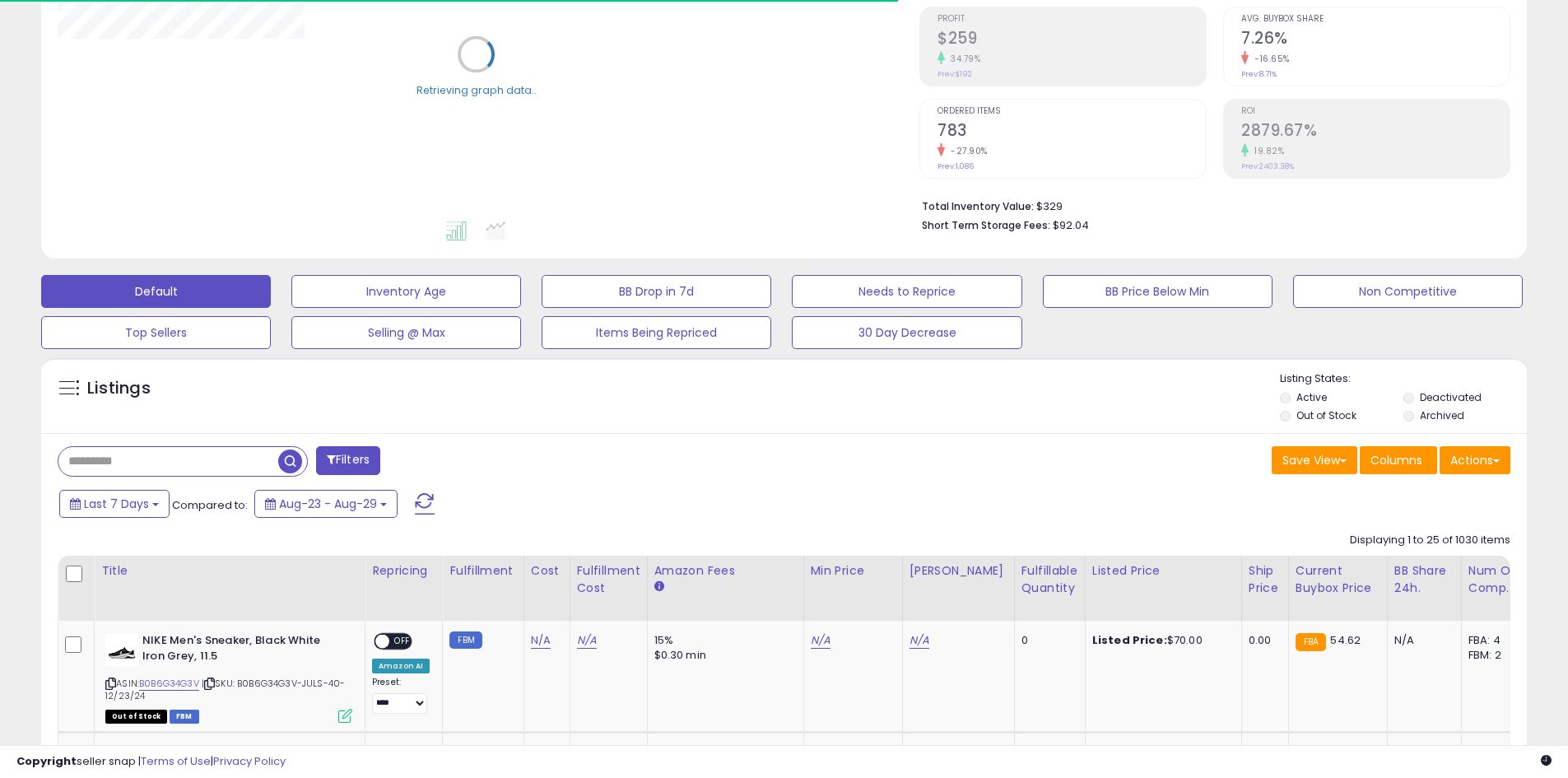
click at [164, 465] on input "text" at bounding box center [168, 461] width 220 height 29
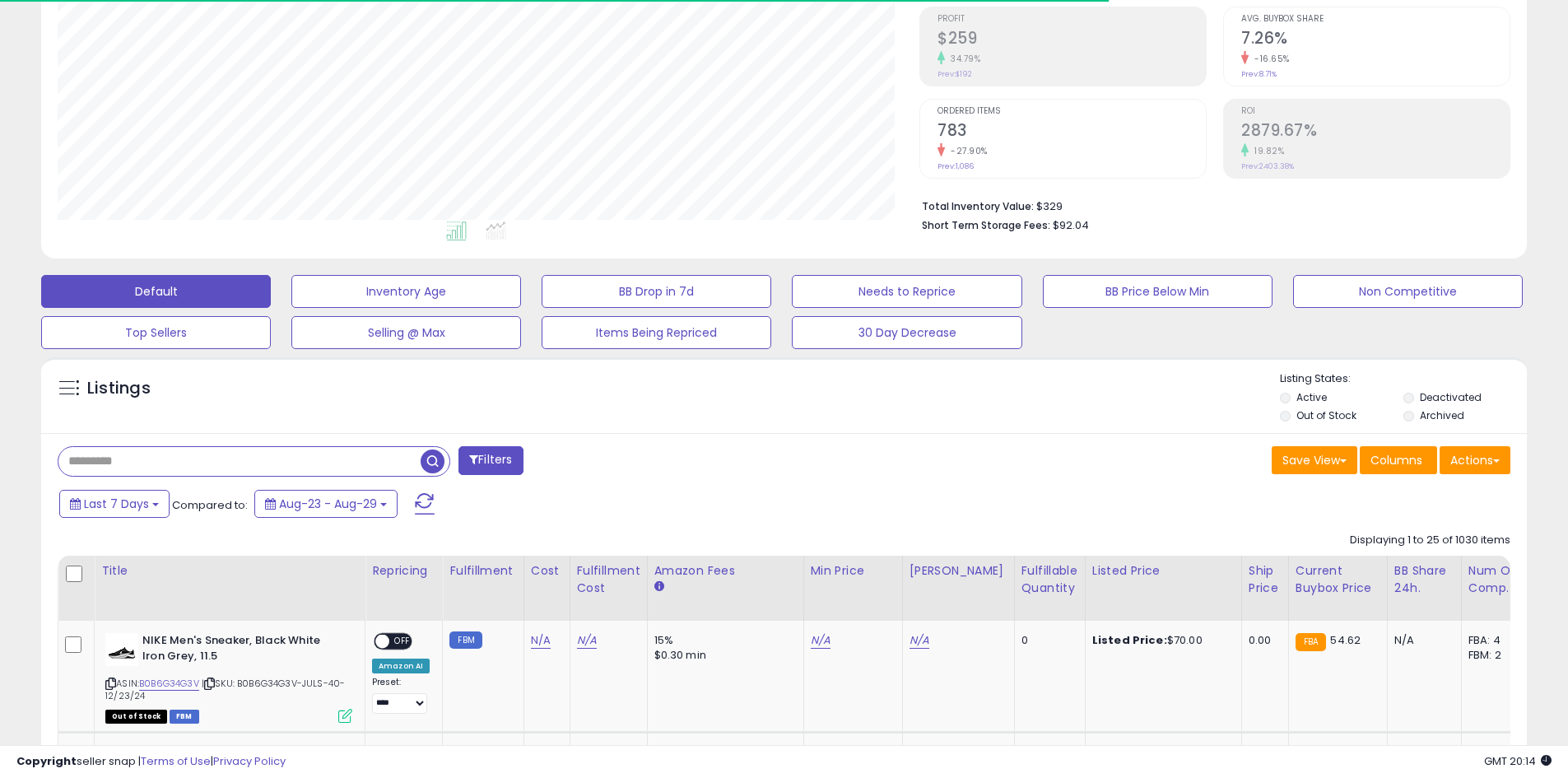
scroll to position [338, 862]
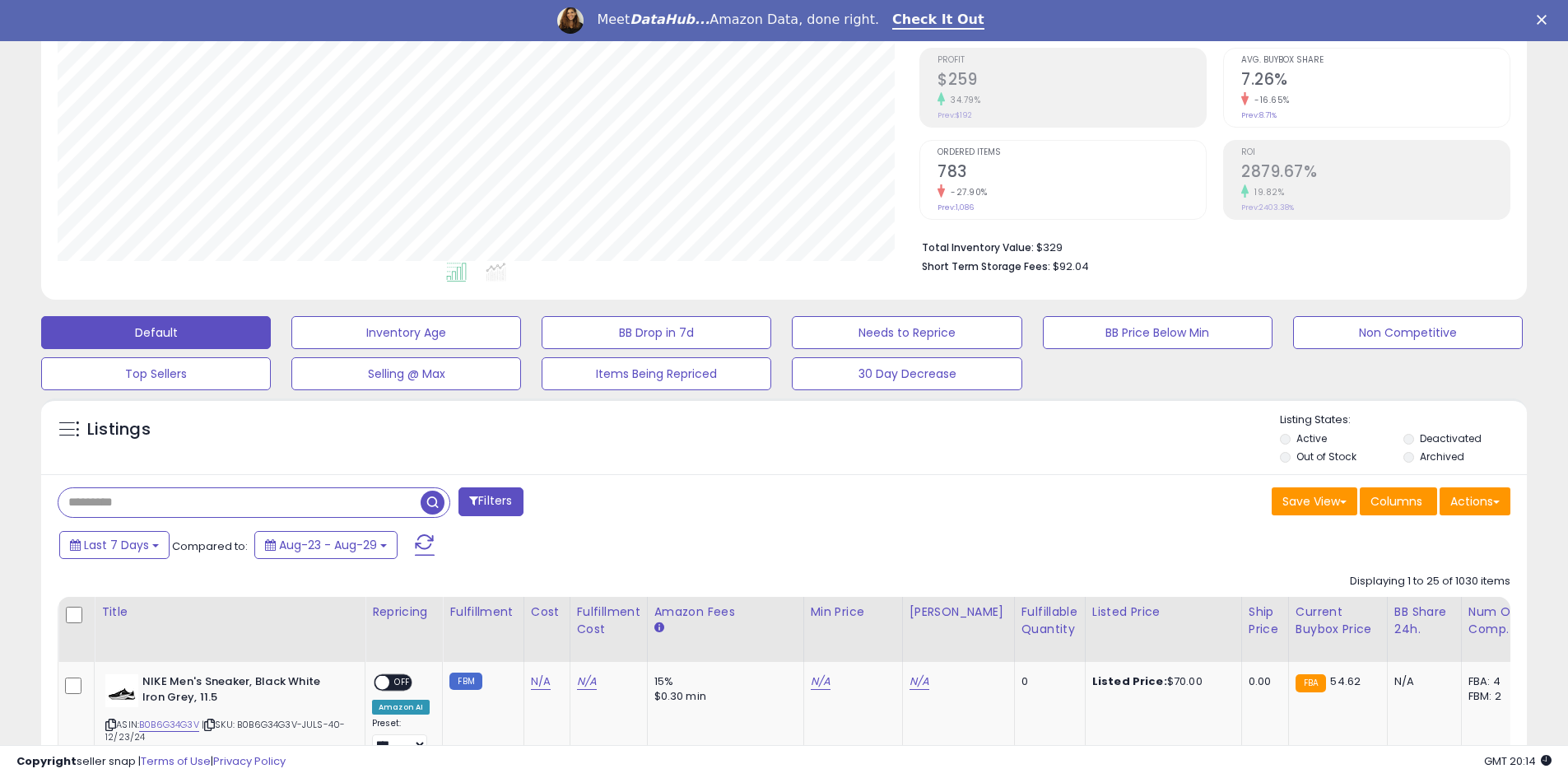
paste input "**********"
type input "**********"
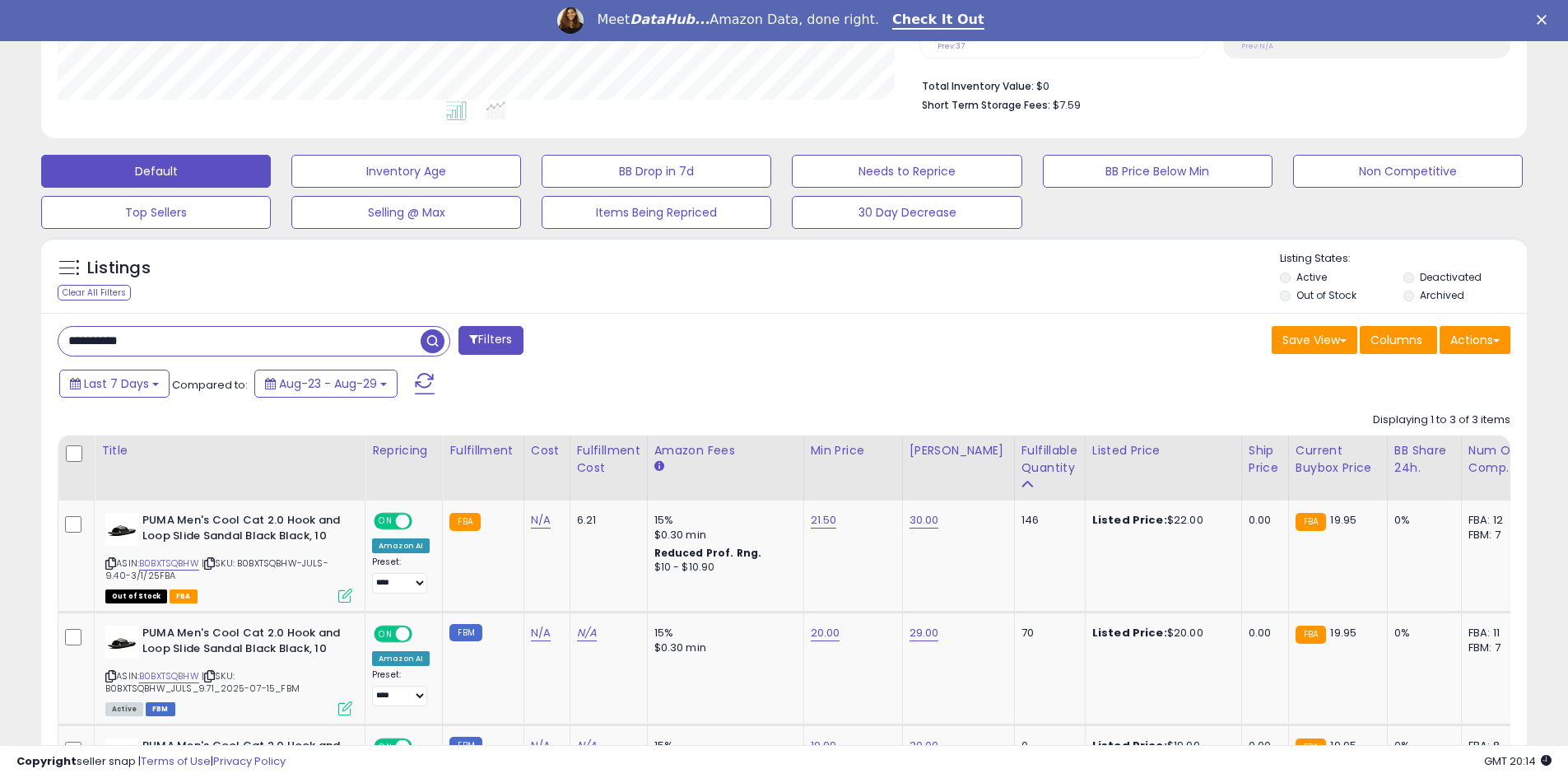
scroll to position [408, 0]
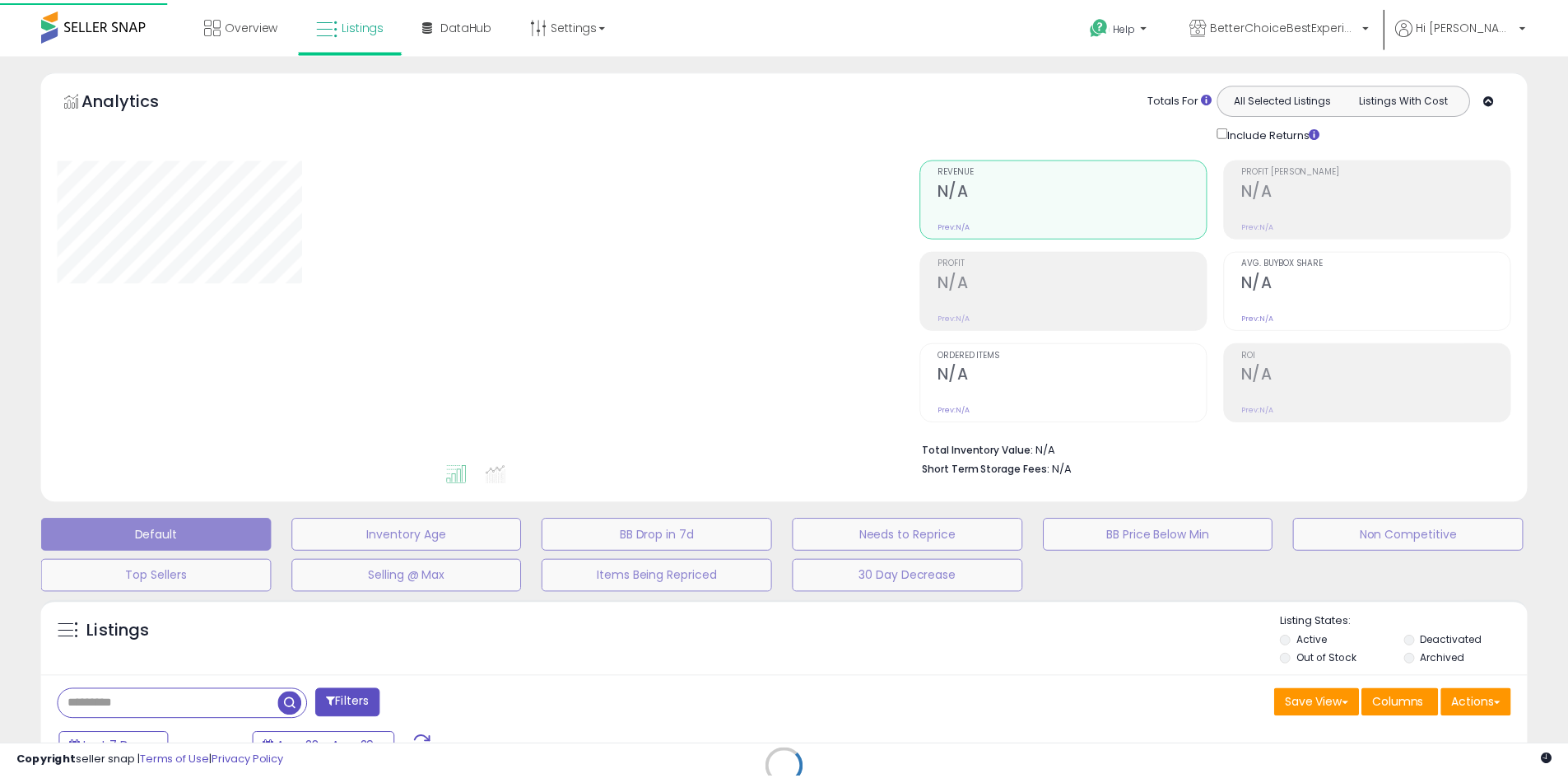
scroll to position [243, 0]
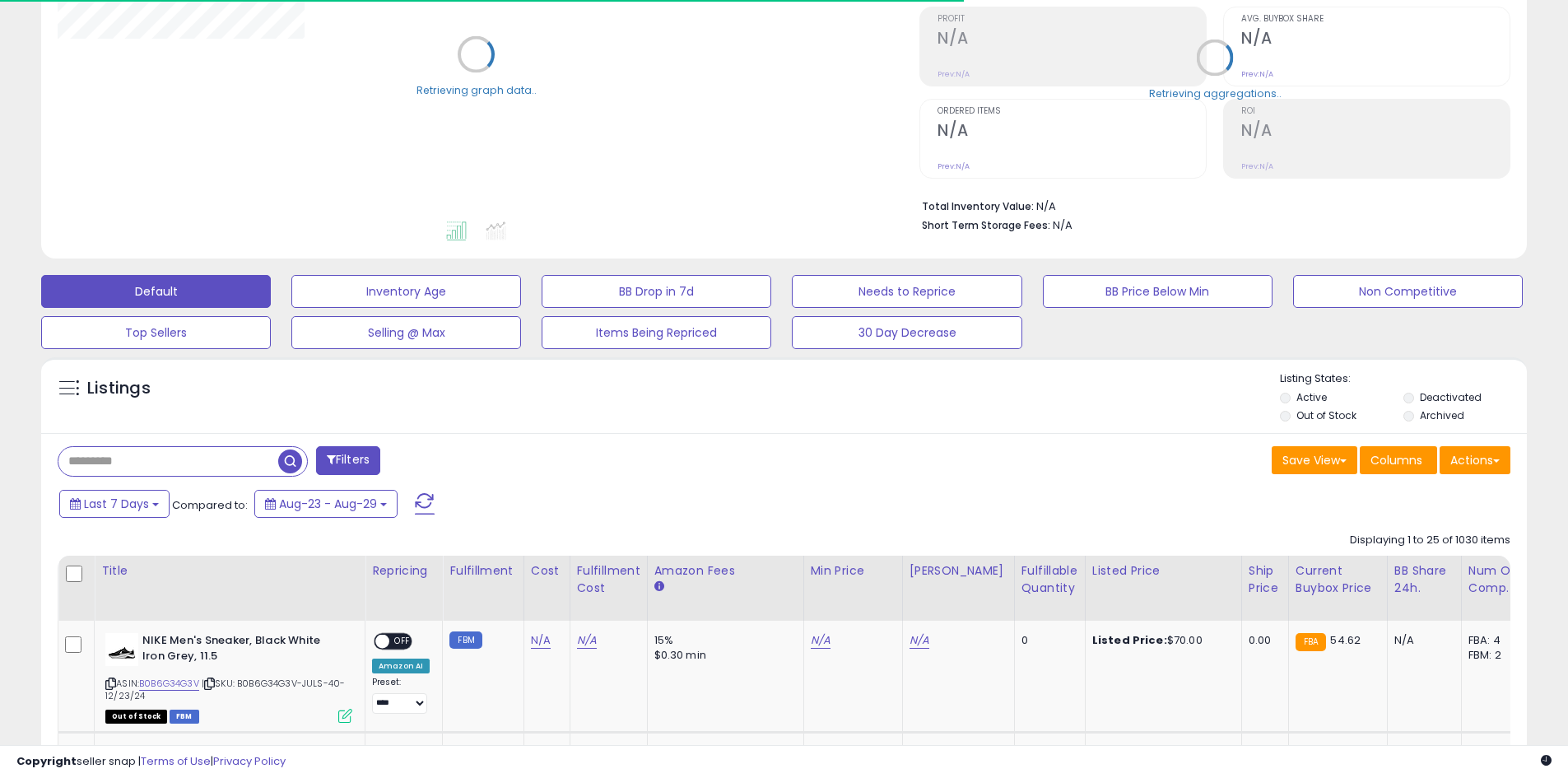
click at [187, 466] on input "text" at bounding box center [168, 461] width 220 height 29
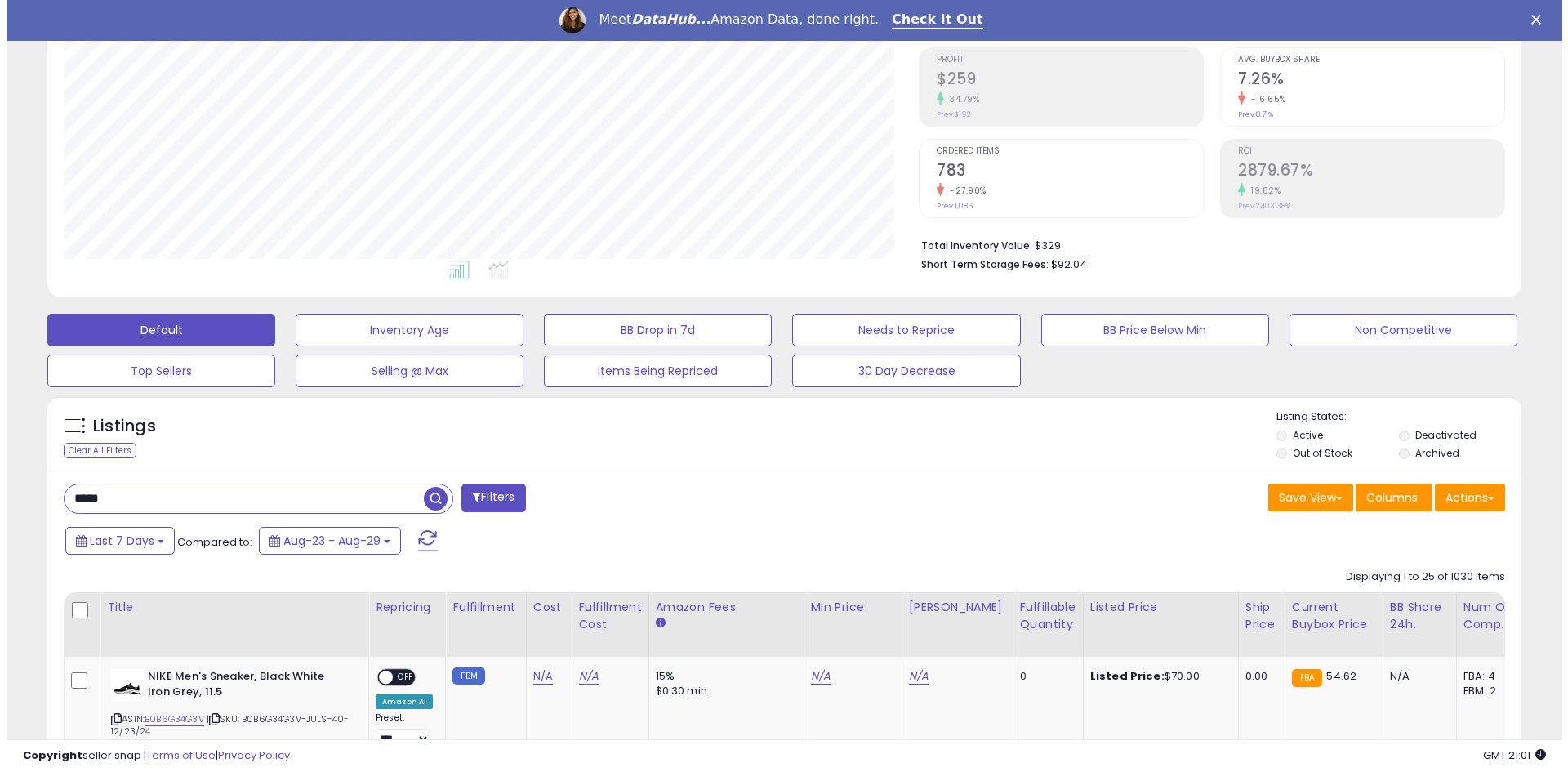
scroll to position [335, 855]
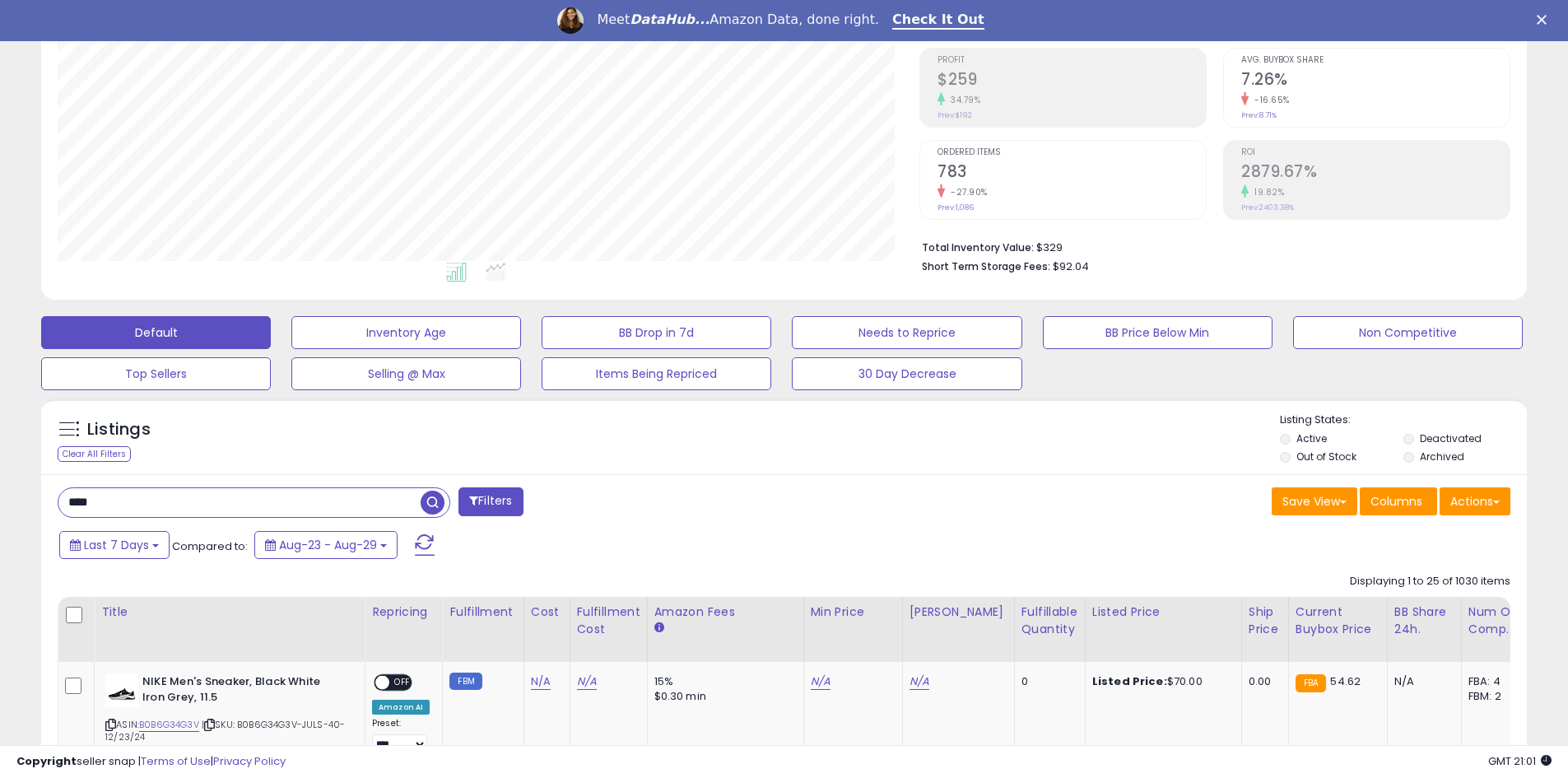
type input "****"
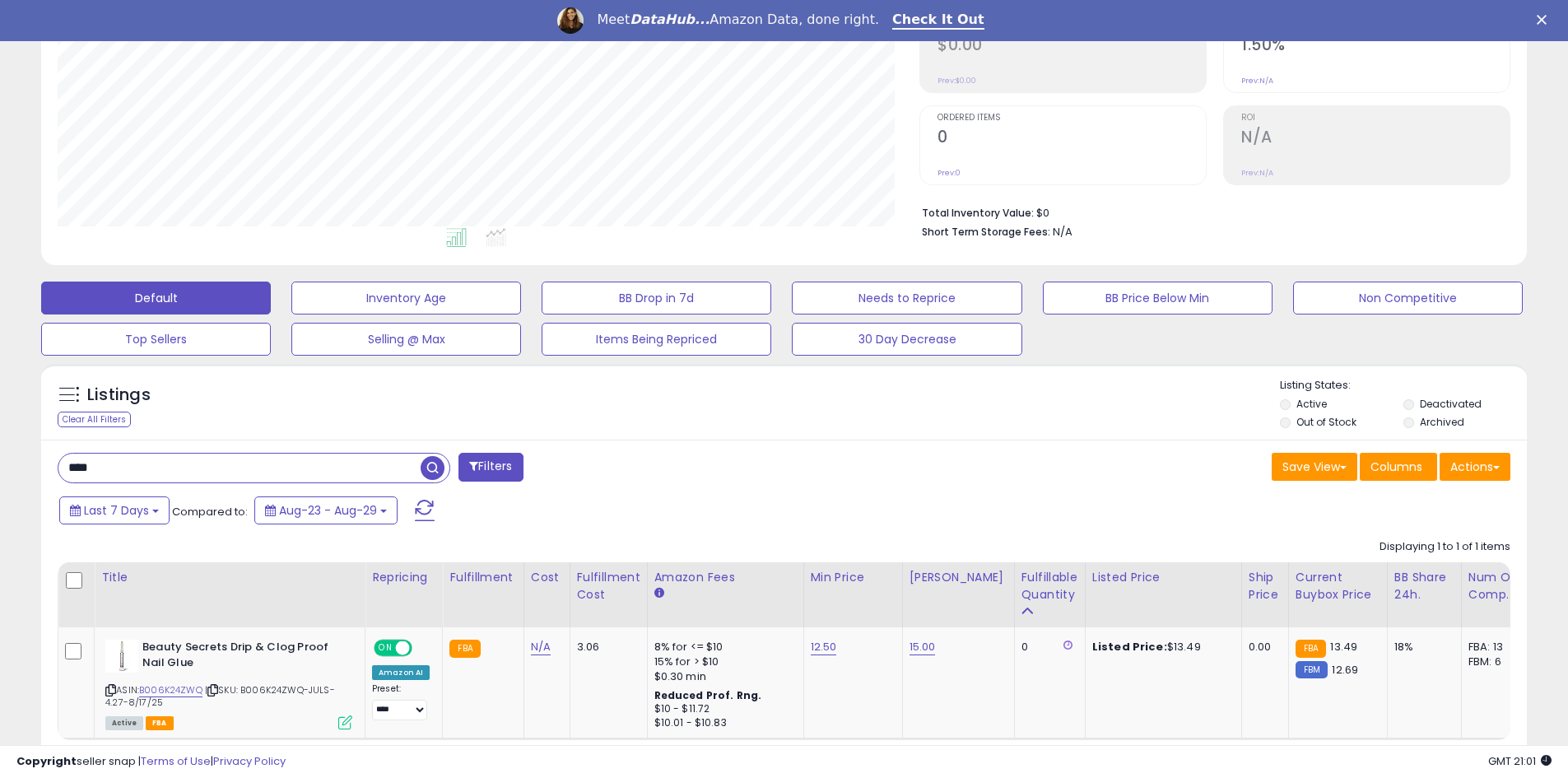
scroll to position [379, 0]
